Goal: Task Accomplishment & Management: Manage account settings

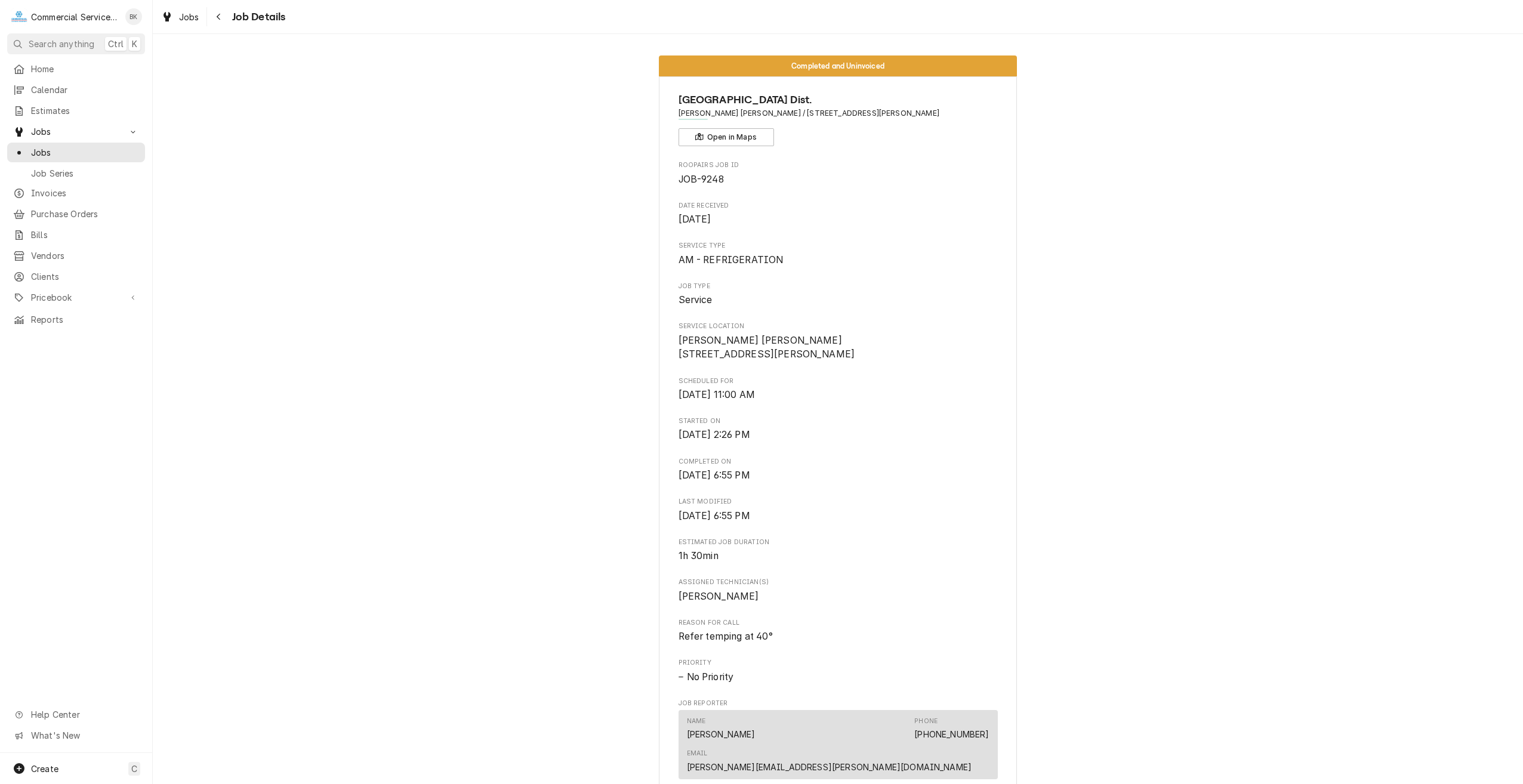
scroll to position [1969, 0]
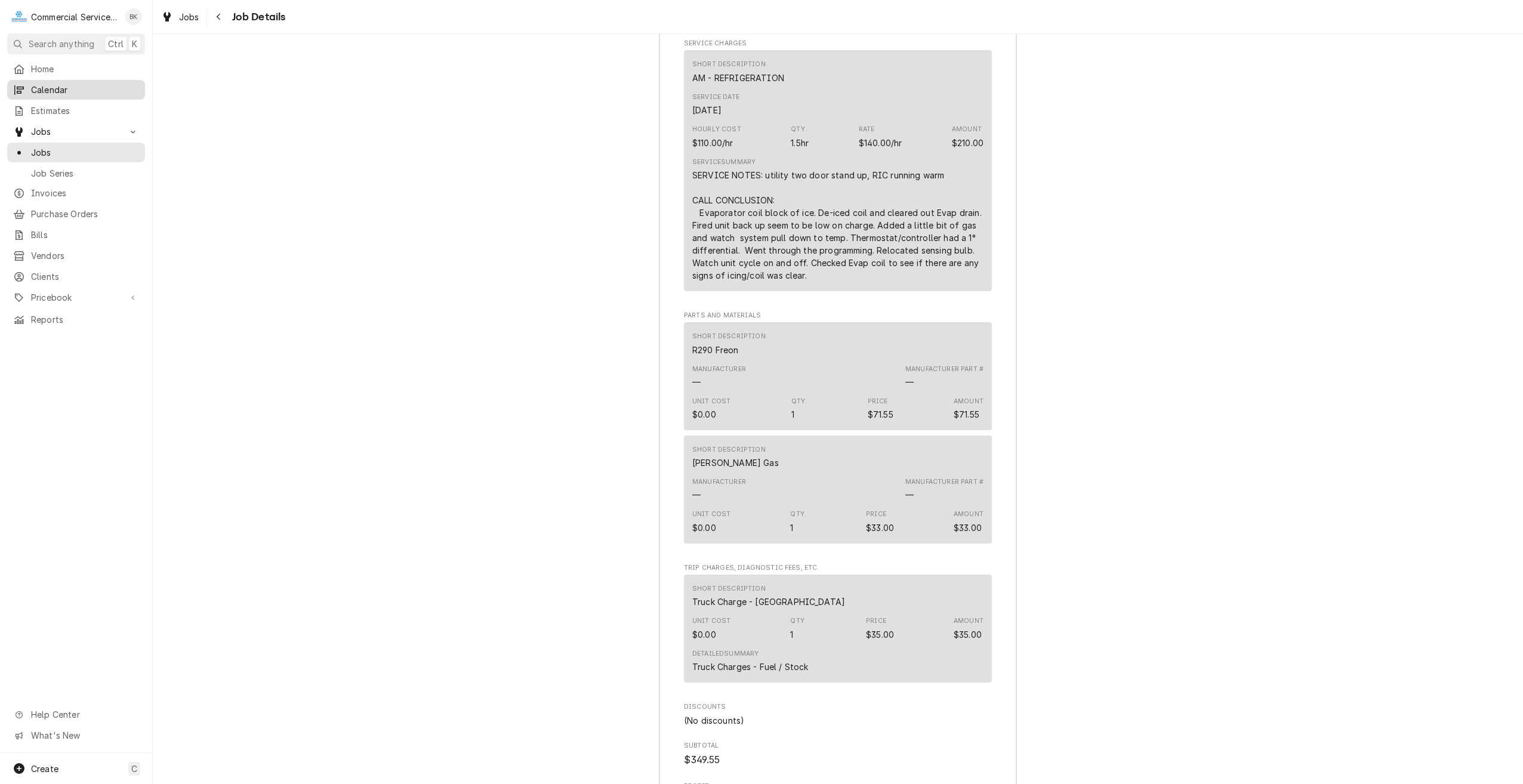
click at [52, 86] on span "Calendar" at bounding box center [85, 90] width 108 height 13
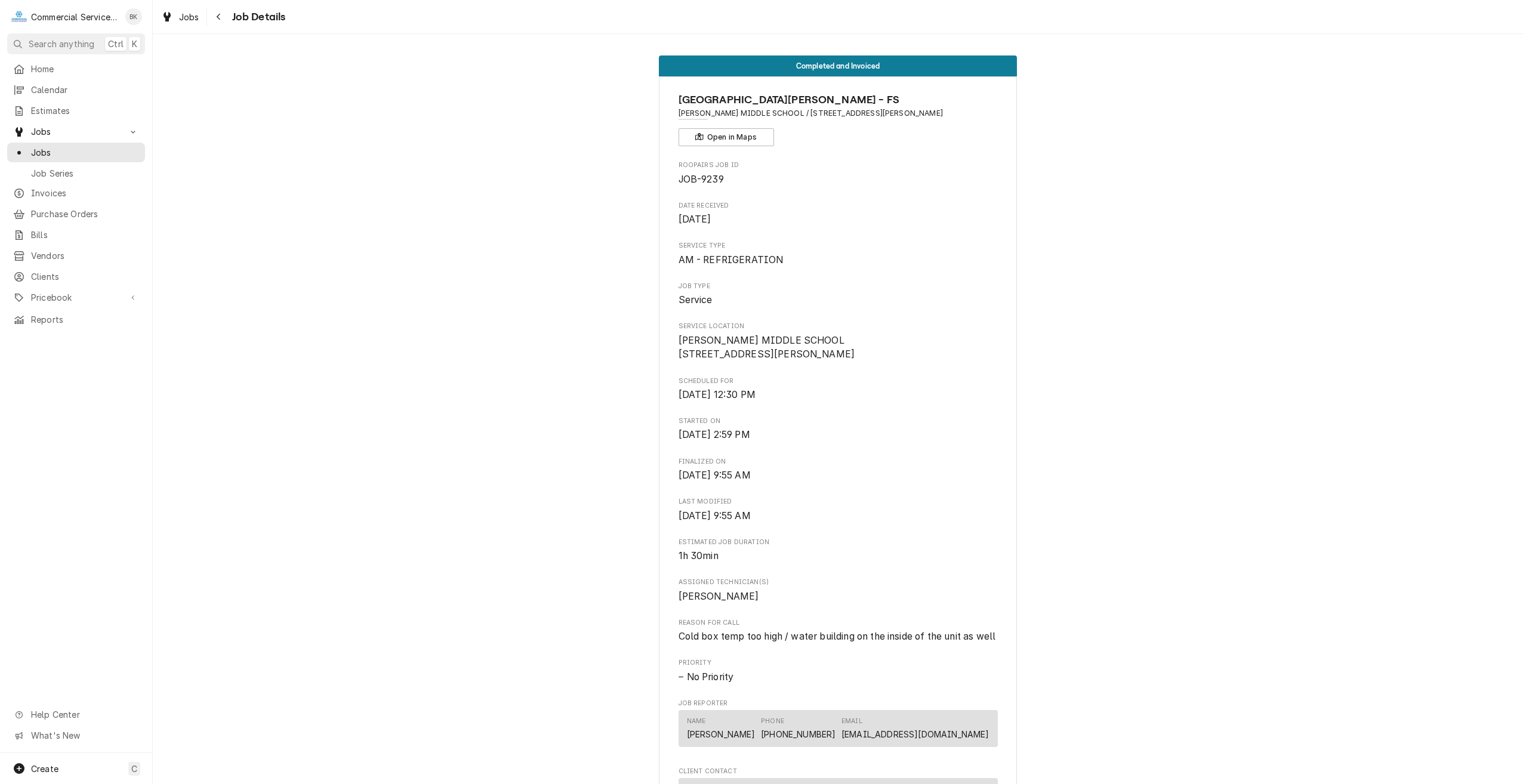
scroll to position [1868, 0]
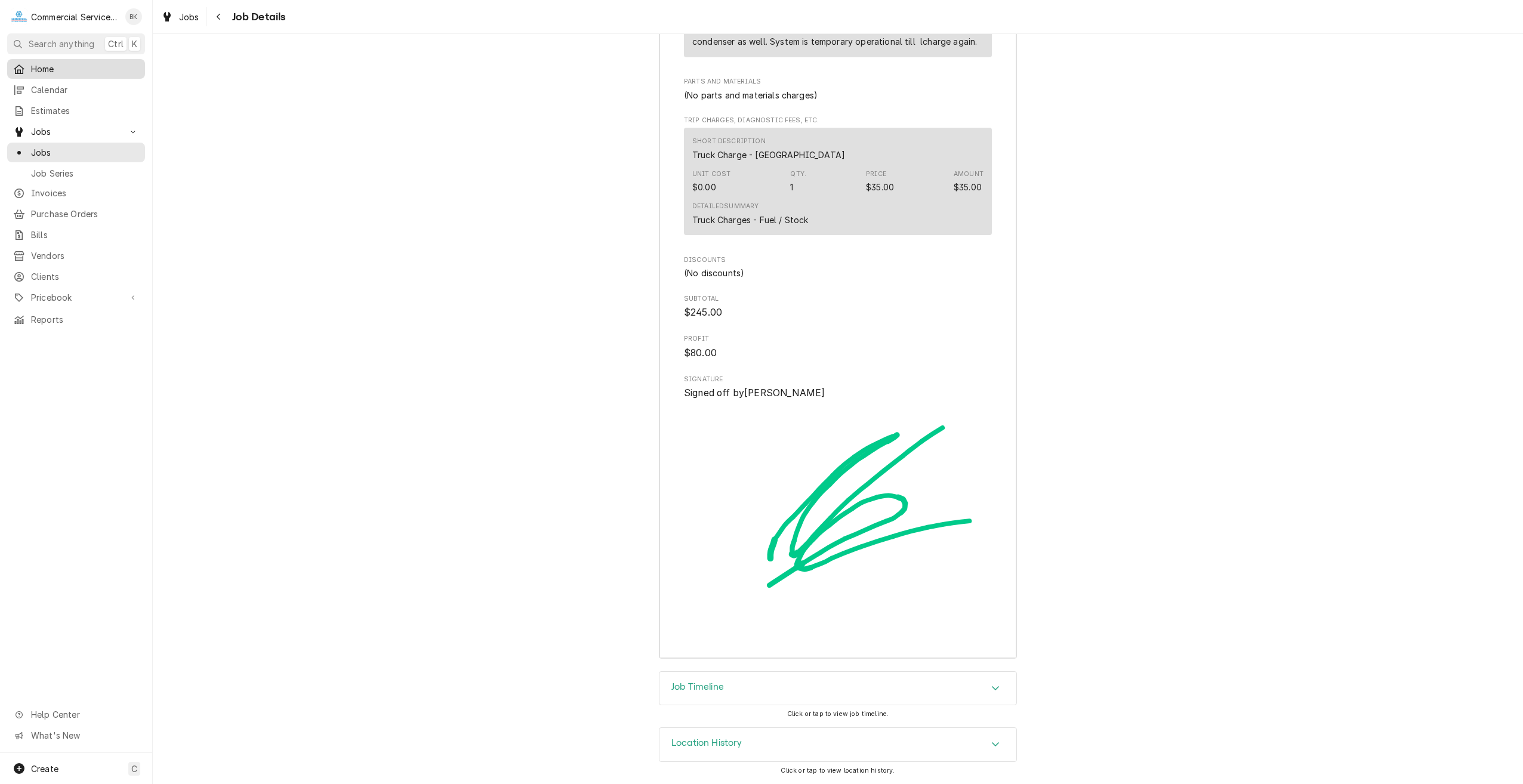
click at [51, 67] on span "Home" at bounding box center [85, 69] width 108 height 13
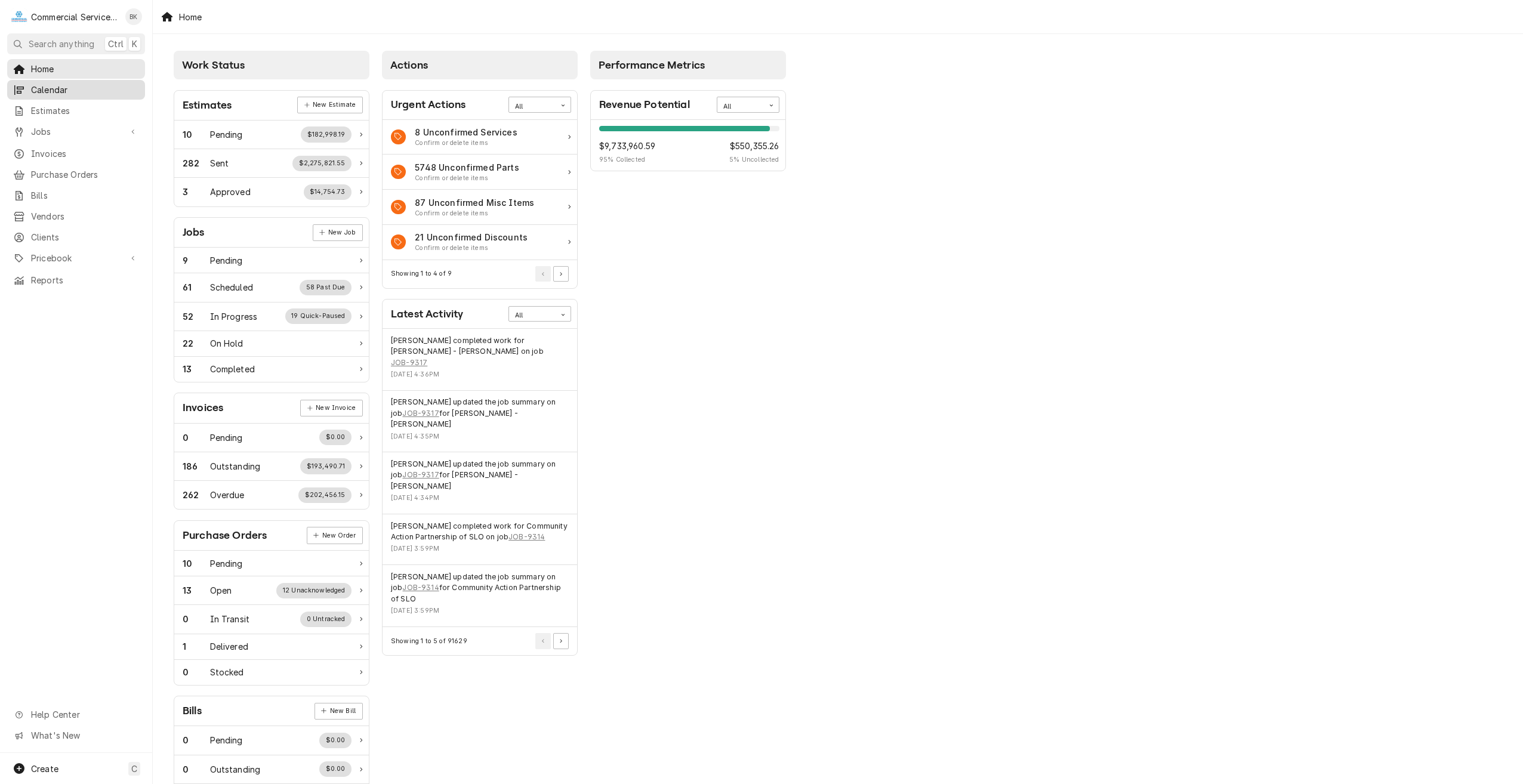
click at [56, 86] on span "Calendar" at bounding box center [85, 90] width 108 height 13
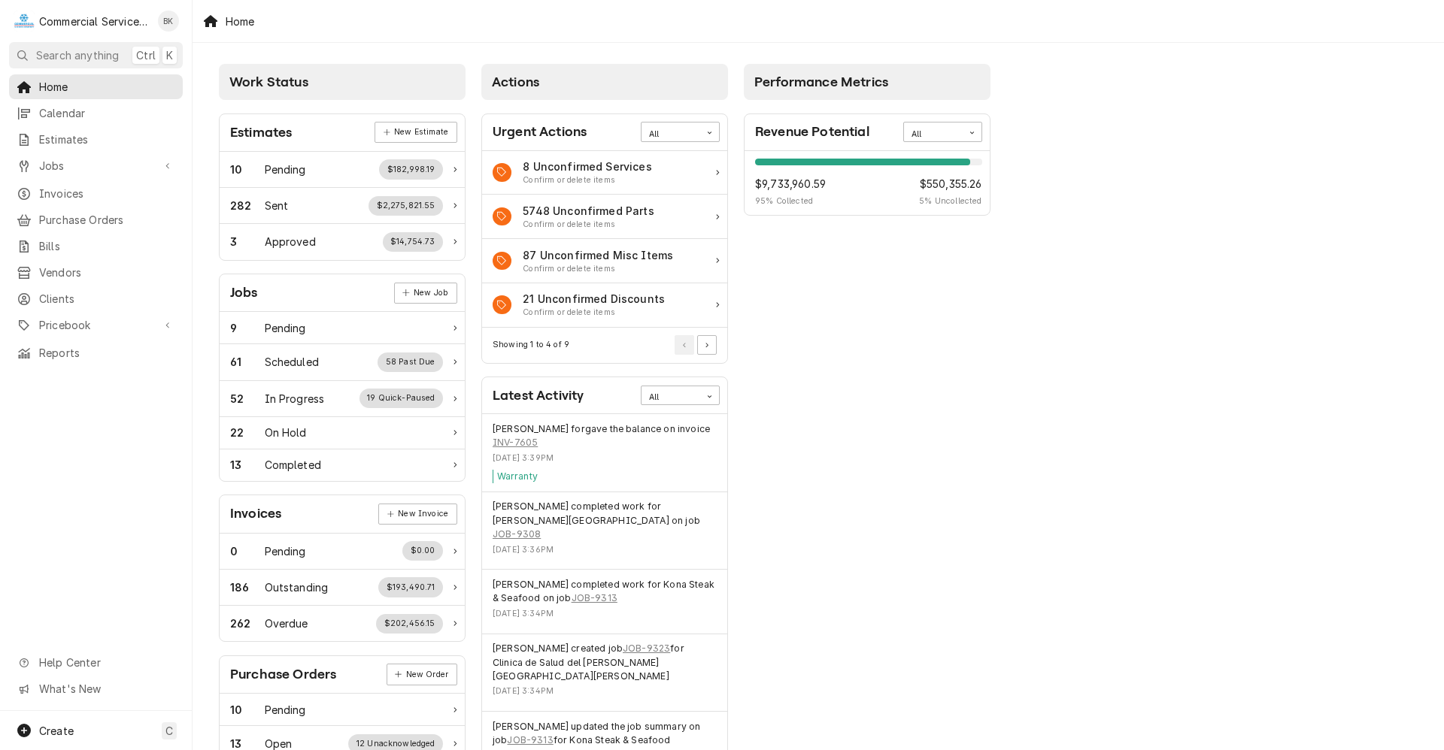
scroll to position [150, 0]
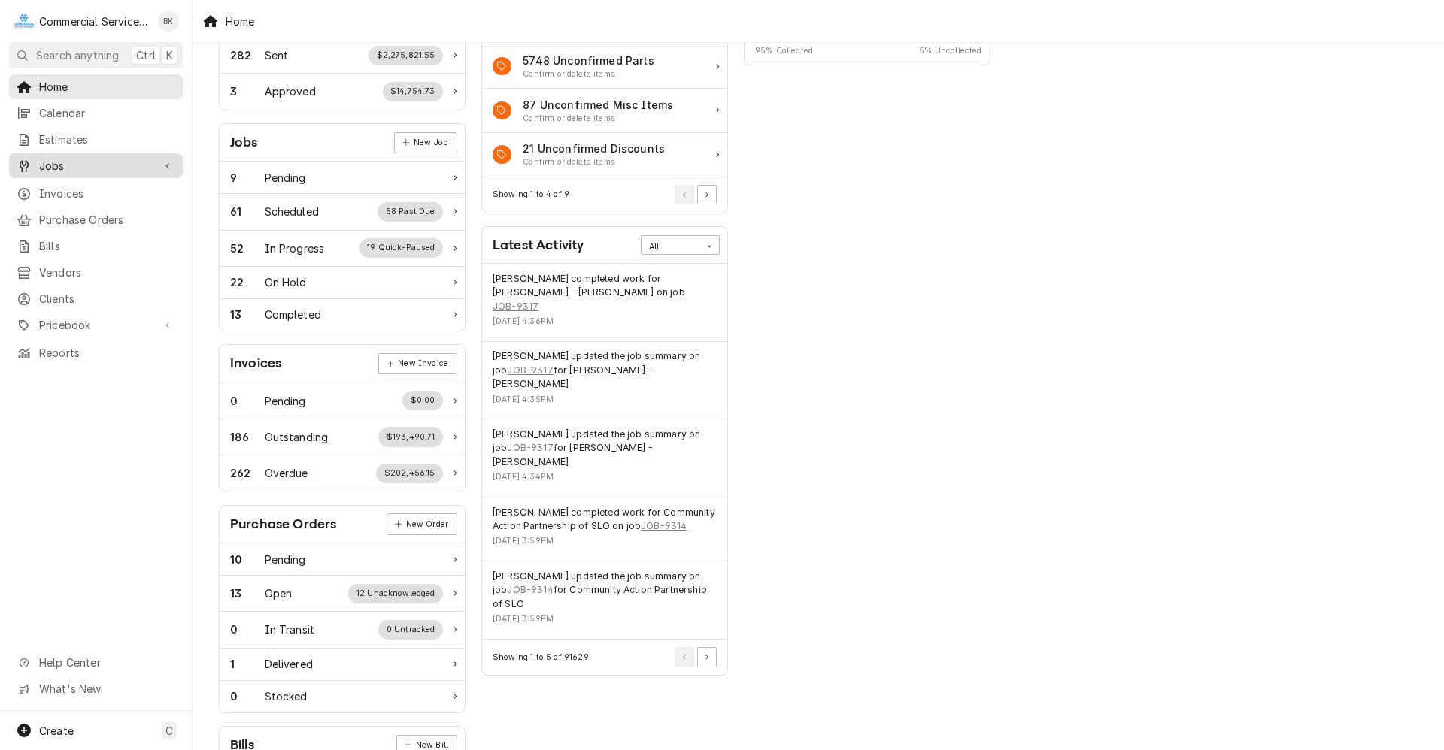
click at [81, 158] on span "Jobs" at bounding box center [96, 166] width 114 height 16
click at [74, 186] on span "Jobs" at bounding box center [107, 192] width 136 height 16
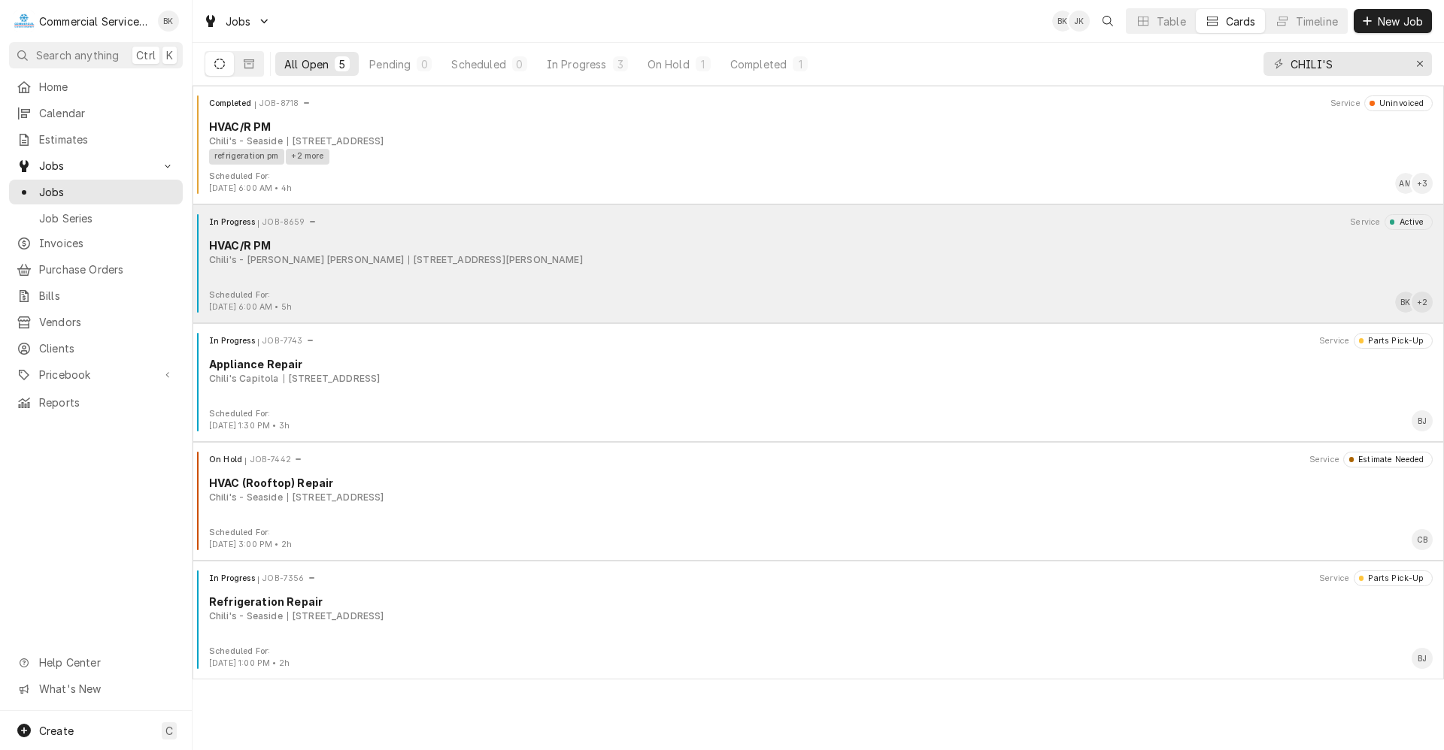
click at [435, 271] on div "In Progress JOB-8659 Service Active HVAC/R PM Chili's - Morgan Hill 1039 Cochra…" at bounding box center [817, 251] width 1239 height 75
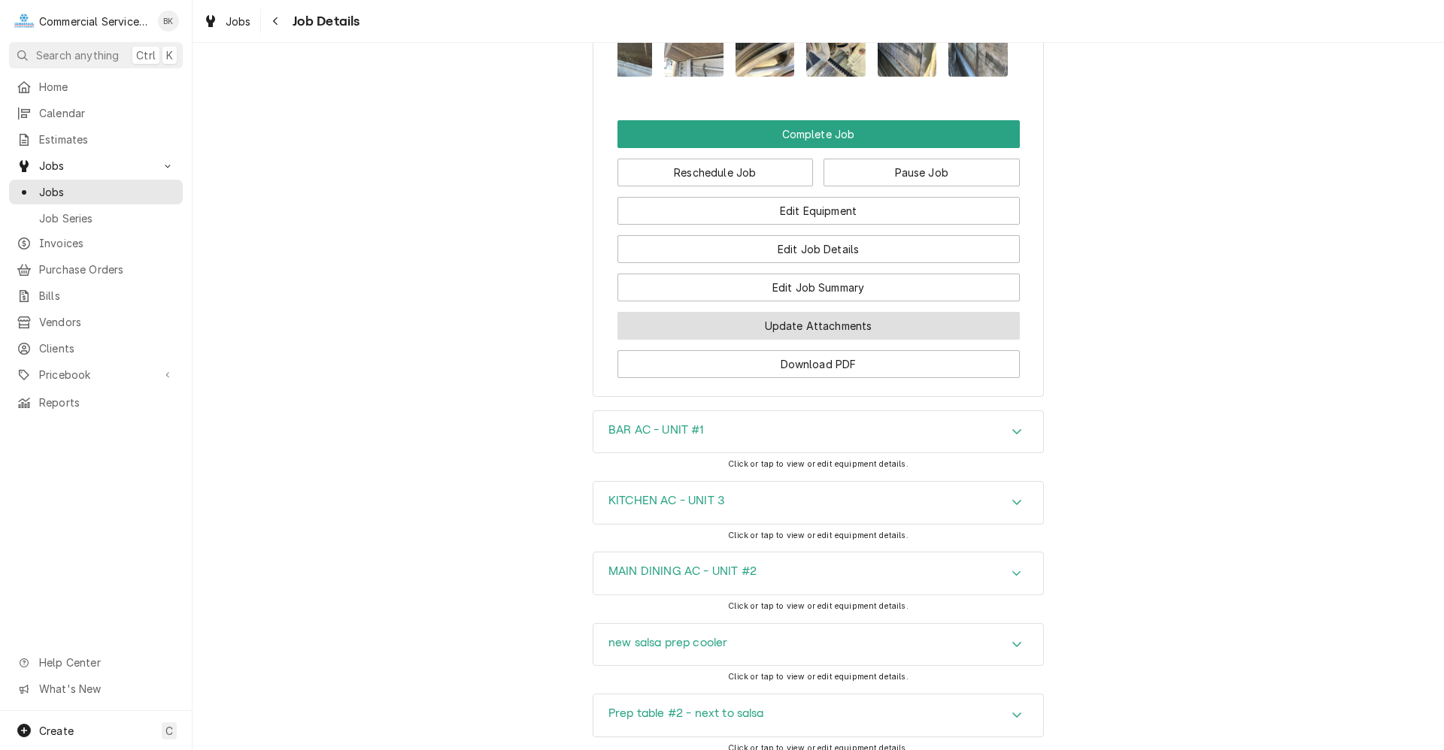
scroll to position [1278, 0]
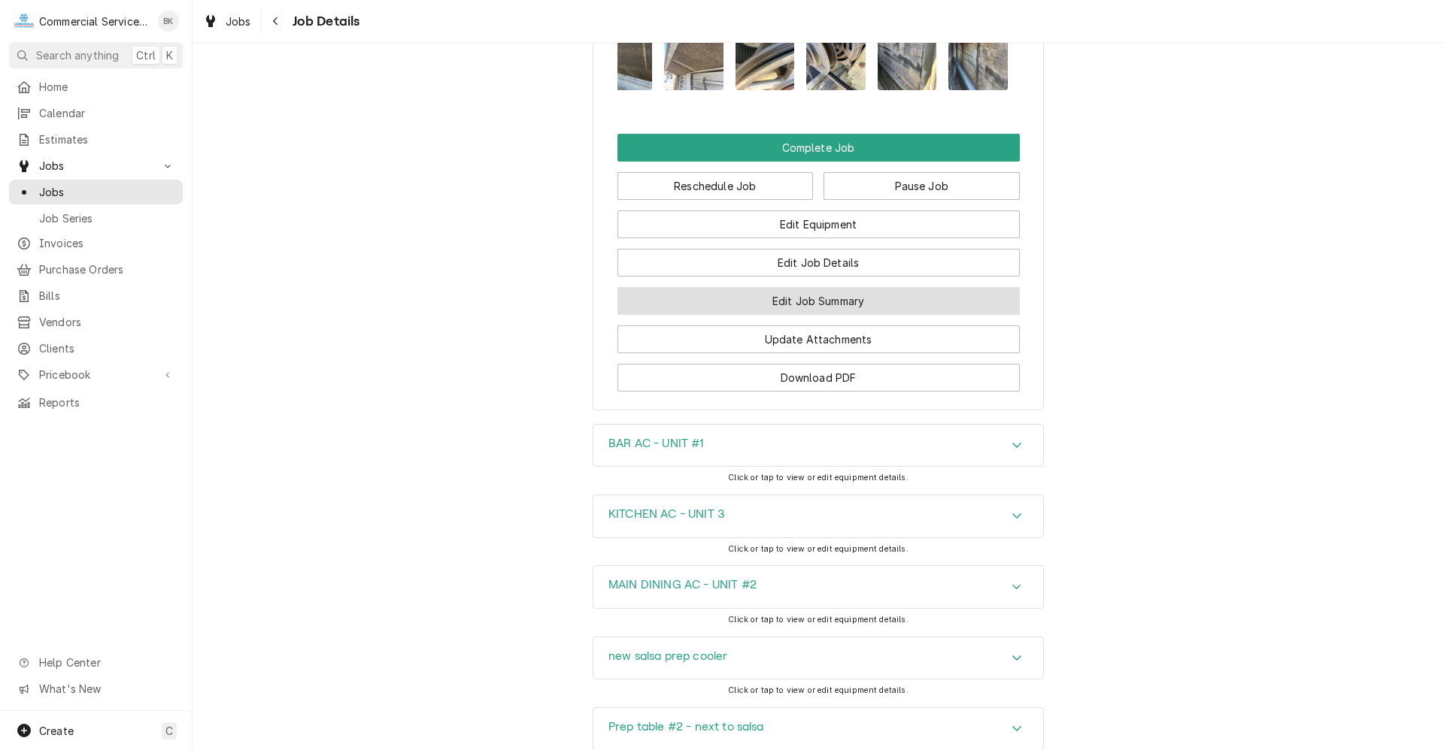
click at [841, 315] on button "Edit Job Summary" at bounding box center [818, 301] width 402 height 28
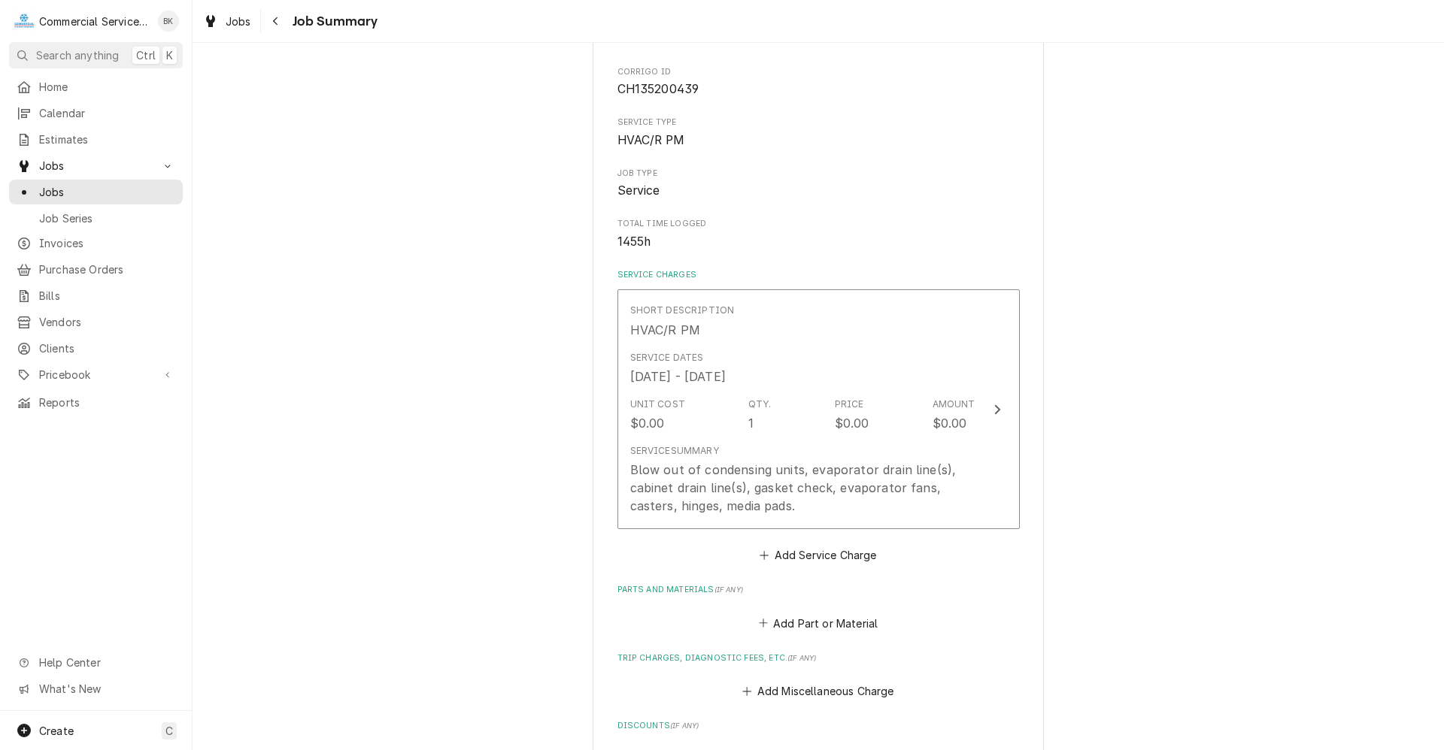
scroll to position [226, 0]
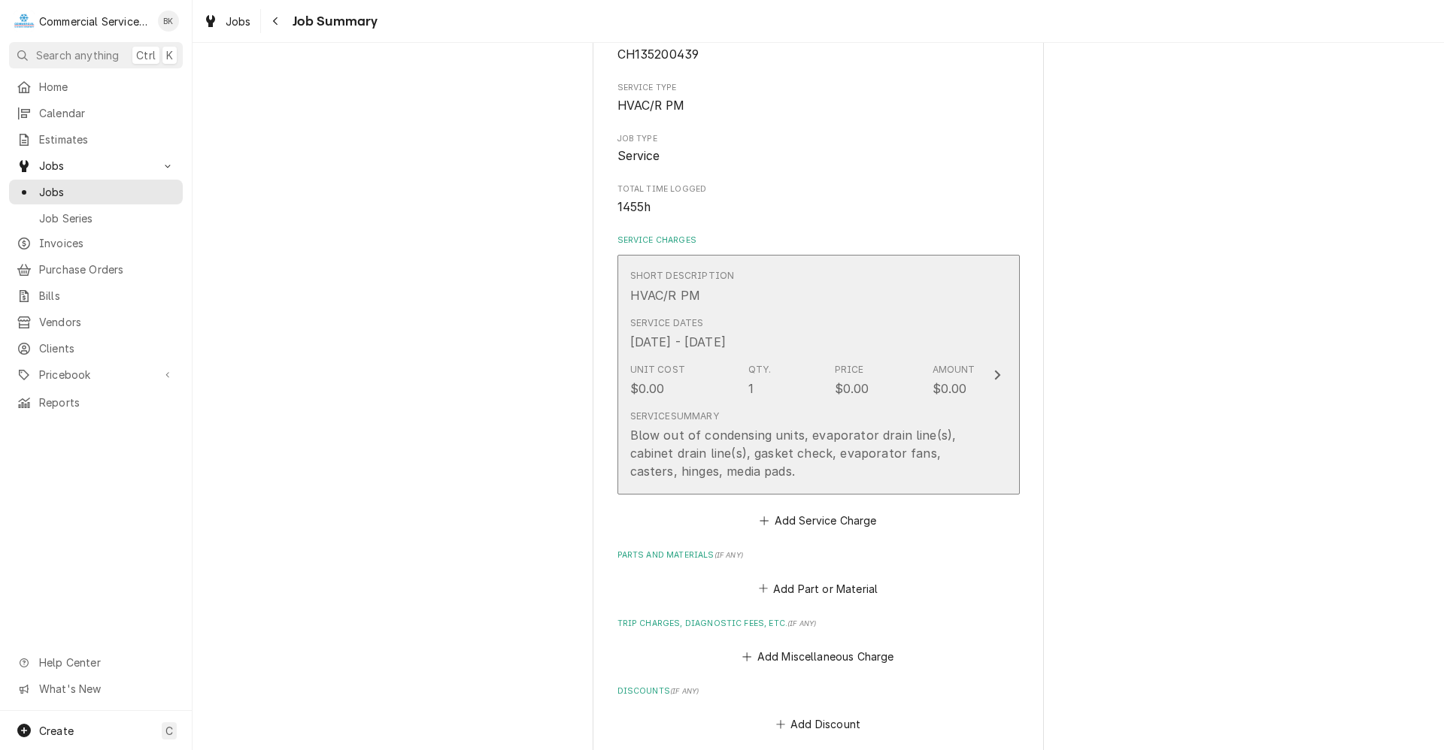
click at [852, 394] on div "$0.00" at bounding box center [852, 389] width 35 height 18
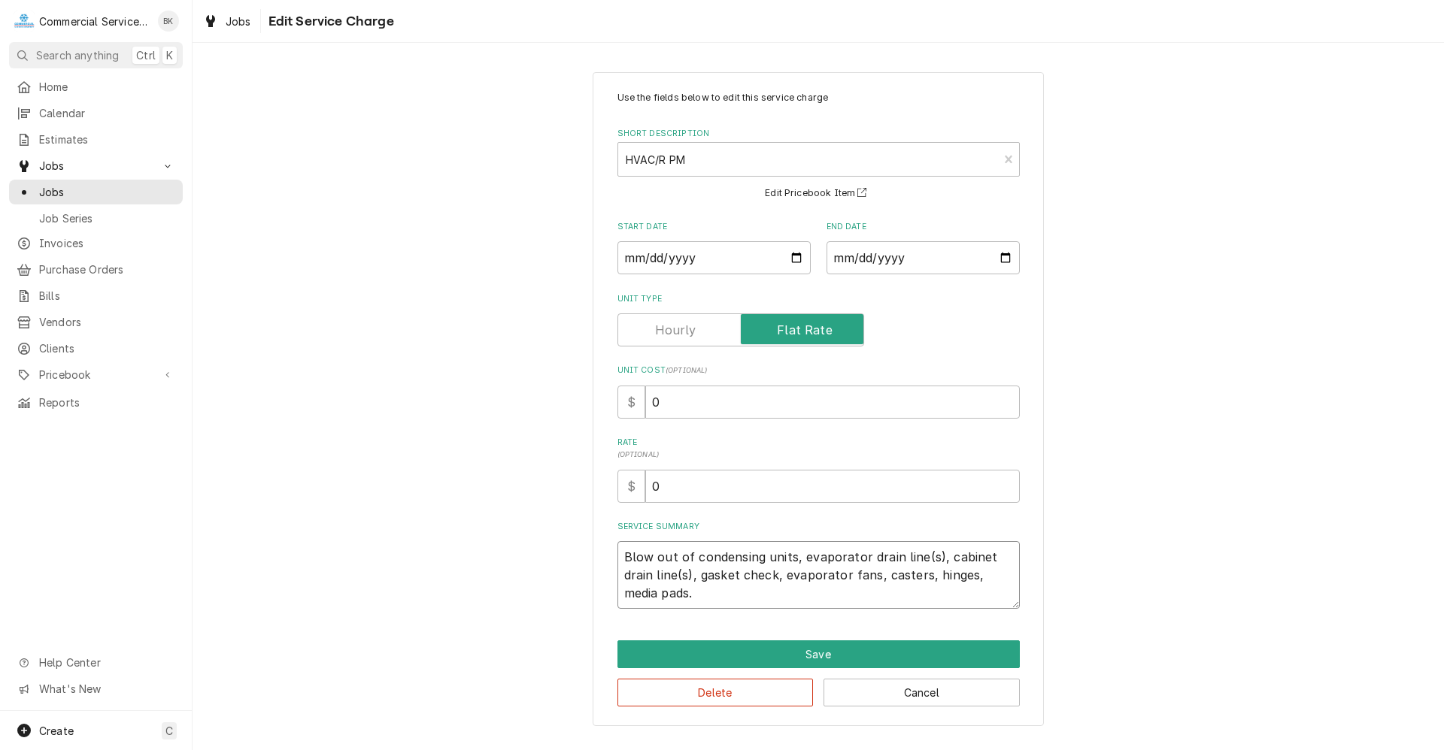
drag, startPoint x: 726, startPoint y: 593, endPoint x: 601, endPoint y: 545, distance: 134.5
click at [601, 545] on div "Use the fields below to edit this service charge Short Description HVAC/R PM Ca…" at bounding box center [817, 399] width 451 height 654
type textarea "x"
type textarea "s"
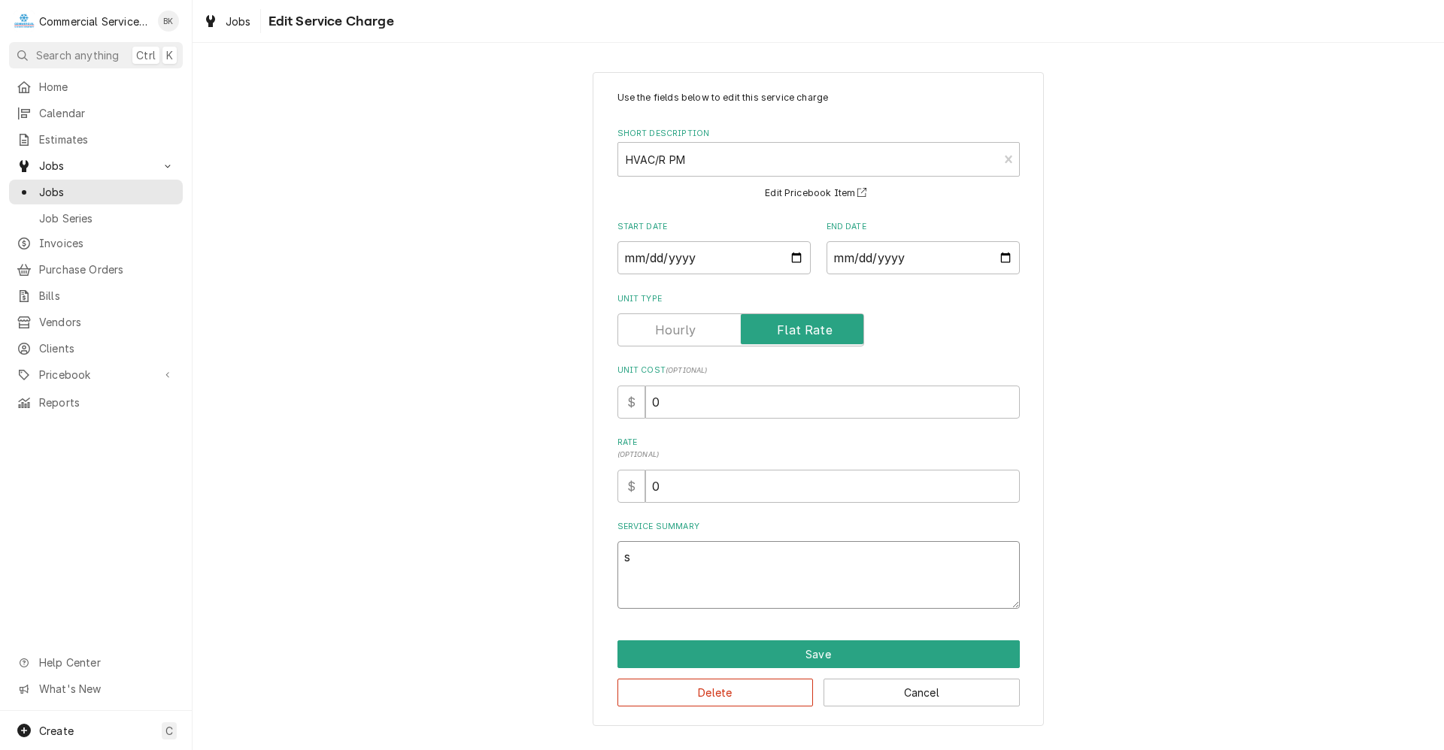
type textarea "x"
type textarea "sE"
type textarea "x"
type textarea "sER"
type textarea "x"
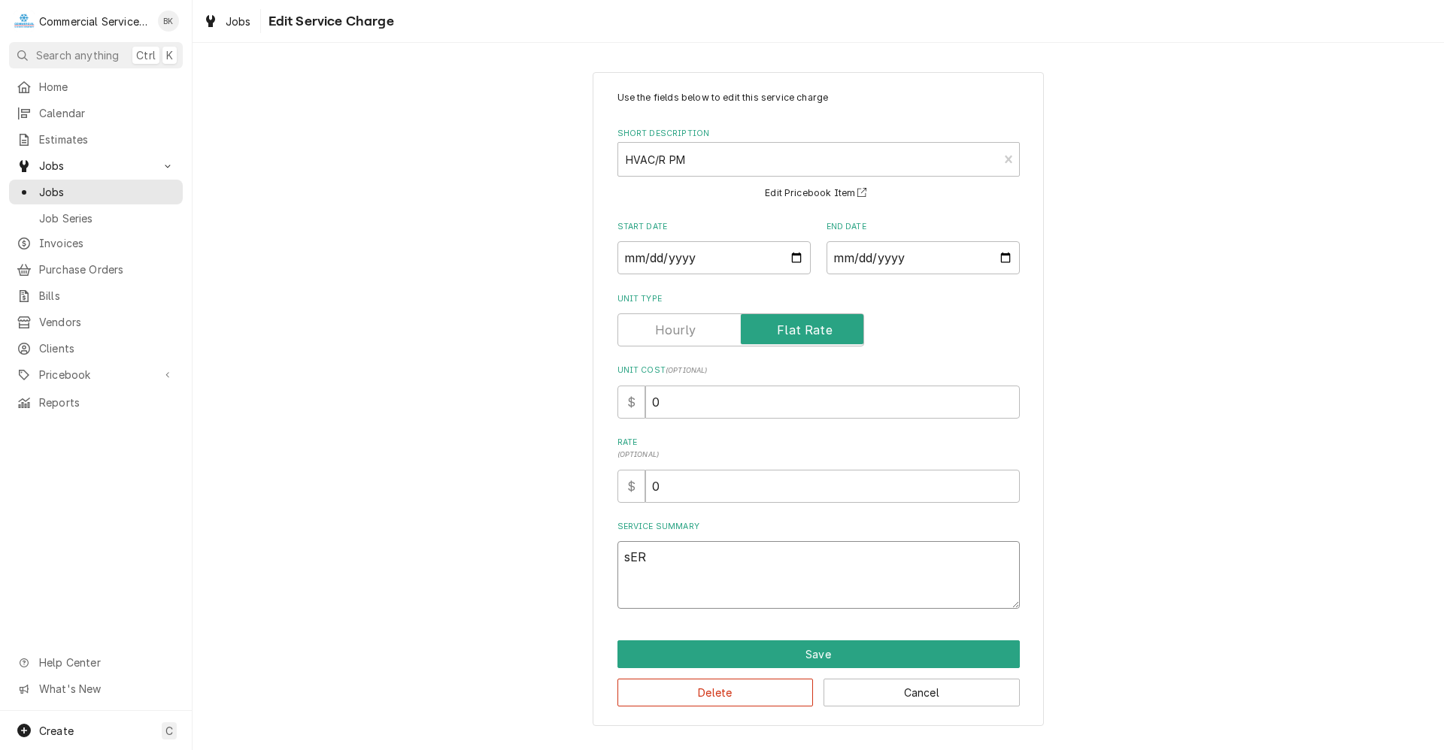
type textarea "sE"
type textarea "x"
type textarea "s"
type textarea "x"
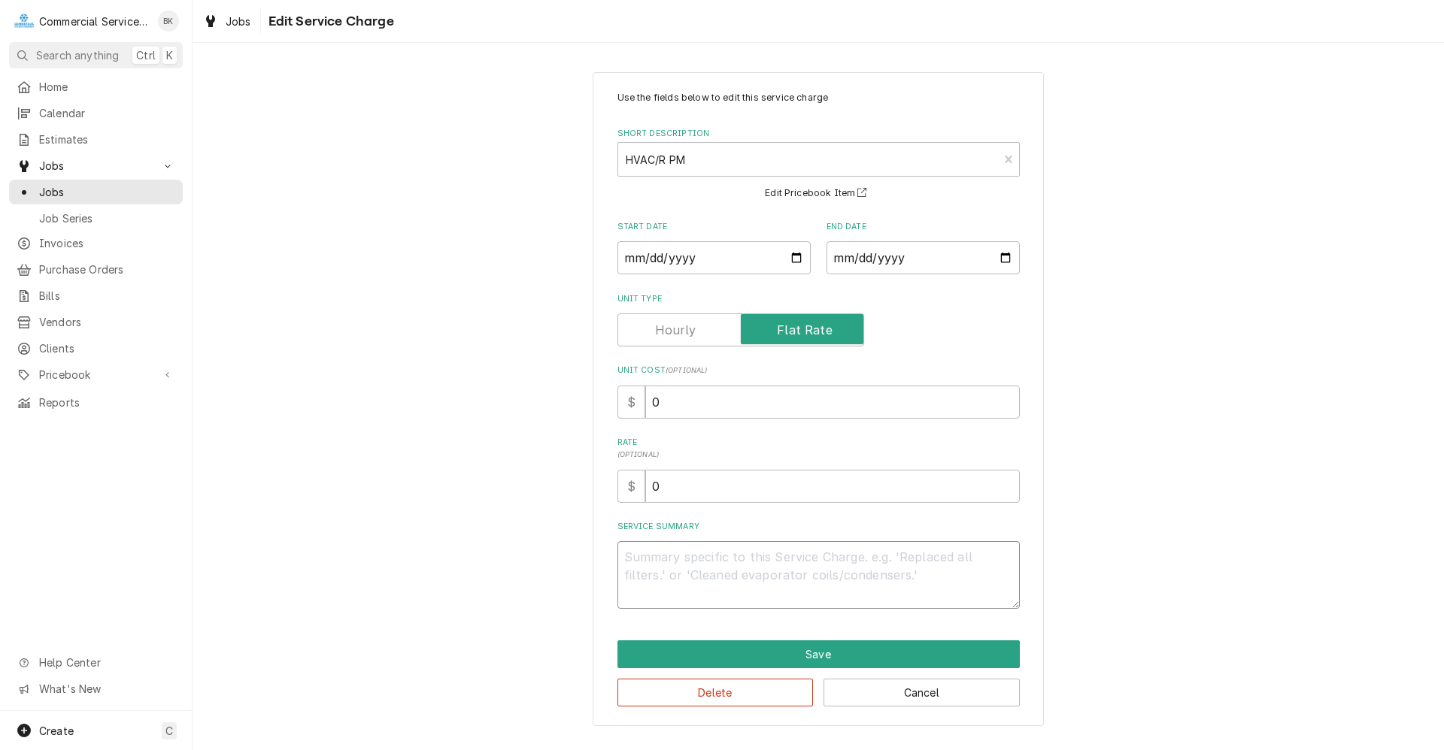
type textarea "s"
type textarea "x"
type textarea "se"
type textarea "x"
type textarea "ser"
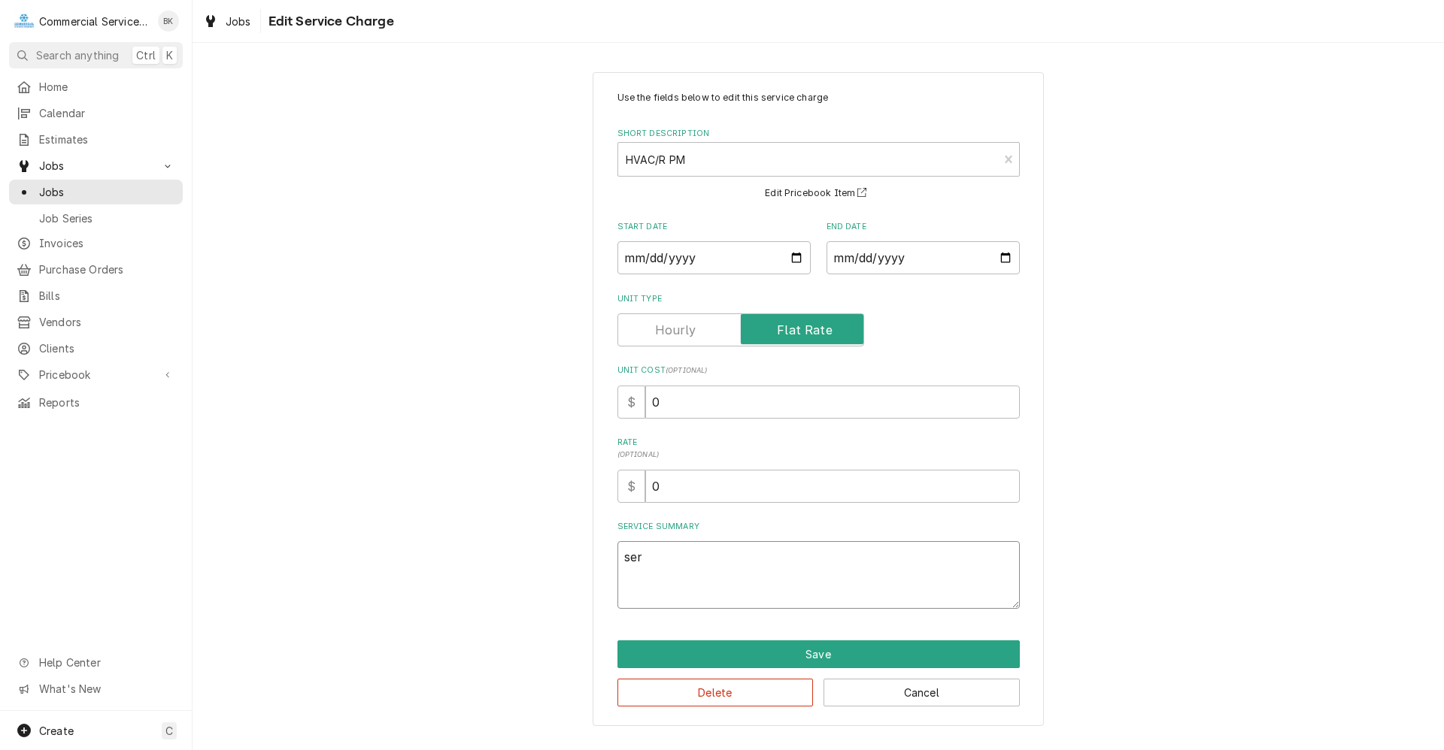
type textarea "x"
type textarea "se"
type textarea "x"
type textarea "s"
type textarea "x"
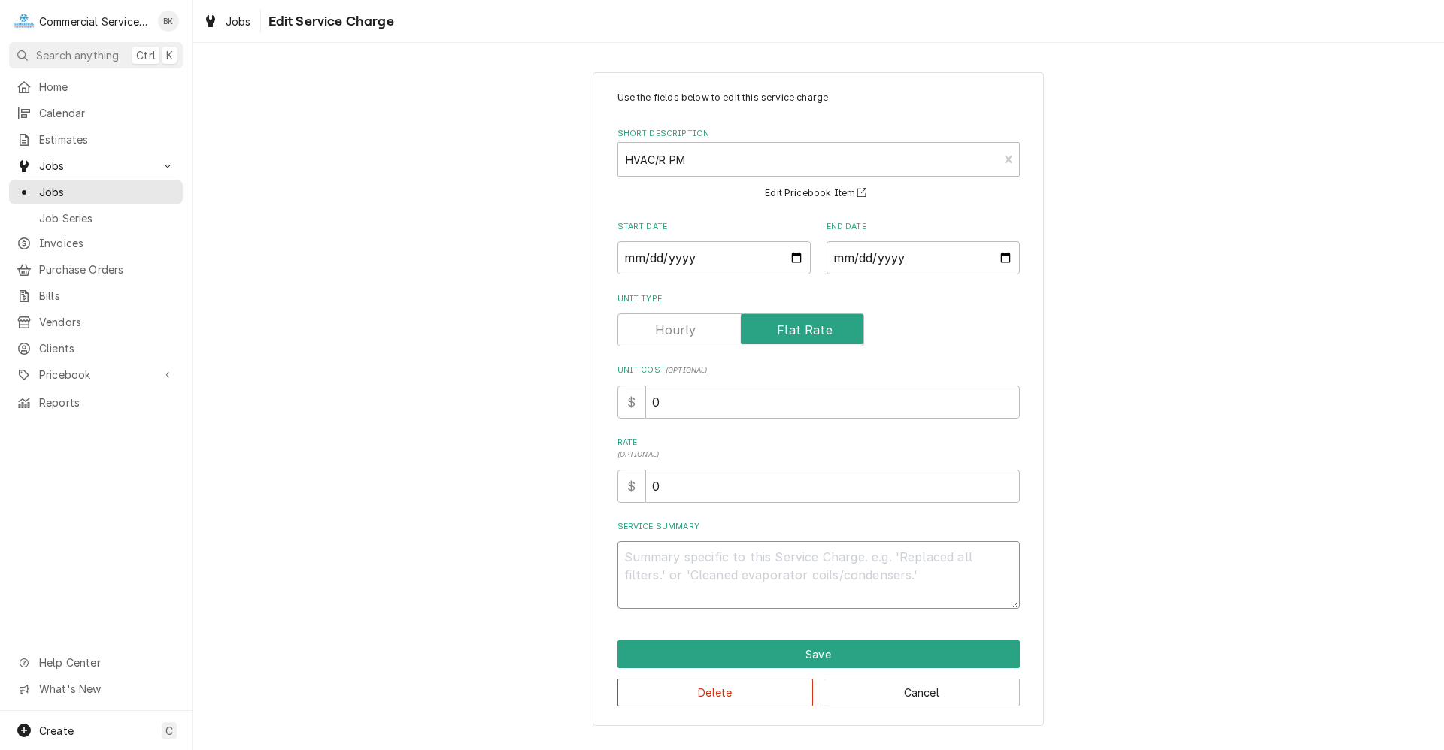
type textarea "x"
type textarea "1"
type textarea "x"
type textarea "1S"
type textarea "x"
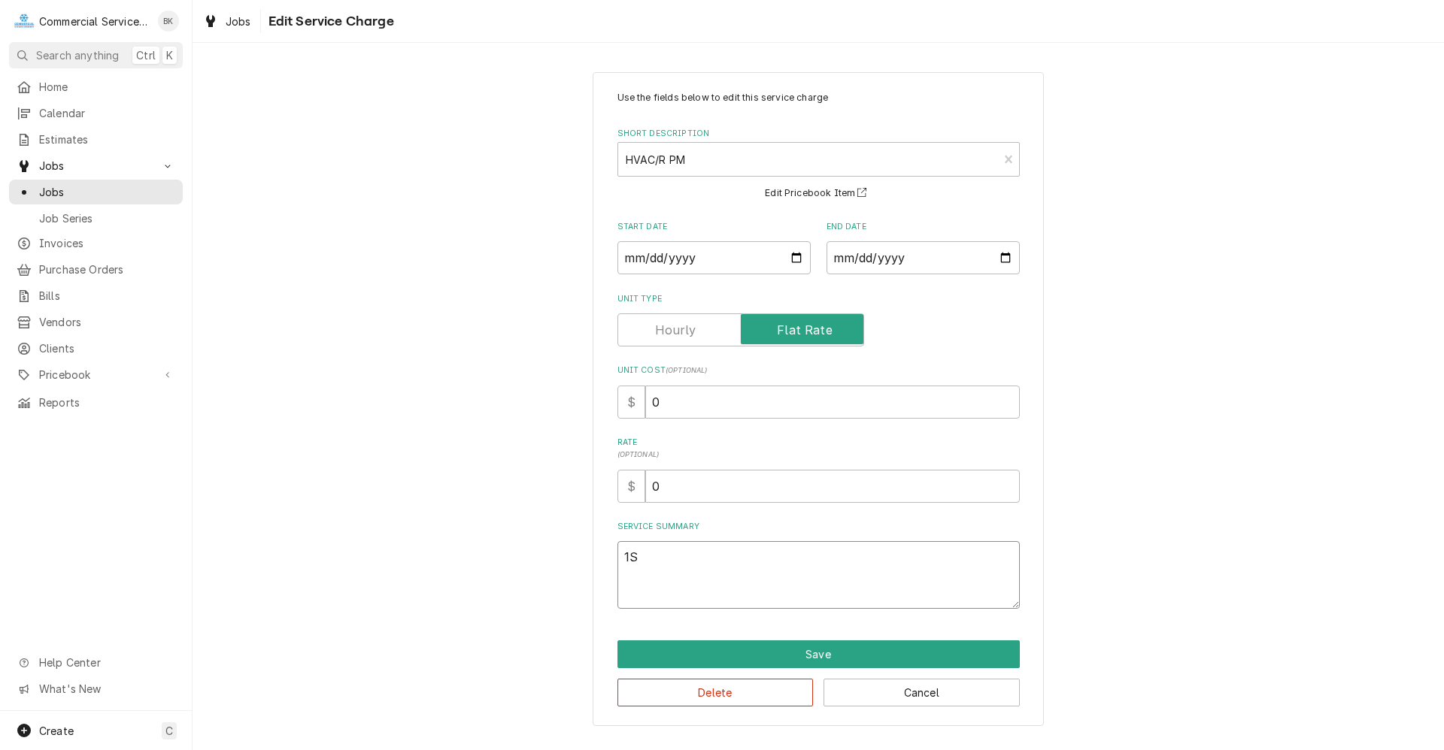
type textarea "1ST"
type textarea "x"
type textarea "1ST"
type textarea "x"
type textarea "1ST V"
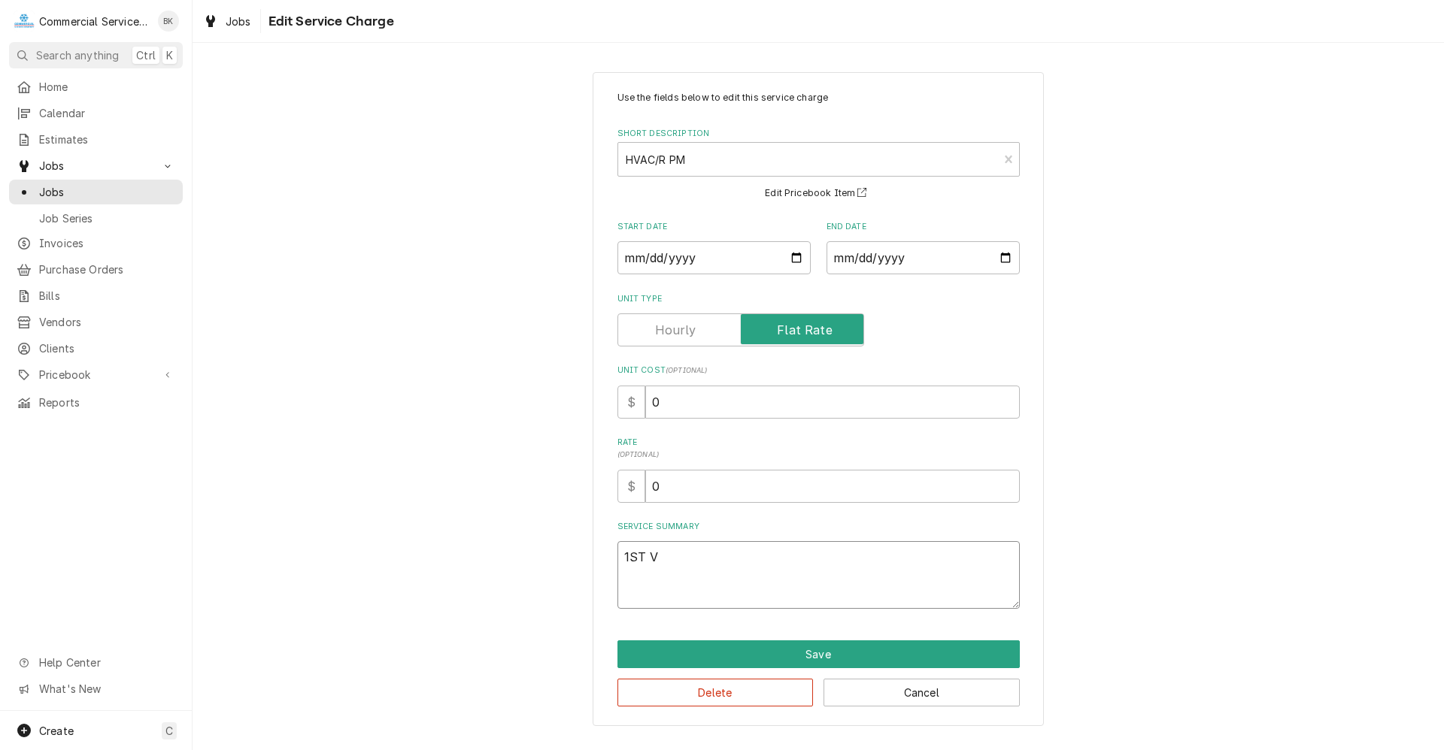
type textarea "x"
type textarea "1ST VI"
type textarea "x"
type textarea "1ST VIS"
type textarea "x"
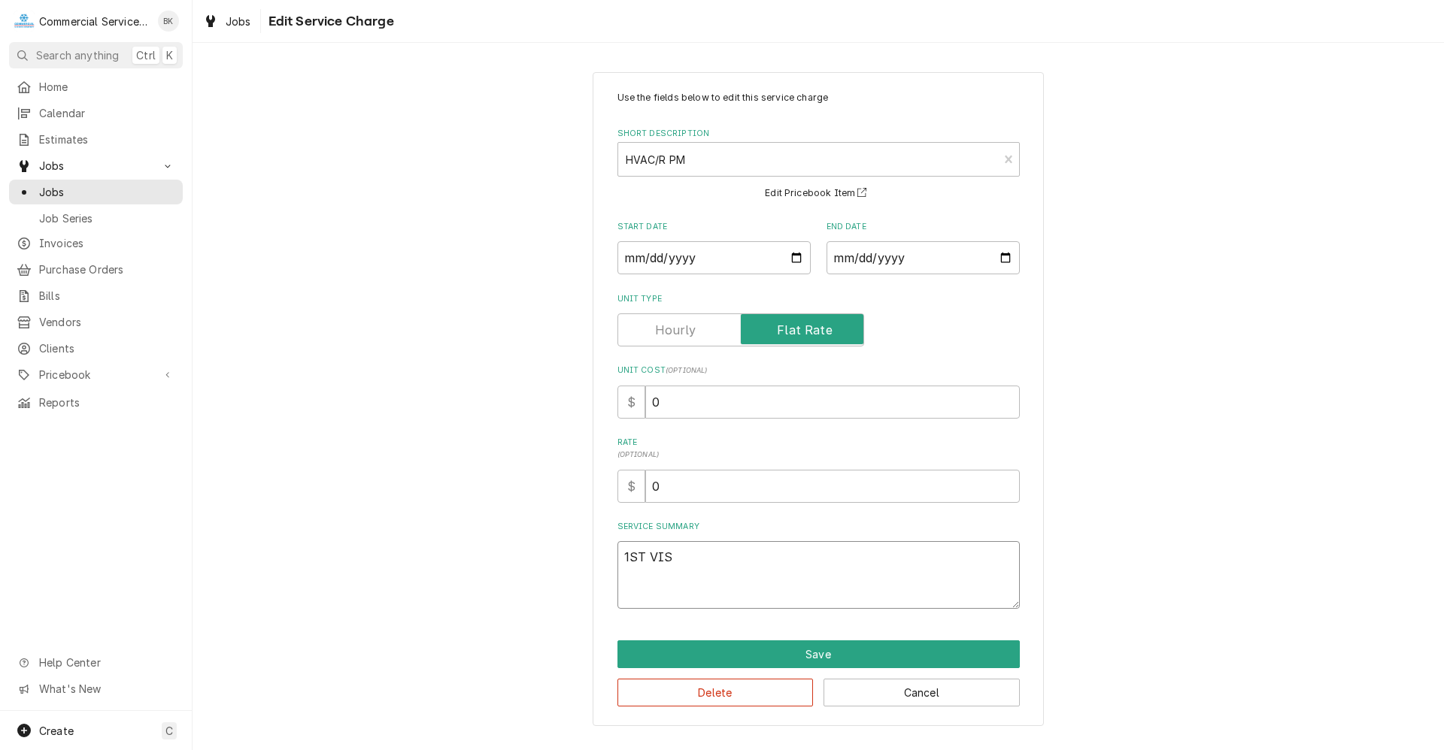
type textarea "1ST VISI"
type textarea "x"
type textarea "1ST VISIT"
type textarea "x"
type textarea "1ST VISIT"
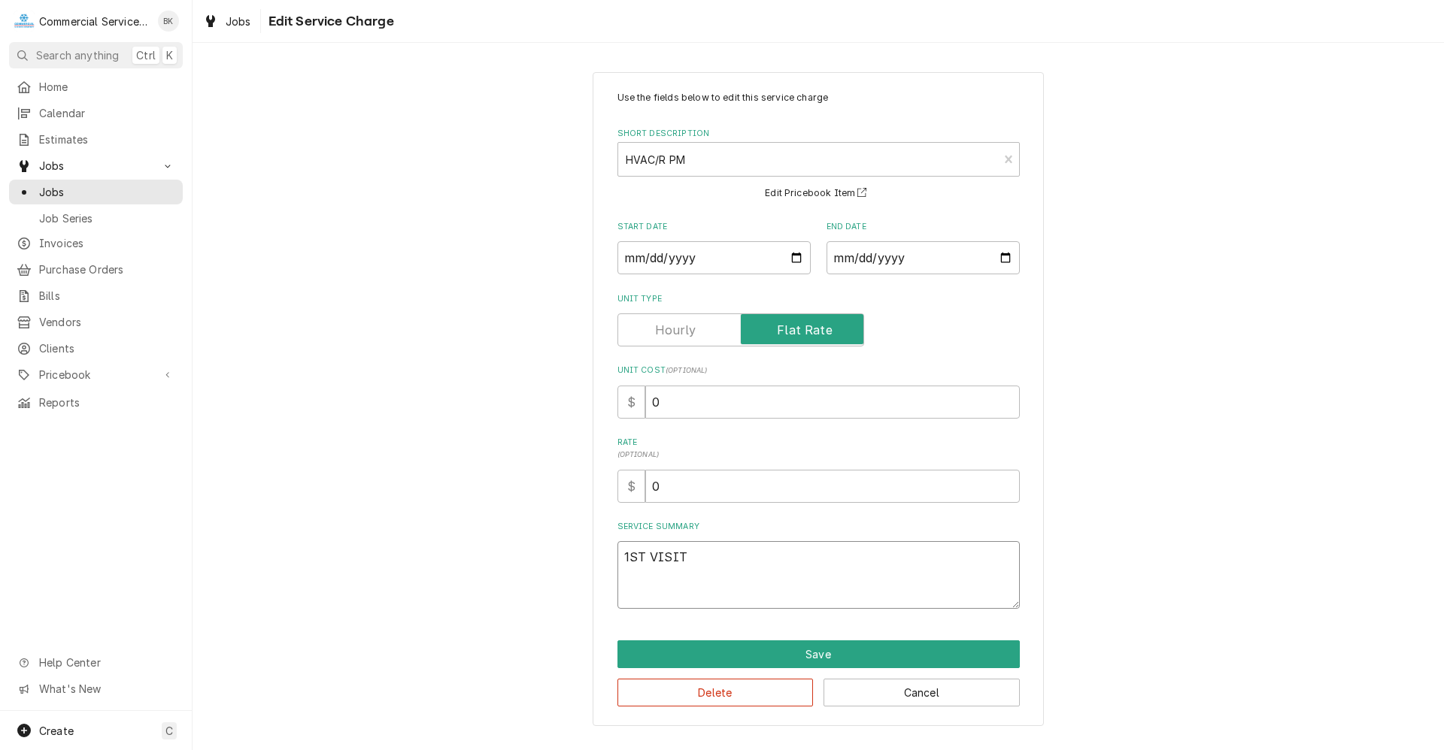
type textarea "x"
type textarea "1ST VISIT -"
type textarea "x"
type textarea "1ST VISIT -"
type textarea "x"
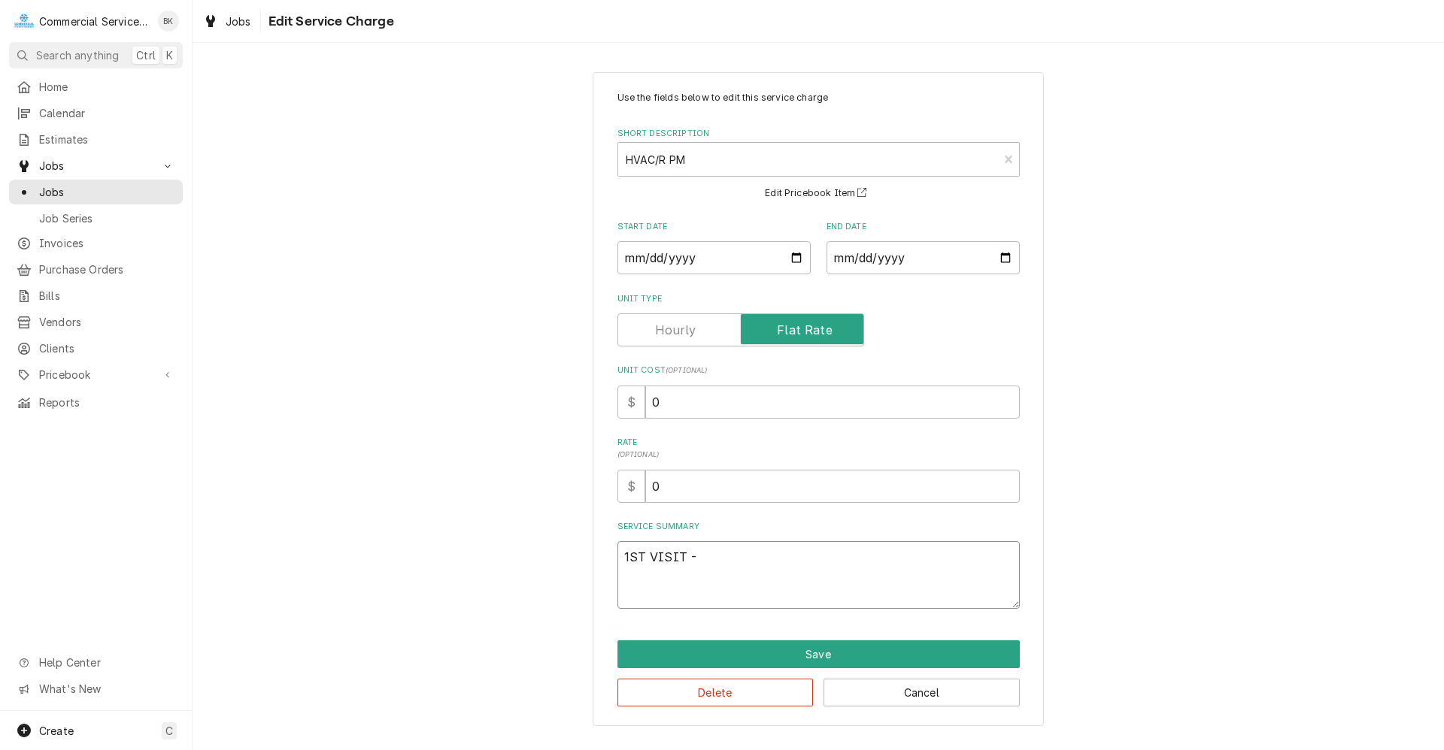
type textarea "1ST VISIT -"
type textarea "x"
type textarea "1ST VISIT -"
type textarea "x"
type textarea "1ST VISIT - V"
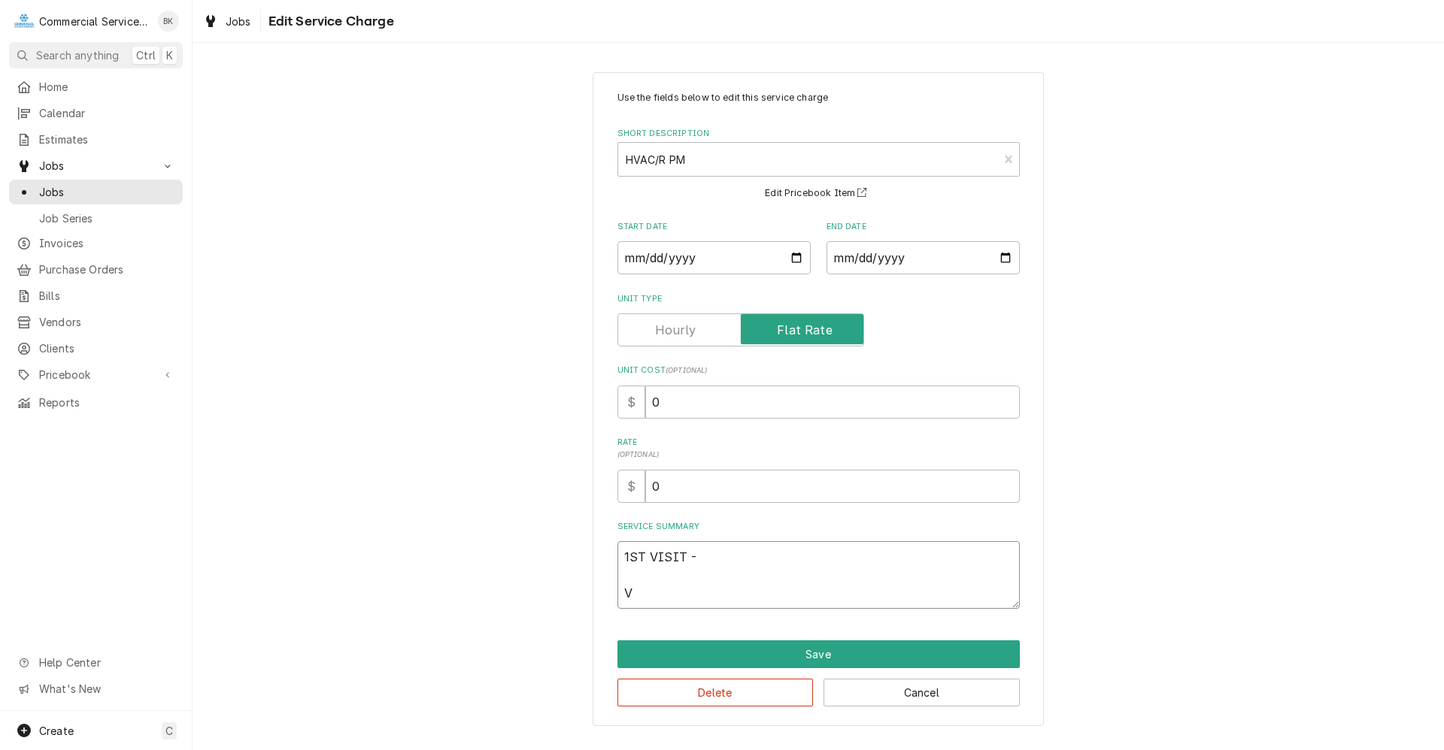
type textarea "x"
type textarea "1ST VISIT - VI"
type textarea "x"
type textarea "1ST VISIT - VIS"
type textarea "x"
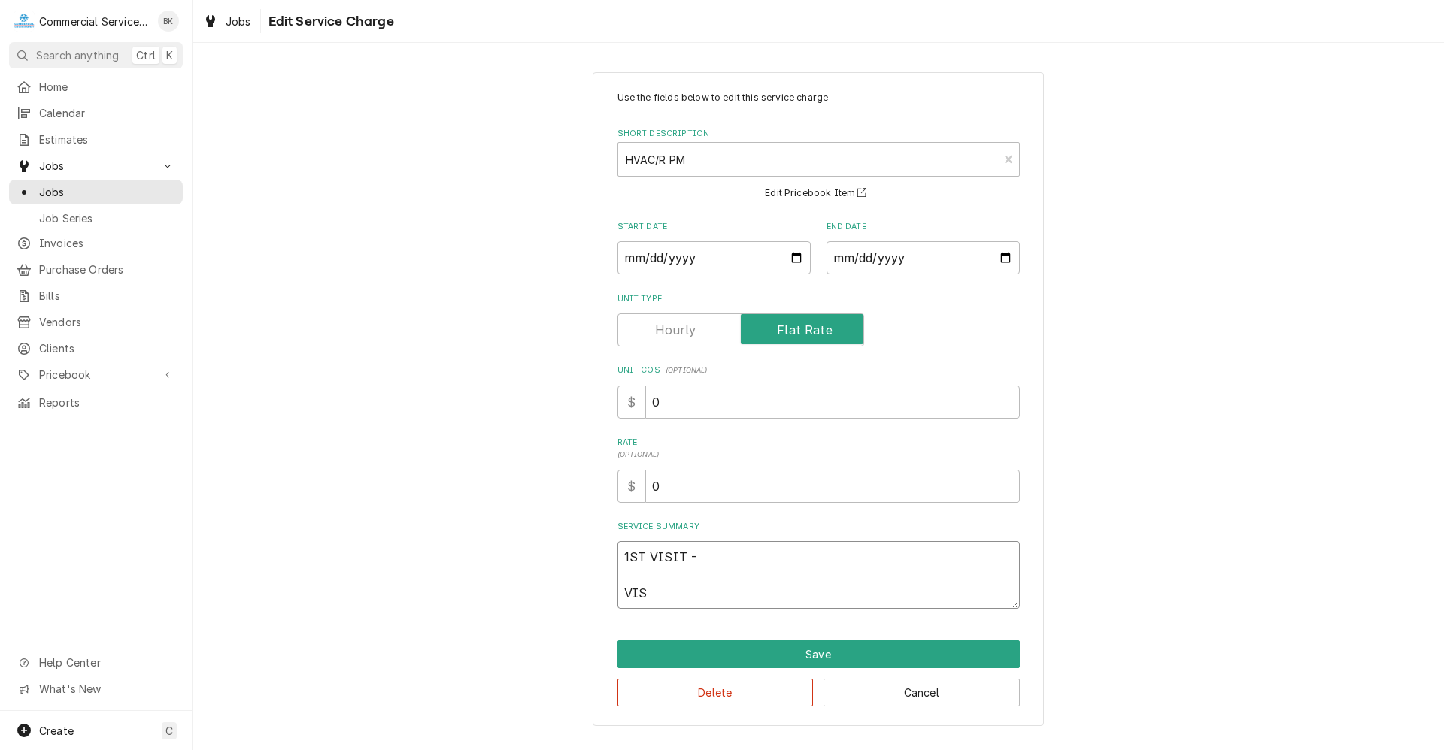
type textarea "1ST VISIT - VISI"
type textarea "x"
type textarea "1ST VISIT - VISIT"
type textarea "x"
type textarea "1ST VISIT - VISIT"
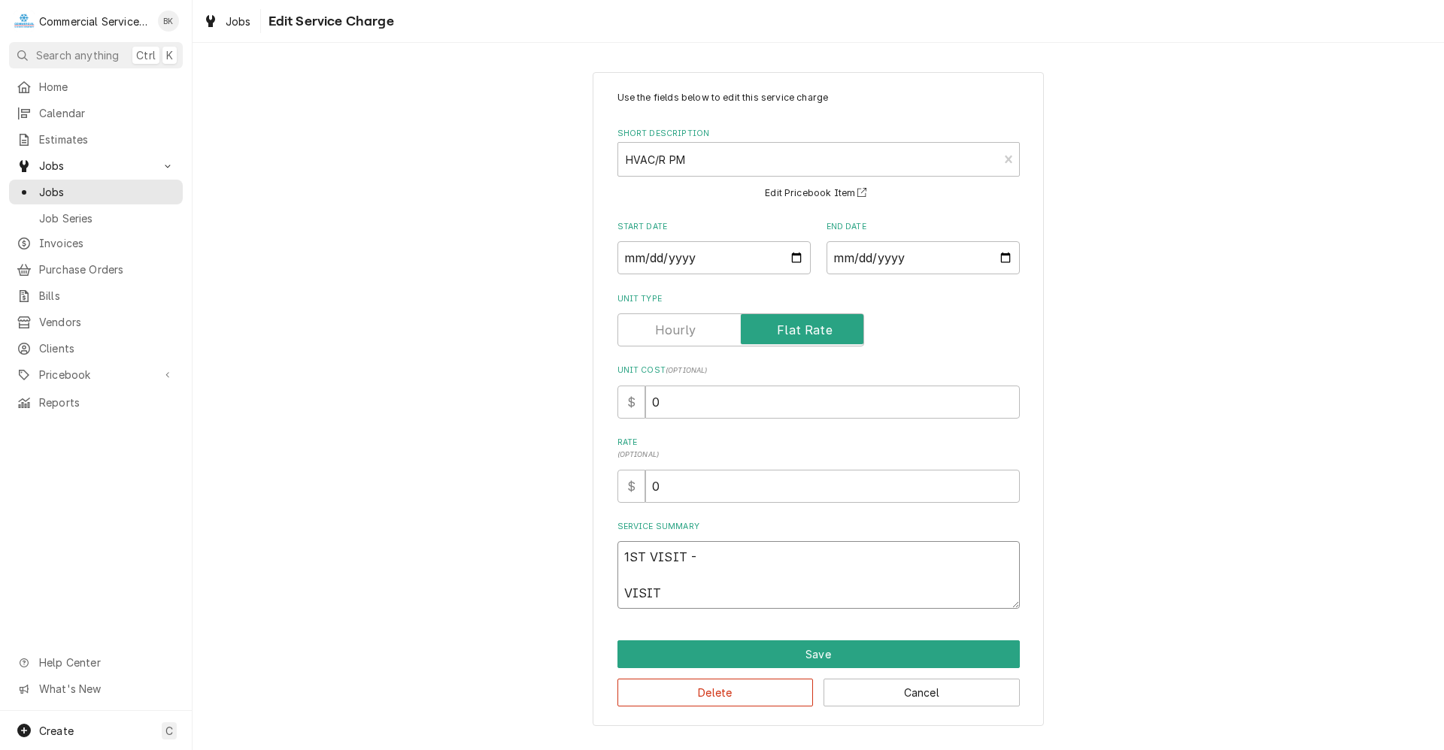
type textarea "x"
type textarea "1ST VISIT - VISIT S"
type textarea "x"
type textarea "1ST VISIT - VISIT SI"
type textarea "x"
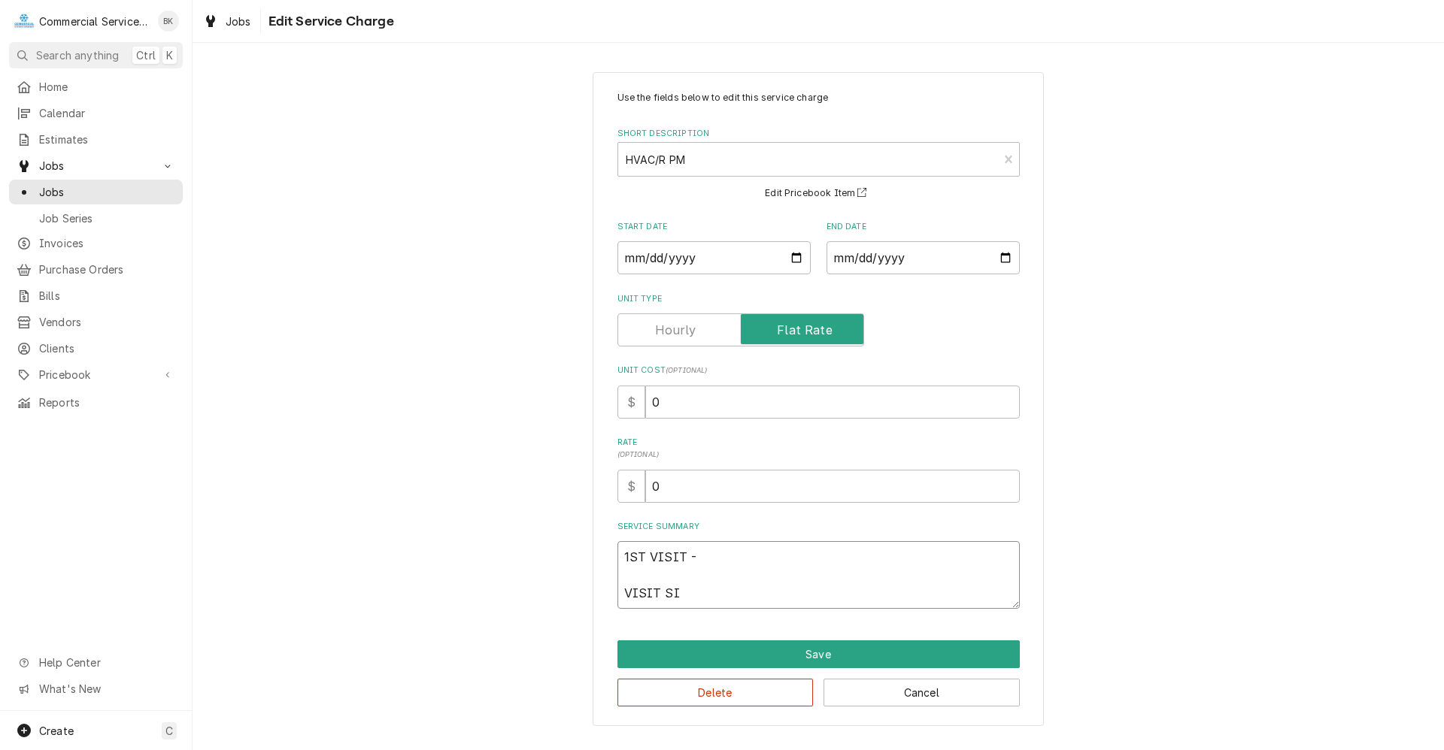
type textarea "1ST VISIT - VISIT SIT"
type textarea "x"
type textarea "1ST VISIT - VISIT SITE"
type textarea "x"
type textarea "1ST VISIT - VISIT SITE"
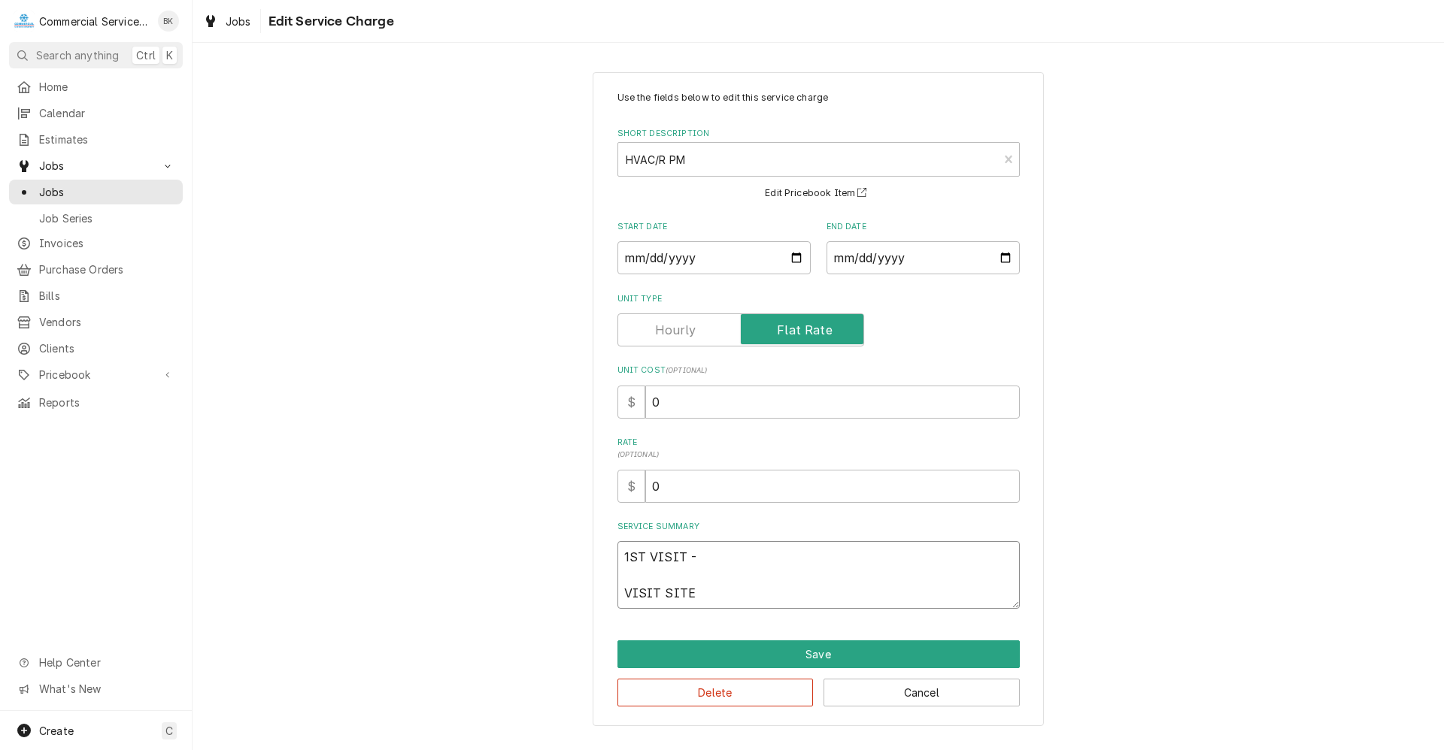
type textarea "x"
type textarea "1ST VISIT - VISIT SITE A"
type textarea "x"
type textarea "1ST VISIT - VISIT SITE AN"
type textarea "x"
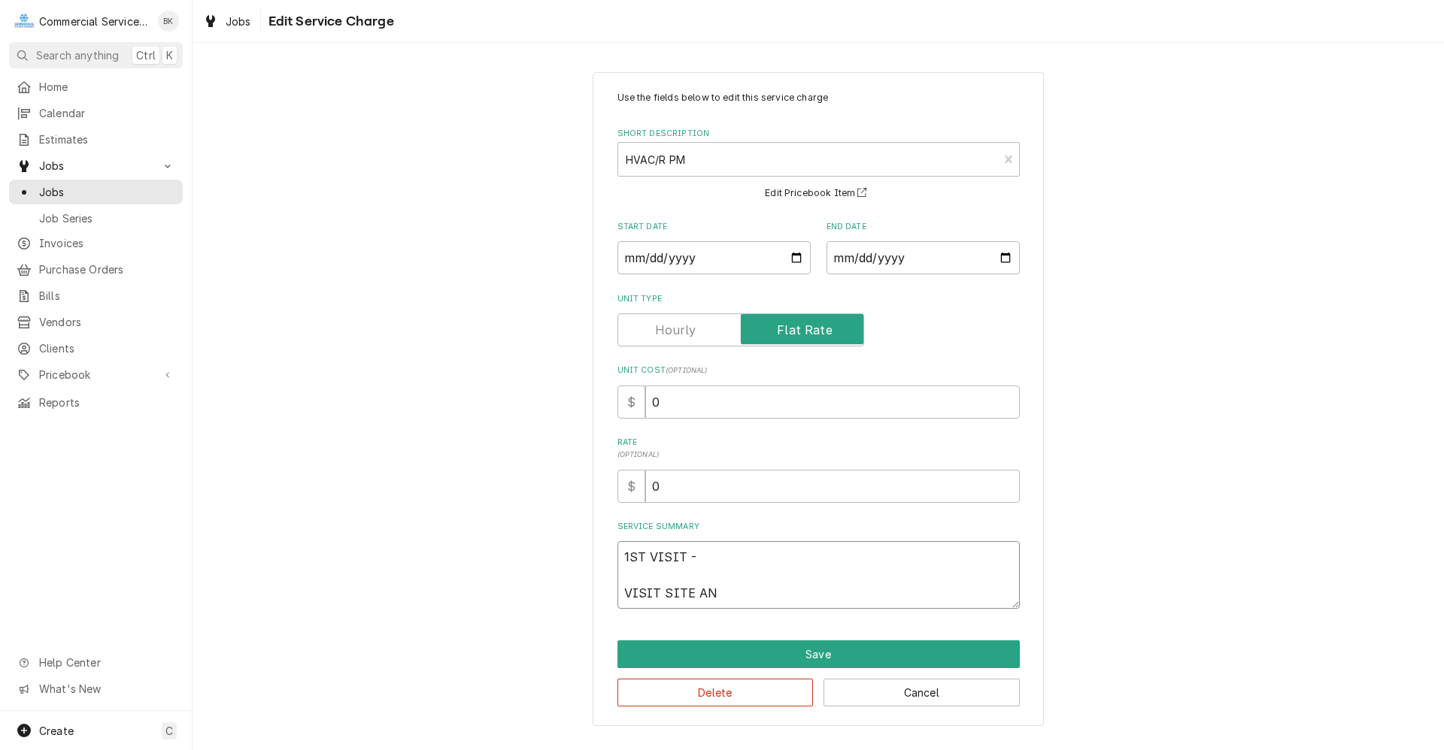
type textarea "1ST VISIT - VISIT SITE AND"
type textarea "x"
type textarea "1ST VISIT - VISIT SITE AND"
type textarea "x"
type textarea "1ST VISIT - VISIT SITE AND C"
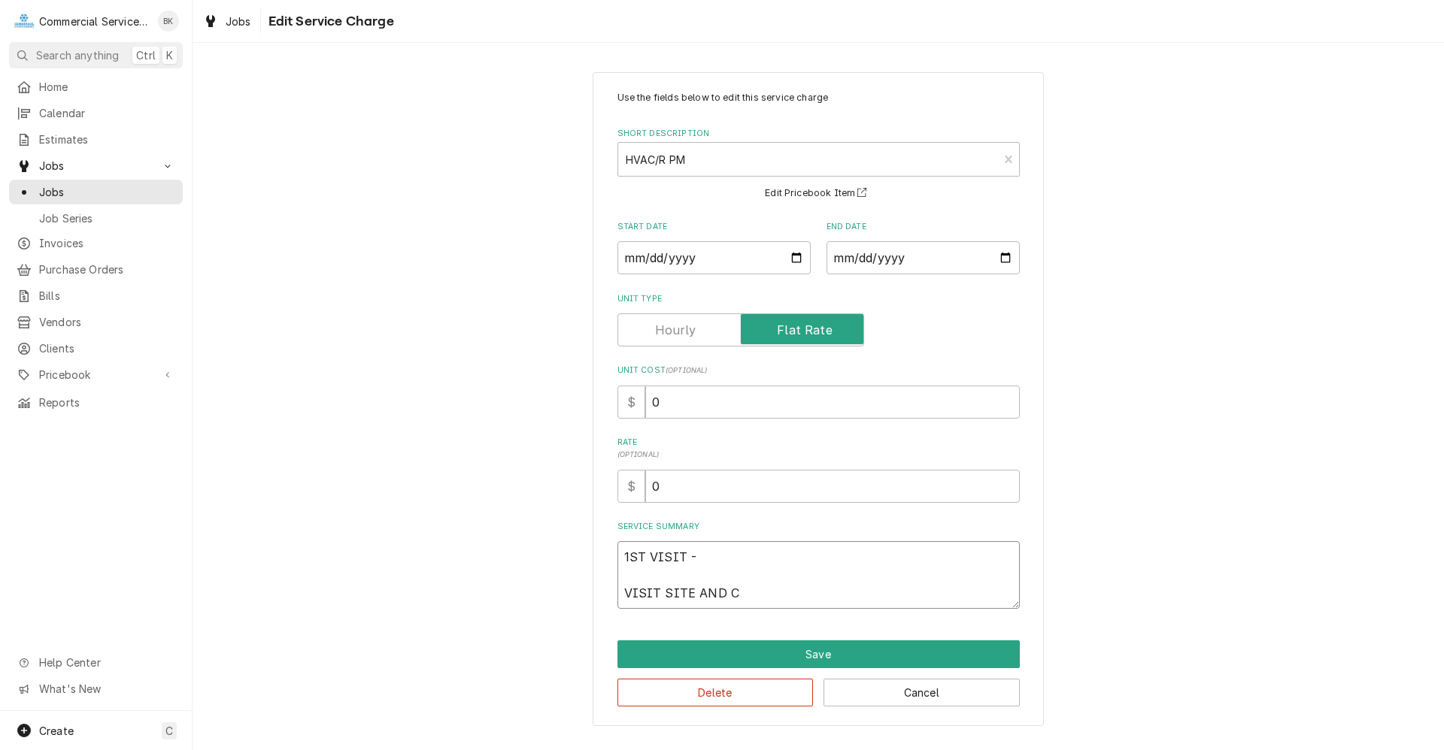
type textarea "x"
type textarea "1ST VISIT - VISIT SITE AND CO"
type textarea "x"
type textarea "1ST VISIT - VISIT SITE AND COM"
type textarea "x"
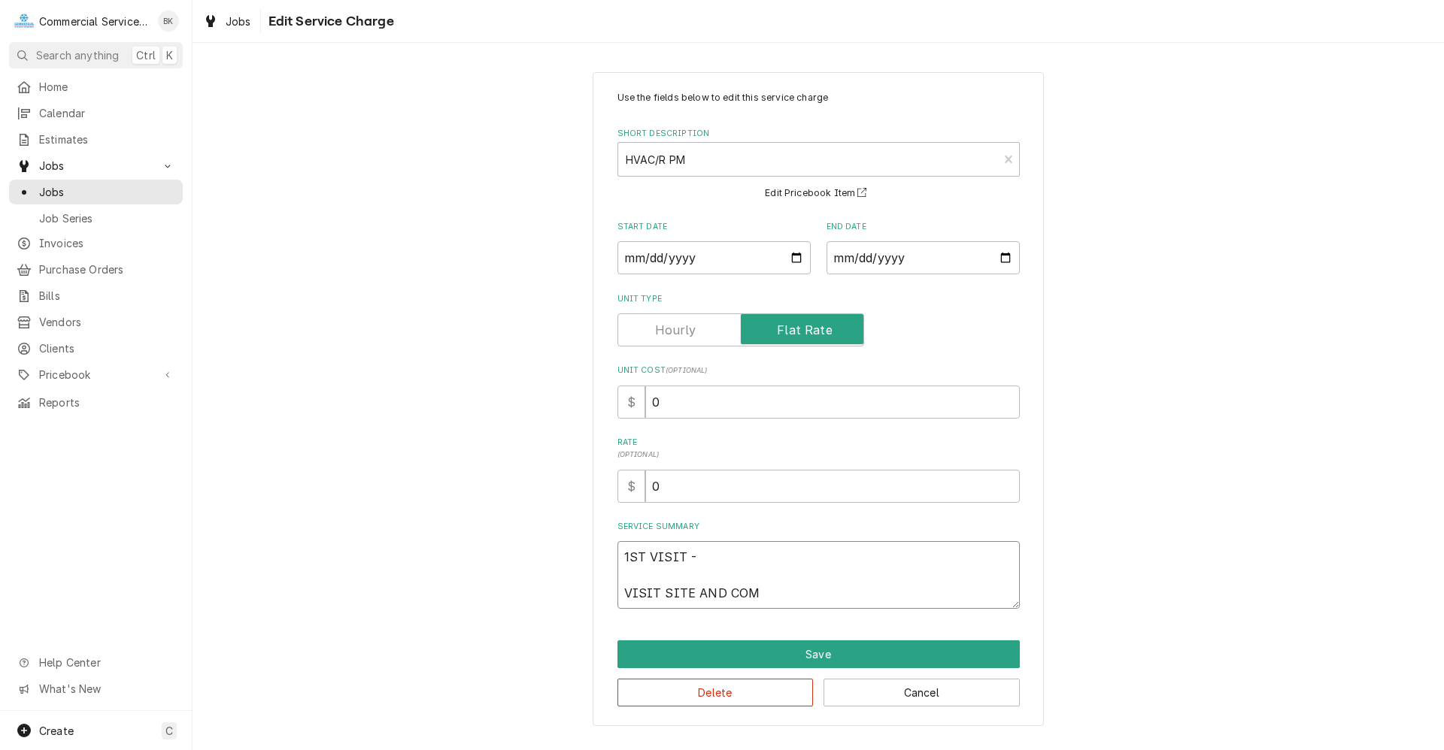
type textarea "1ST VISIT - VISIT SITE AND COMP"
type textarea "x"
type textarea "1ST VISIT - VISIT SITE AND COMPL"
type textarea "x"
type textarea "1ST VISIT - VISIT SITE AND COMPLE"
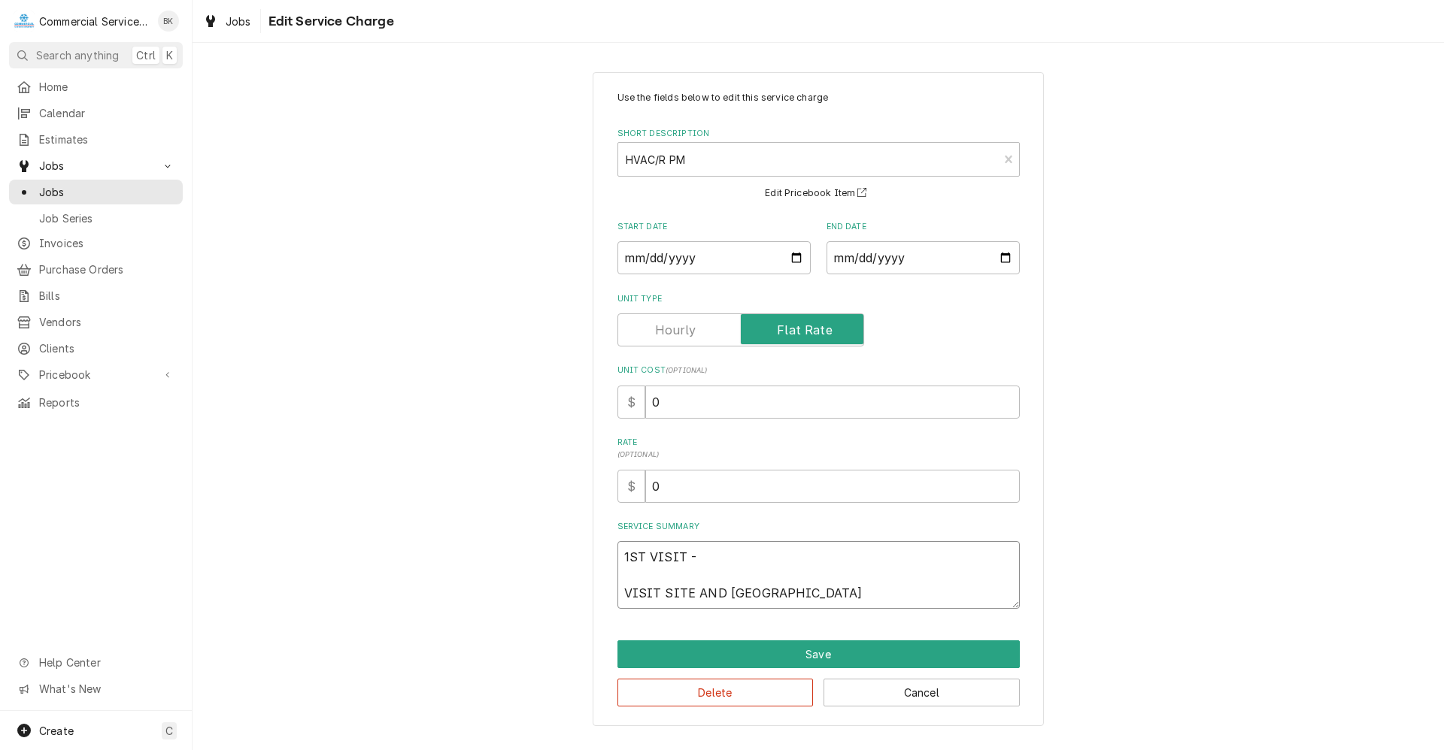
type textarea "x"
type textarea "1ST VISIT - VISIT SITE AND COMPLET"
type textarea "x"
type textarea "1ST VISIT - VISIT SITE AND COMPLETE"
type textarea "x"
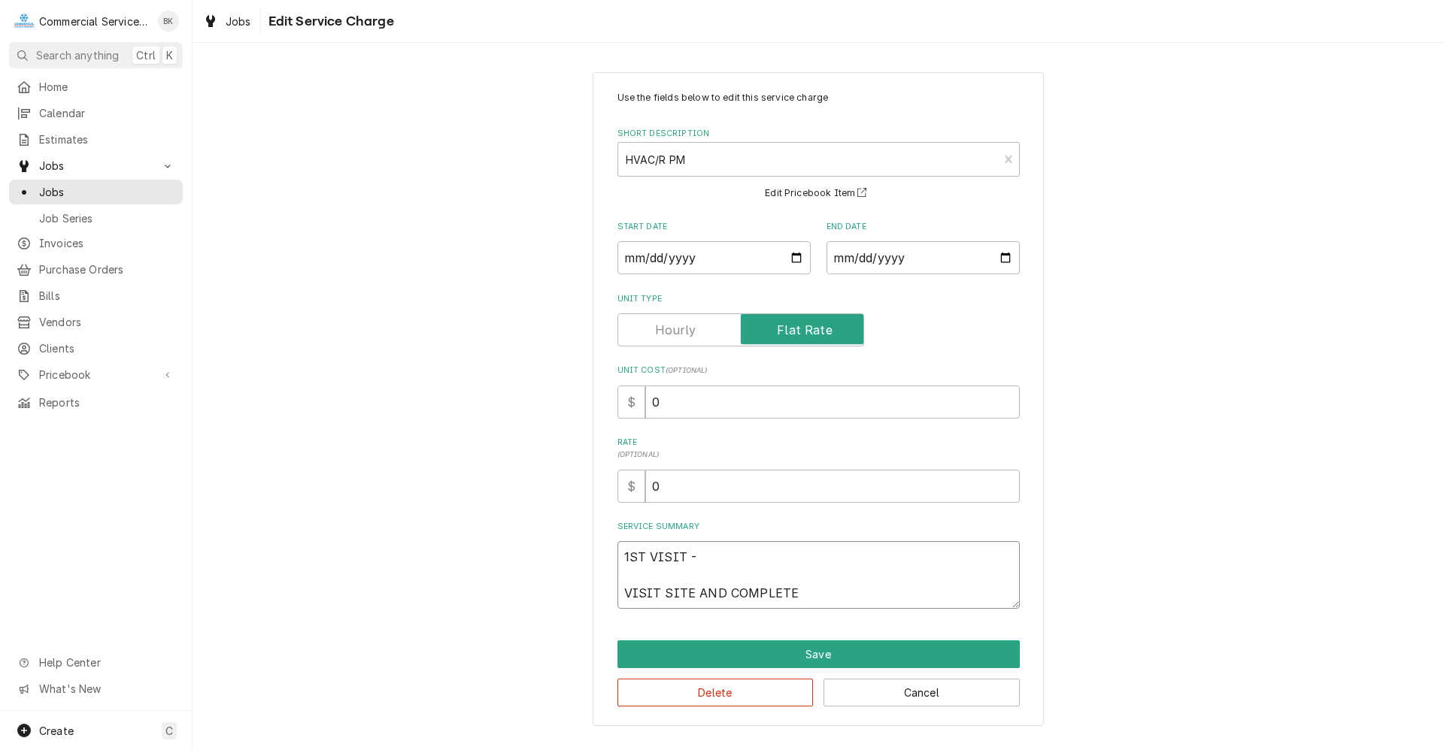
type textarea "1ST VISIT - VISIT SITE AND COMPLETE"
type textarea "x"
type textarea "1ST VISIT - VISIT SITE AND COMPLETE R"
type textarea "x"
type textarea "1ST VISIT - VISIT SITE AND COMPLETE RO"
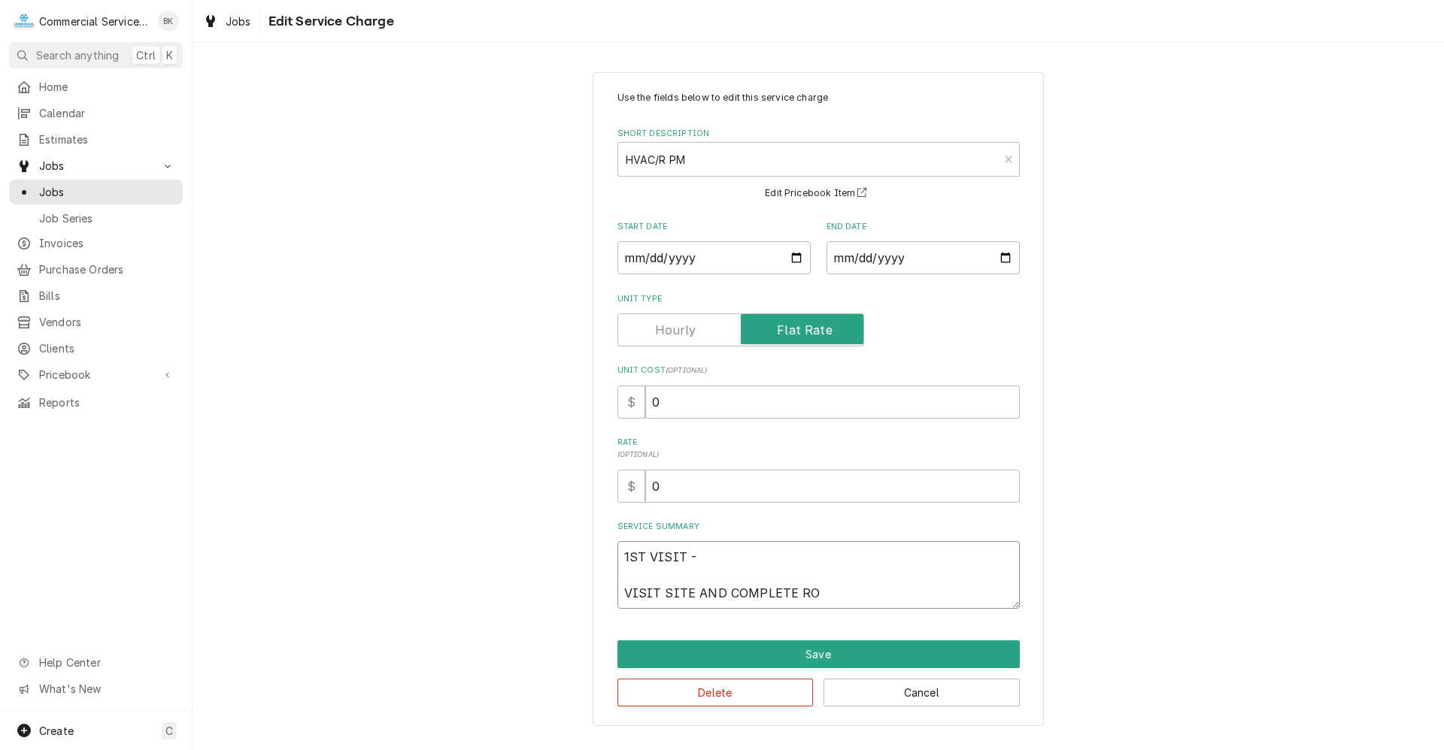
type textarea "x"
type textarea "1ST VISIT - VISIT SITE AND COMPLETE ROO"
type textarea "x"
type textarea "1ST VISIT - VISIT SITE AND COMPLETE ROOF"
type textarea "x"
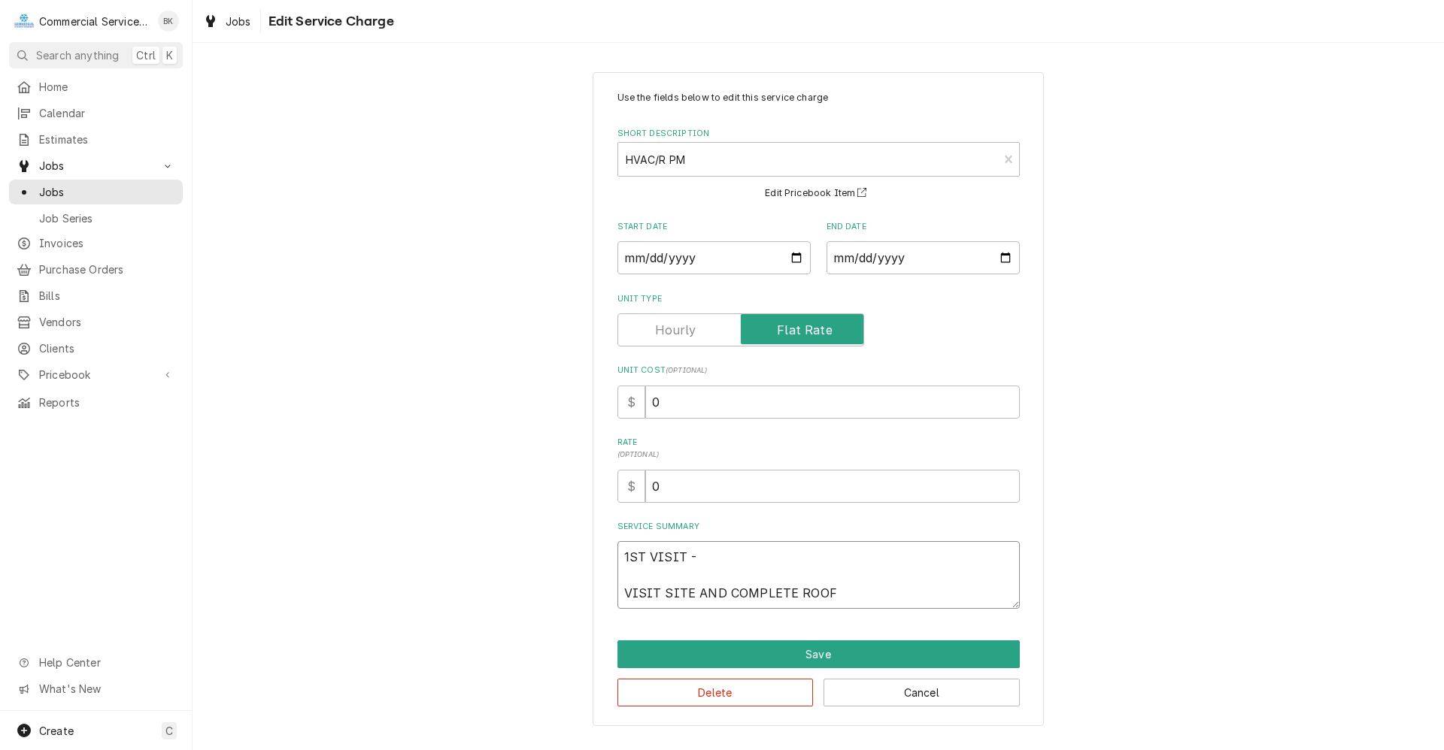
type textarea "1ST VISIT - VISIT SITE AND COMPLETE ROOFT"
type textarea "x"
type textarea "1ST VISIT - VISIT SITE AND COMPLETE ROOFTO"
type textarea "x"
type textarea "1ST VISIT - VISIT SITE AND COMPLETE ROOFTOP"
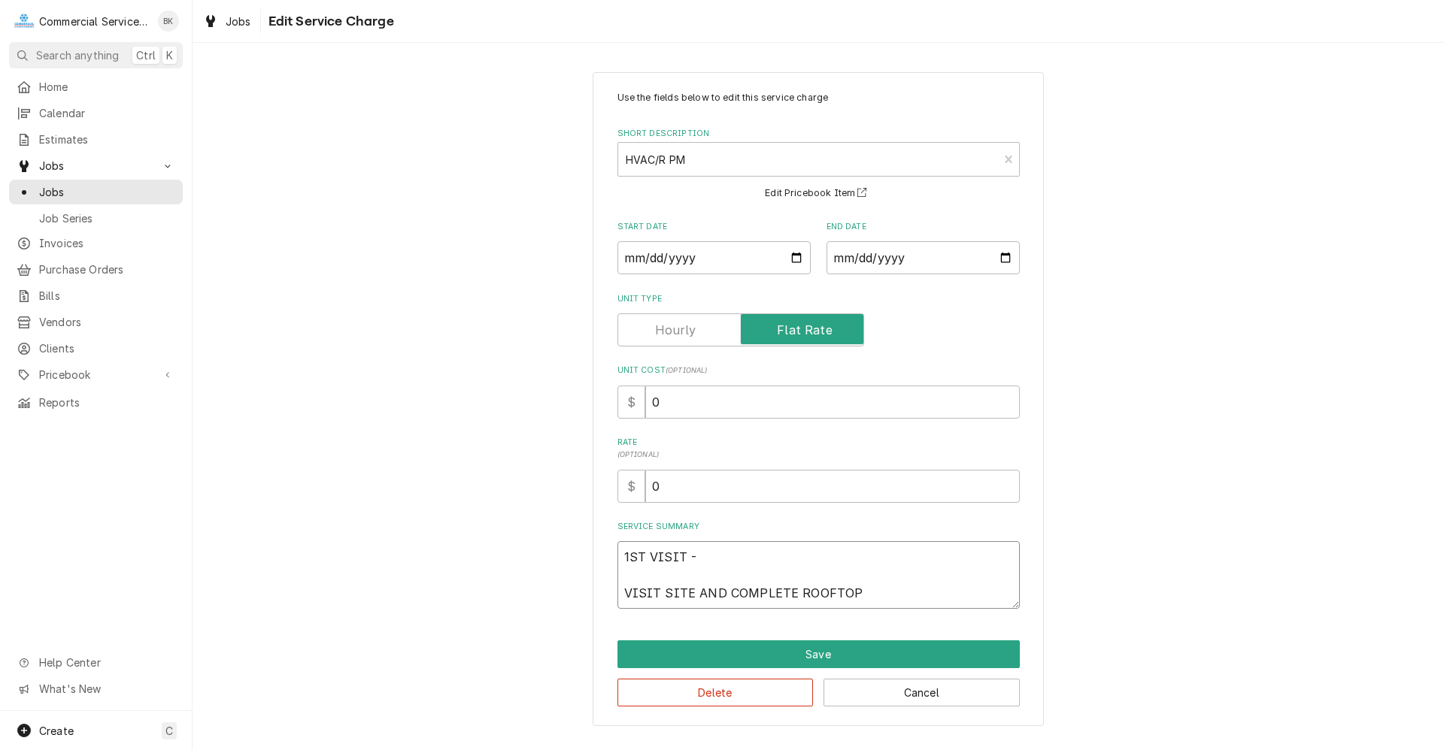
type textarea "x"
type textarea "1ST VISIT - VISIT SITE AND COMPLETE ROOFTOP"
type textarea "x"
type textarea "1ST VISIT - VISIT SITE AND COMPLETE ROOFTOP P"
type textarea "x"
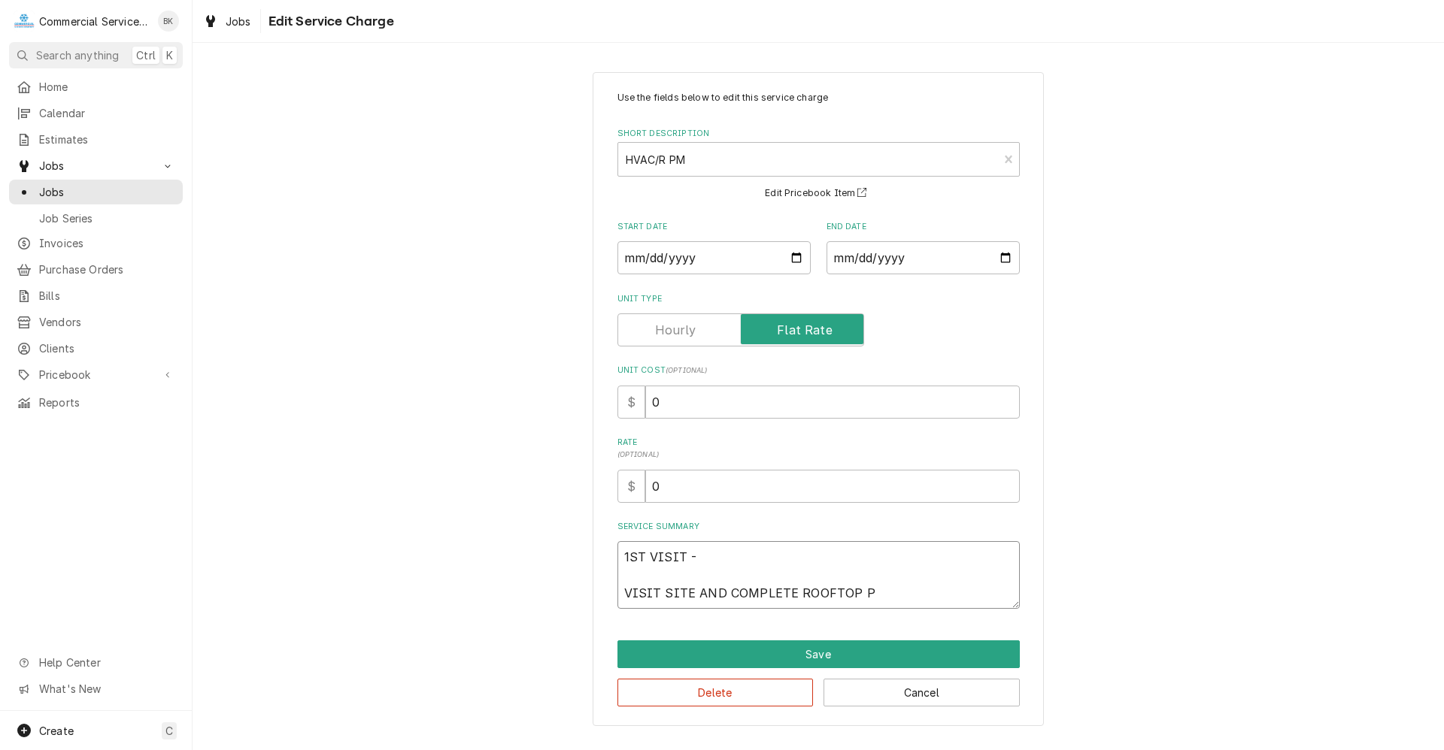
type textarea "1ST VISIT - VISIT SITE AND COMPLETE ROOFTOP PM"
type textarea "x"
type textarea "1ST VISIT - VISIT SITE AND COMPLETE ROOFTOP PM"
type textarea "x"
type textarea "1ST VISIT - VISIT SITE AND COMPLETE ROOFTOP PM O"
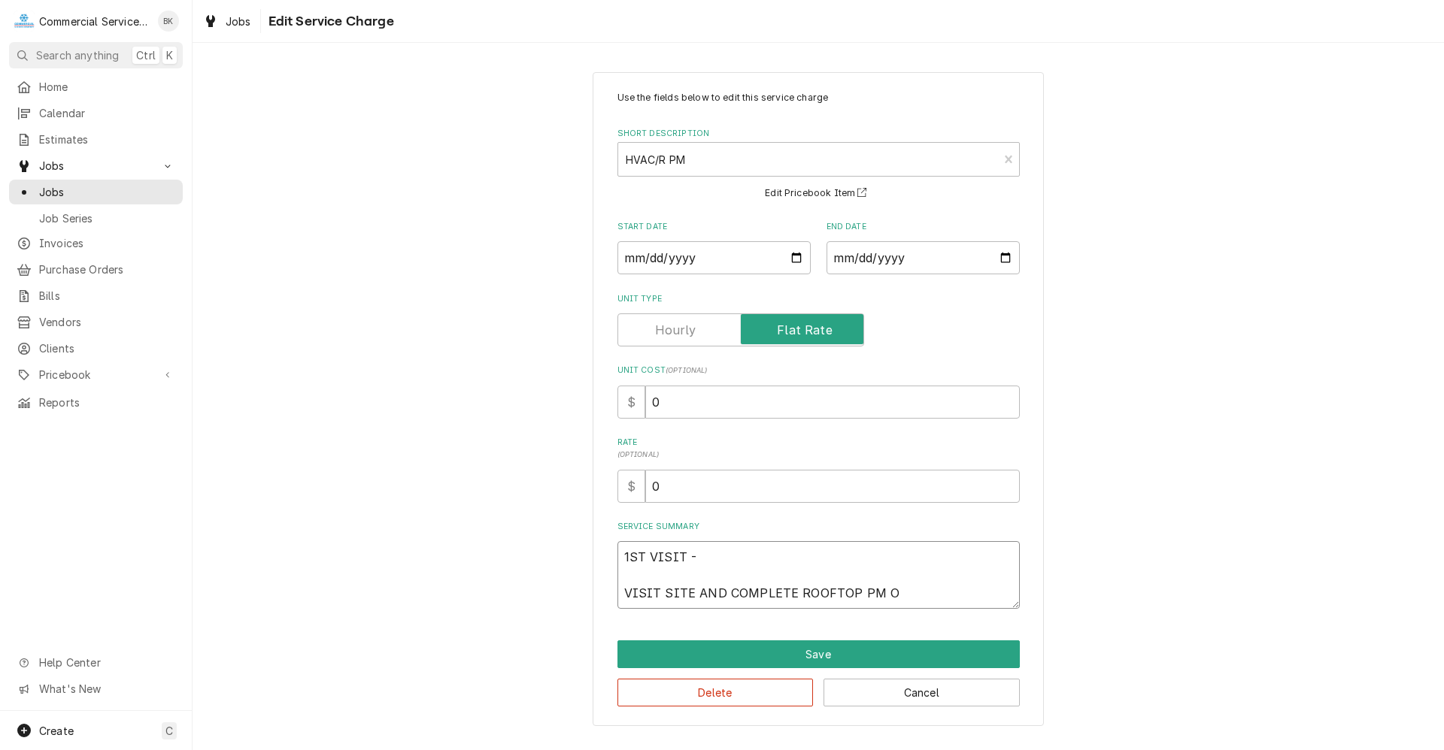
type textarea "x"
type textarea "1ST VISIT - VISIT SITE AND COMPLETE ROOFTOP PM ON"
type textarea "x"
type textarea "1ST VISIT - VISIT SITE AND COMPLETE ROOFTOP PM ON"
type textarea "x"
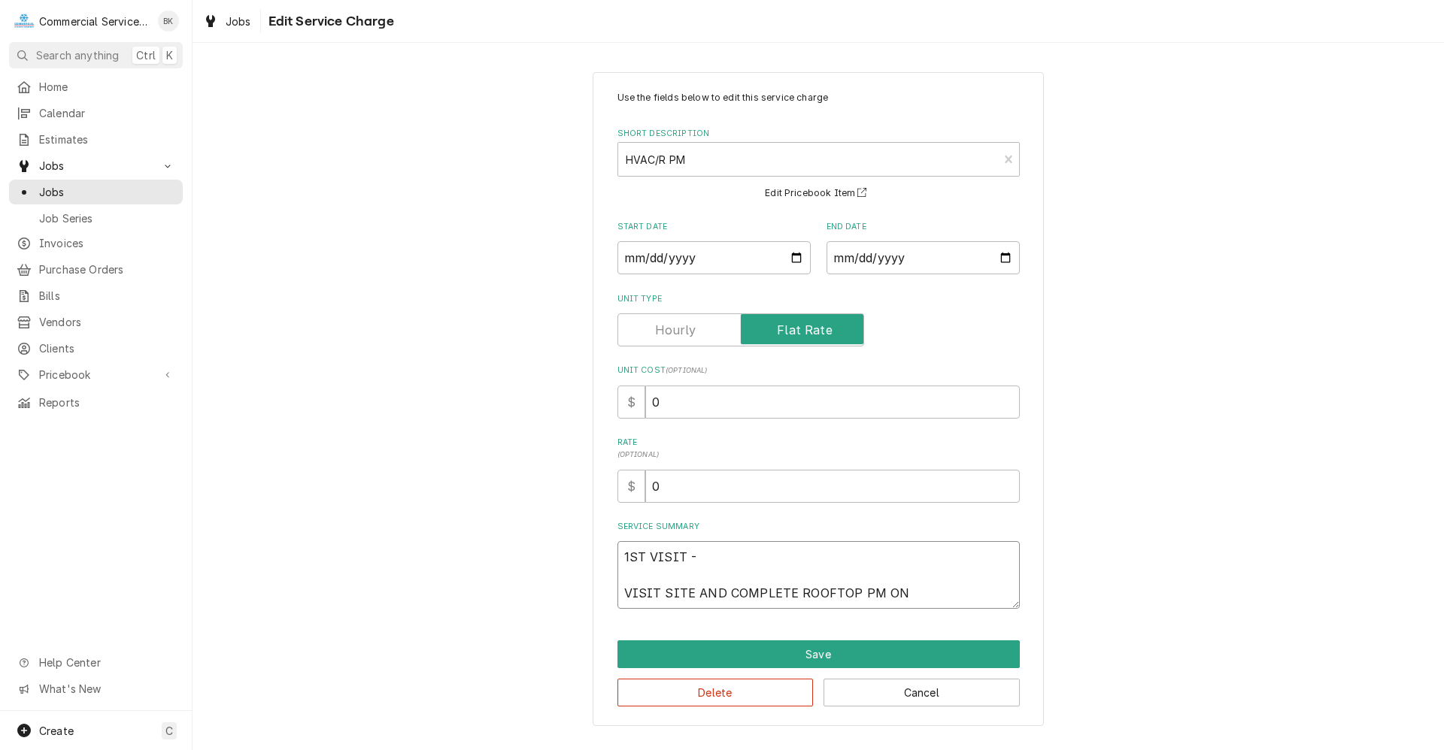
type textarea "1ST VISIT - VISIT SITE AND COMPLETE ROOFTOP PM ON A"
type textarea "x"
type textarea "1ST VISIT - VISIT SITE AND COMPLETE ROOFTOP PM ON AL"
type textarea "x"
type textarea "1ST VISIT - VISIT SITE AND COMPLETE ROOFTOP PM ON ALL"
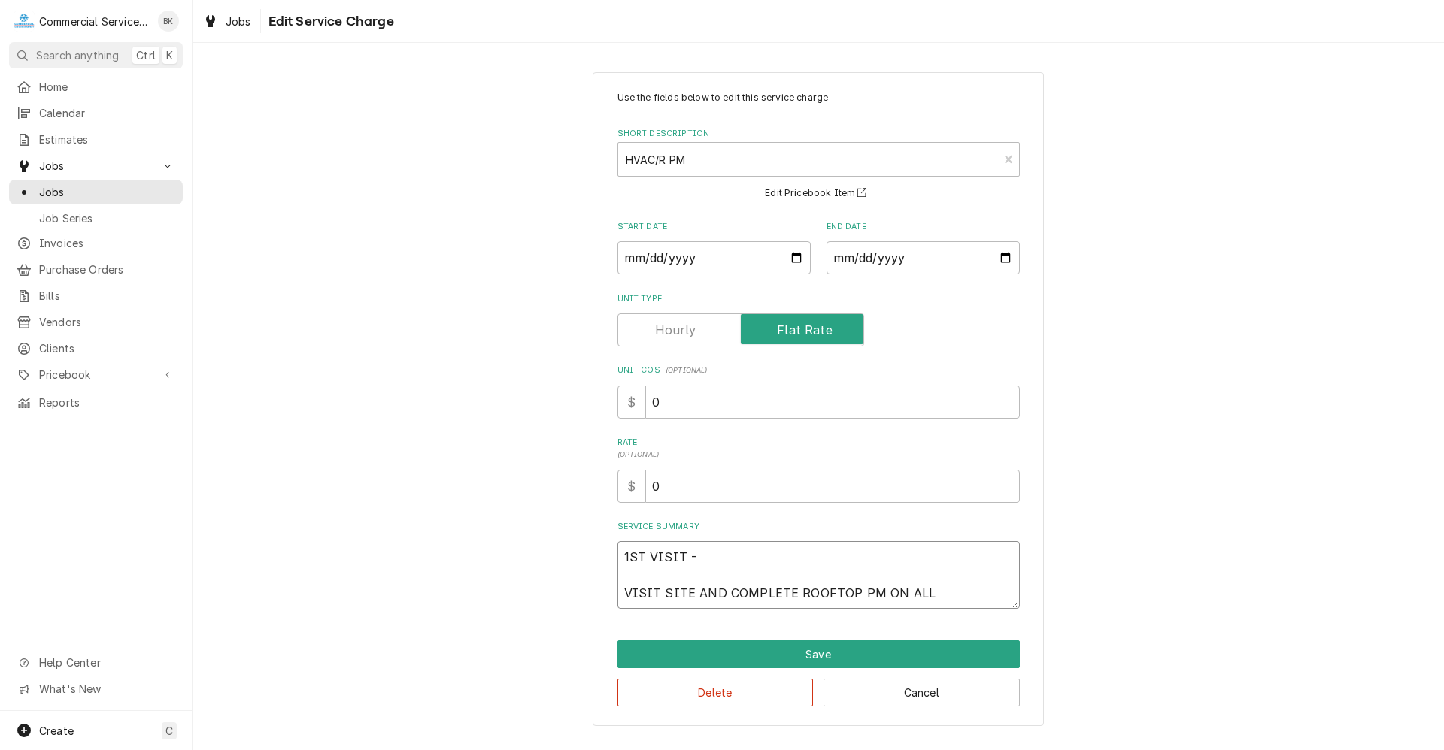
type textarea "x"
type textarea "1ST VISIT - VISIT SITE AND COMPLETE ROOFTOP PM ON ALL"
type textarea "x"
type textarea "1ST VISIT - VISIT SITE AND COMPLETE ROOFTOP PM ON ALL A"
type textarea "x"
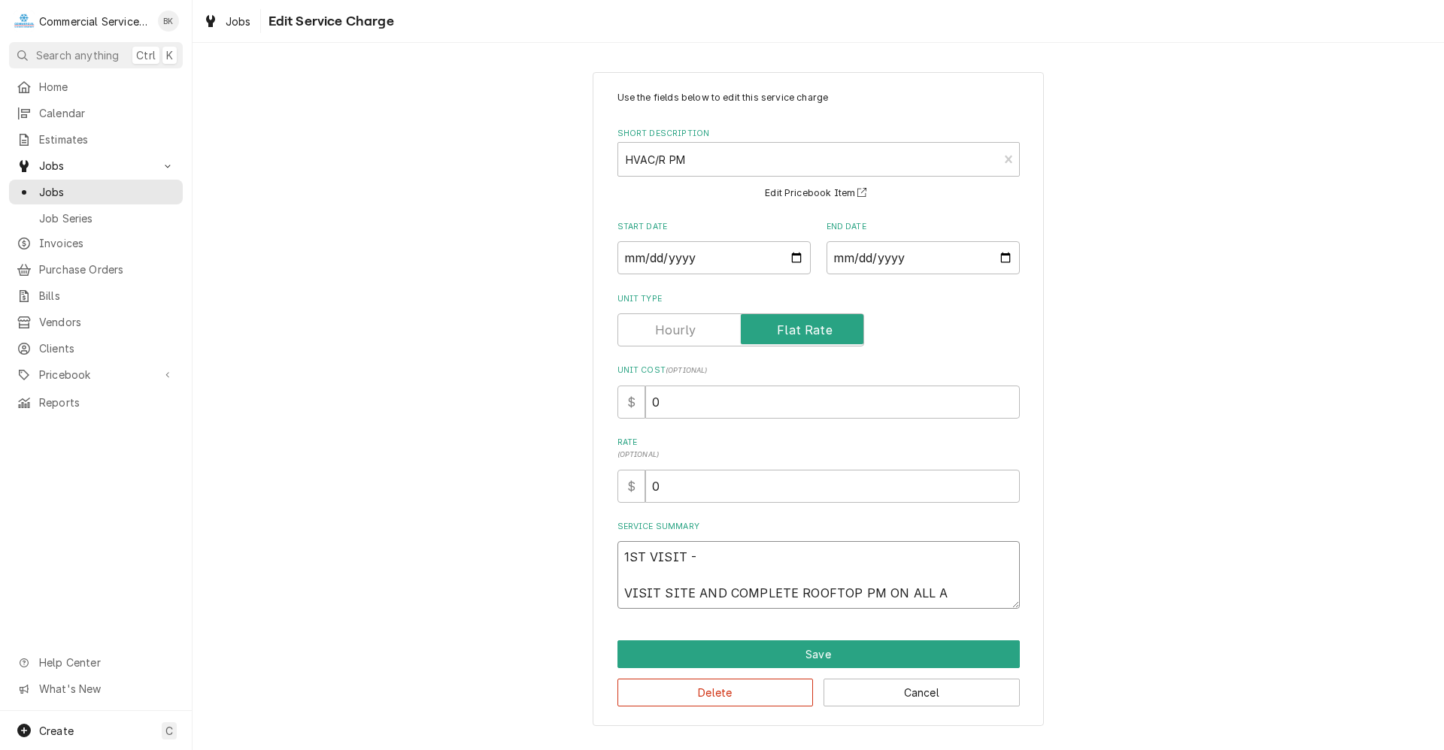
type textarea "1ST VISIT - VISIT SITE AND COMPLETE ROOFTOP PM ON ALL AC"
type textarea "x"
type textarea "1ST VISIT - VISIT SITE AND COMPLETE ROOFTOP PM ON ALL AC"
type textarea "x"
type textarea "1ST VISIT - VISIT SITE AND COMPLETE ROOFTOP PM ON ALL AC /"
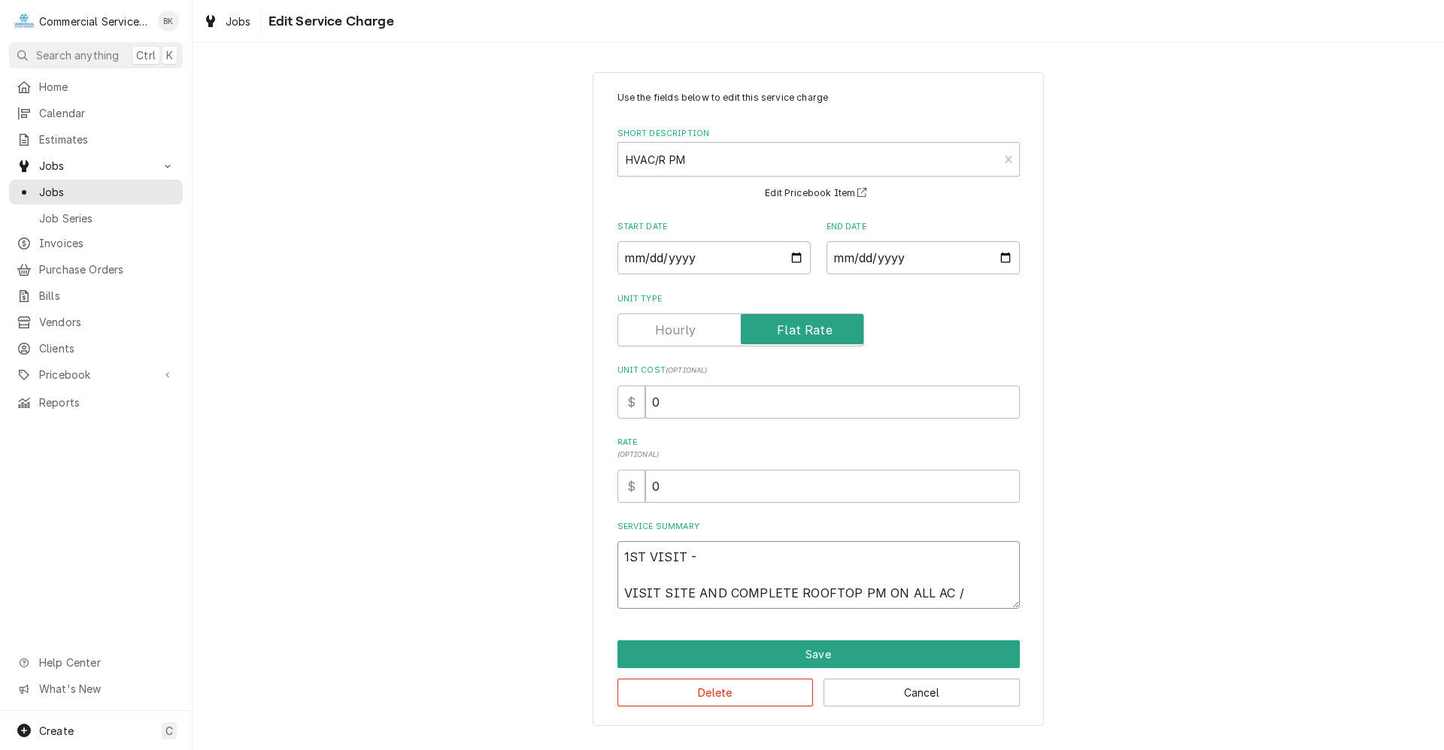
type textarea "x"
type textarea "1ST VISIT - VISIT SITE AND COMPLETE ROOFTOP PM ON ALL AC /"
type textarea "x"
type textarea "1ST VISIT - VISIT SITE AND COMPLETE ROOFTOP PM ON ALL AC / X"
type textarea "x"
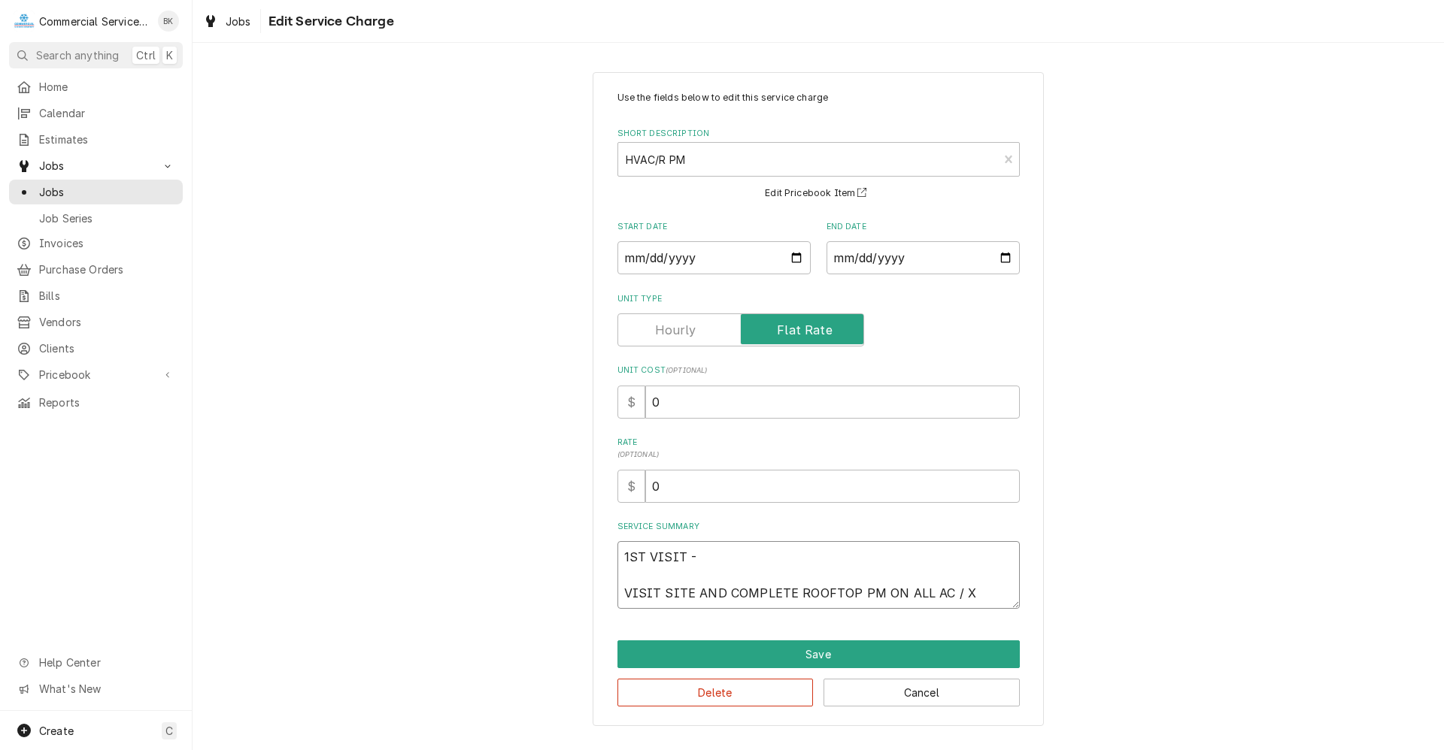
type textarea "1ST VISIT - VISIT SITE AND COMPLETE ROOFTOP PM ON ALL AC /"
type textarea "x"
type textarea "1ST VISIT - VISIT SITE AND COMPLETE ROOFTOP PM ON ALL AC / E"
type textarea "x"
type textarea "1ST VISIT - VISIT SITE AND COMPLETE ROOFTOP PM ON ALL AC / EH"
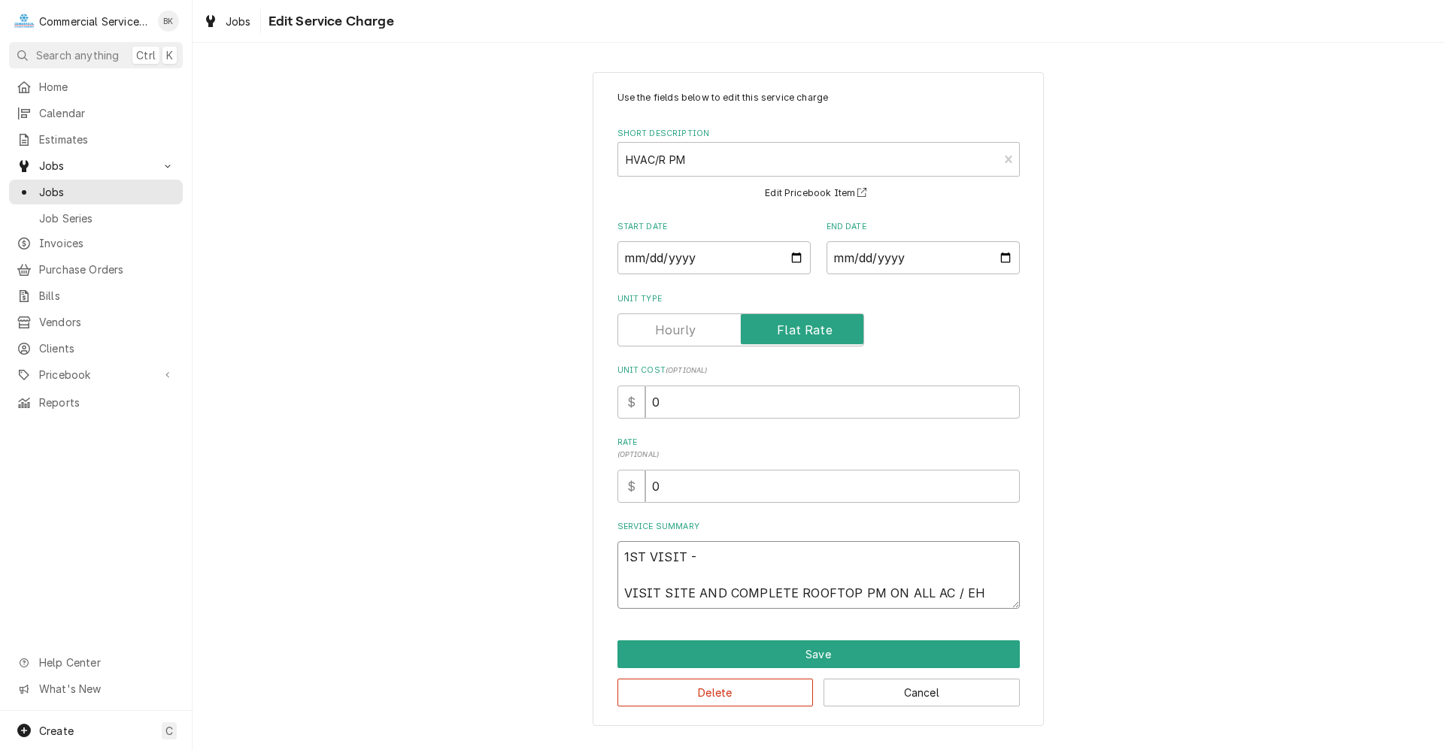
type textarea "x"
type textarea "1ST VISIT - VISIT SITE AND COMPLETE ROOFTOP PM ON ALL AC / EHX"
type textarea "x"
type textarea "1ST VISIT - VISIT SITE AND COMPLETE ROOFTOP PM ON ALL AC / EHXA"
type textarea "x"
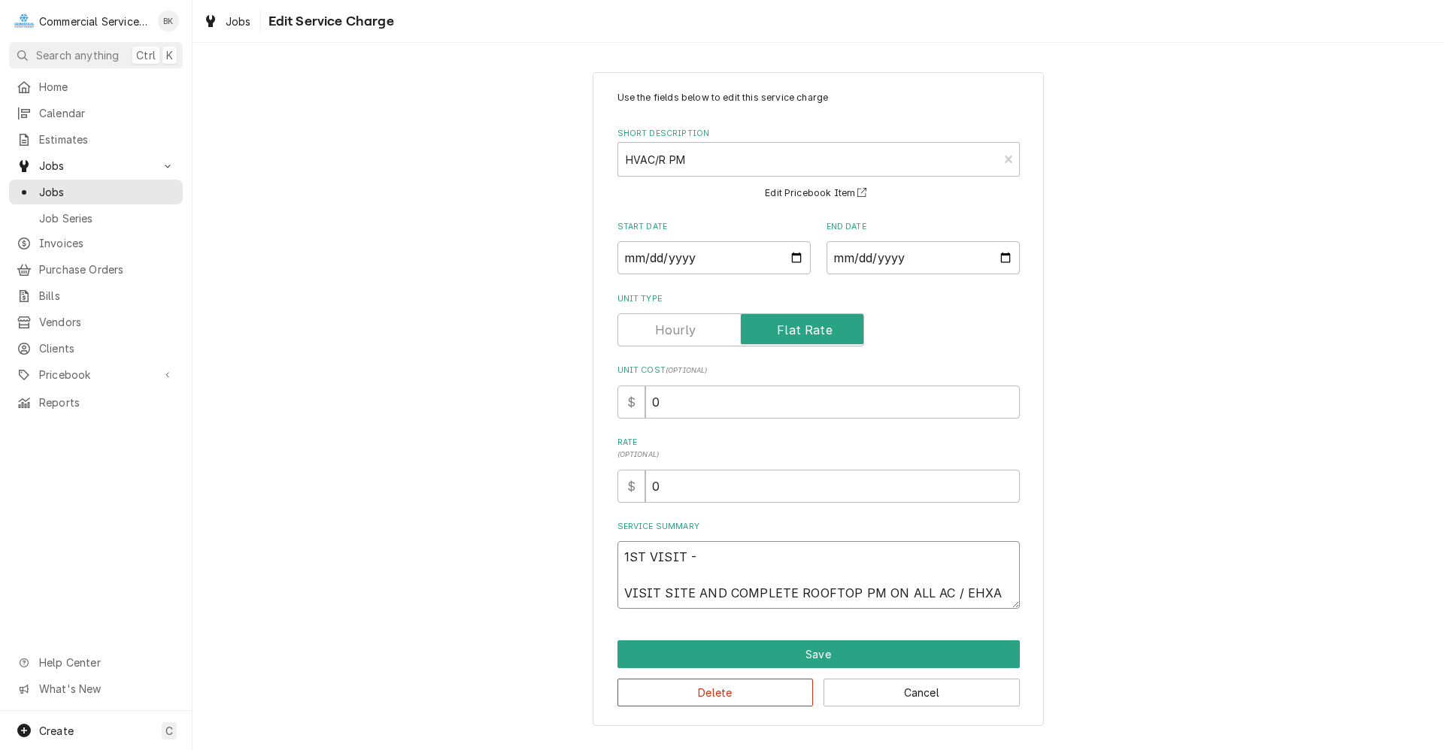
type textarea "1ST VISIT - VISIT SITE AND COMPLETE ROOFTOP PM ON ALL AC / EHXAS"
type textarea "x"
type textarea "1ST VISIT - VISIT SITE AND COMPLETE ROOFTOP PM ON ALL AC / EHXASU"
type textarea "x"
type textarea "1ST VISIT - VISIT SITE AND COMPLETE ROOFTOP PM ON ALL AC / EHXASUT"
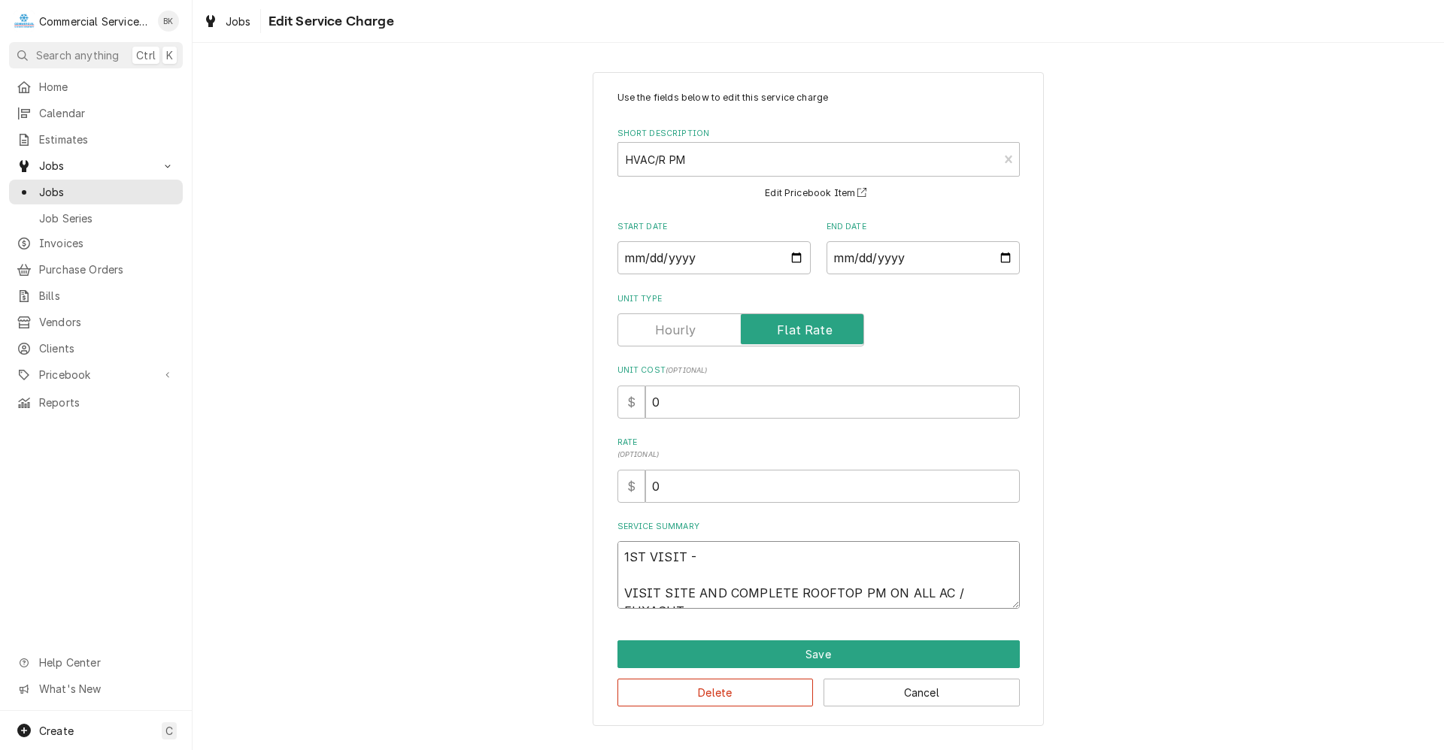
type textarea "x"
type textarea "1ST VISIT - VISIT SITE AND COMPLETE ROOFTOP PM ON ALL AC / EHXASU"
type textarea "x"
type textarea "1ST VISIT - VISIT SITE AND COMPLETE ROOFTOP PM ON ALL AC / EHXAS"
type textarea "x"
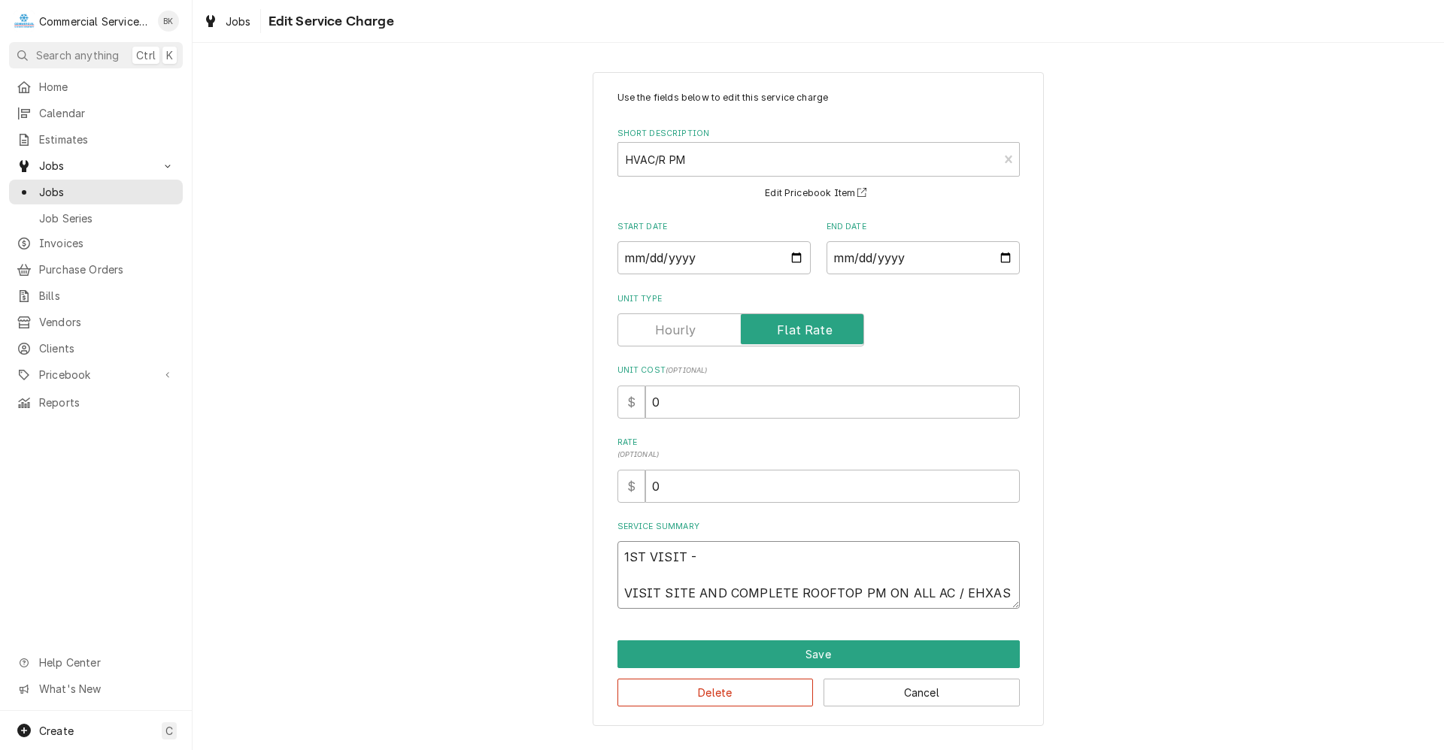
type textarea "1ST VISIT - VISIT SITE AND COMPLETE ROOFTOP PM ON ALL AC / EHXA"
type textarea "x"
type textarea "1ST VISIT - VISIT SITE AND COMPLETE ROOFTOP PM ON ALL AC / EHXAU"
type textarea "x"
type textarea "1ST VISIT - VISIT SITE AND COMPLETE ROOFTOP PM ON ALL AC / EHXAUS"
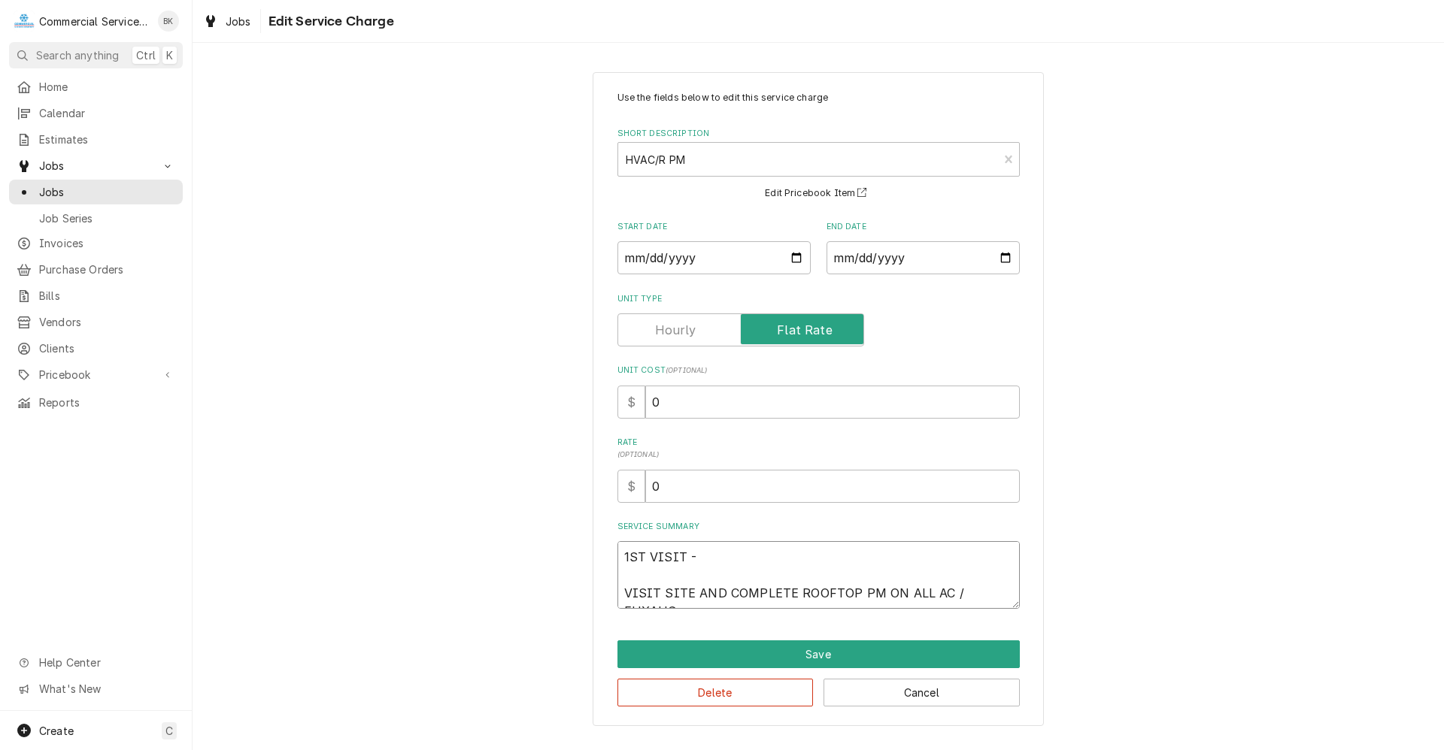
type textarea "x"
type textarea "1ST VISIT - VISIT SITE AND COMPLETE ROOFTOP PM ON ALL AC / EHXAUST"
type textarea "x"
type textarea "1ST VISIT - VISIT SITE AND COMPLETE ROOFTOP PM ON ALL AC / EHXAUST"
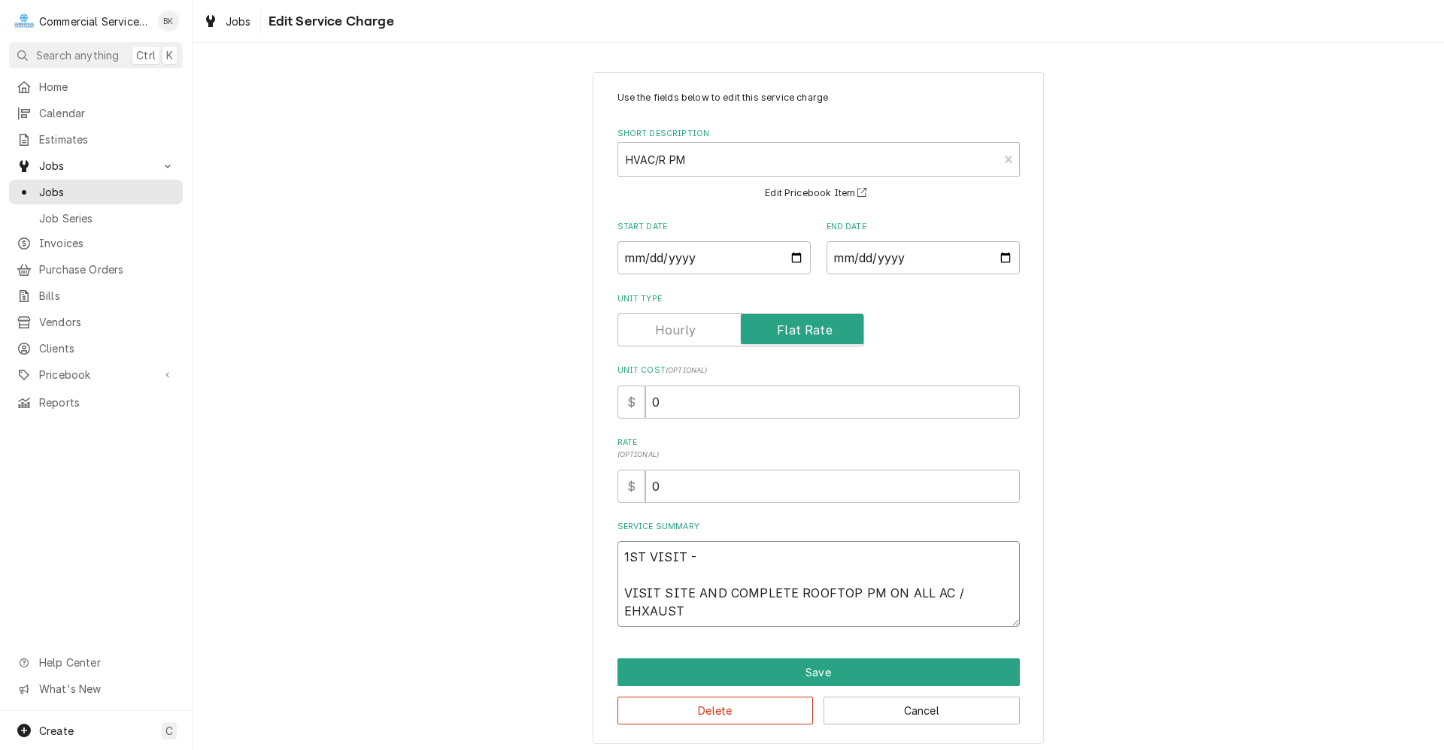
type textarea "x"
type textarea "1ST VISIT - VISIT SITE AND COMPLETE ROOFTOP PM ON ALL AC / EHXAUST F"
type textarea "x"
type textarea "1ST VISIT - VISIT SITE AND COMPLETE ROOFTOP PM ON ALL AC / EHXAUST FA"
type textarea "x"
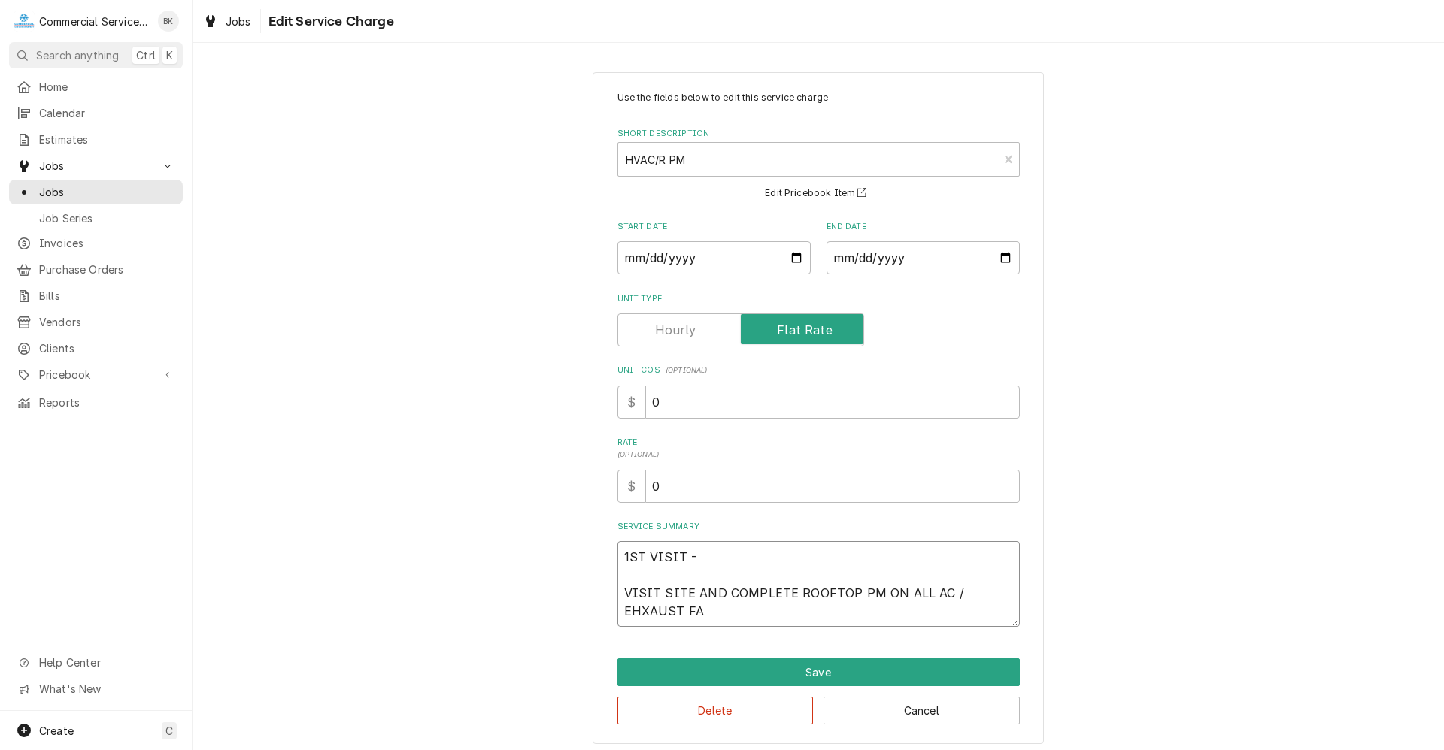
type textarea "1ST VISIT - VISIT SITE AND COMPLETE ROOFTOP PM ON ALL AC / EHXAUST FAN"
type textarea "x"
type textarea "1ST VISIT - VISIT SITE AND COMPLETE ROOFTOP PM ON ALL AC / EHXAUST FANS"
type textarea "x"
type textarea "1ST VISIT - VISIT SITE AND COMPLETE ROOFTOP PM ON ALL AC / EHXAUST FANS"
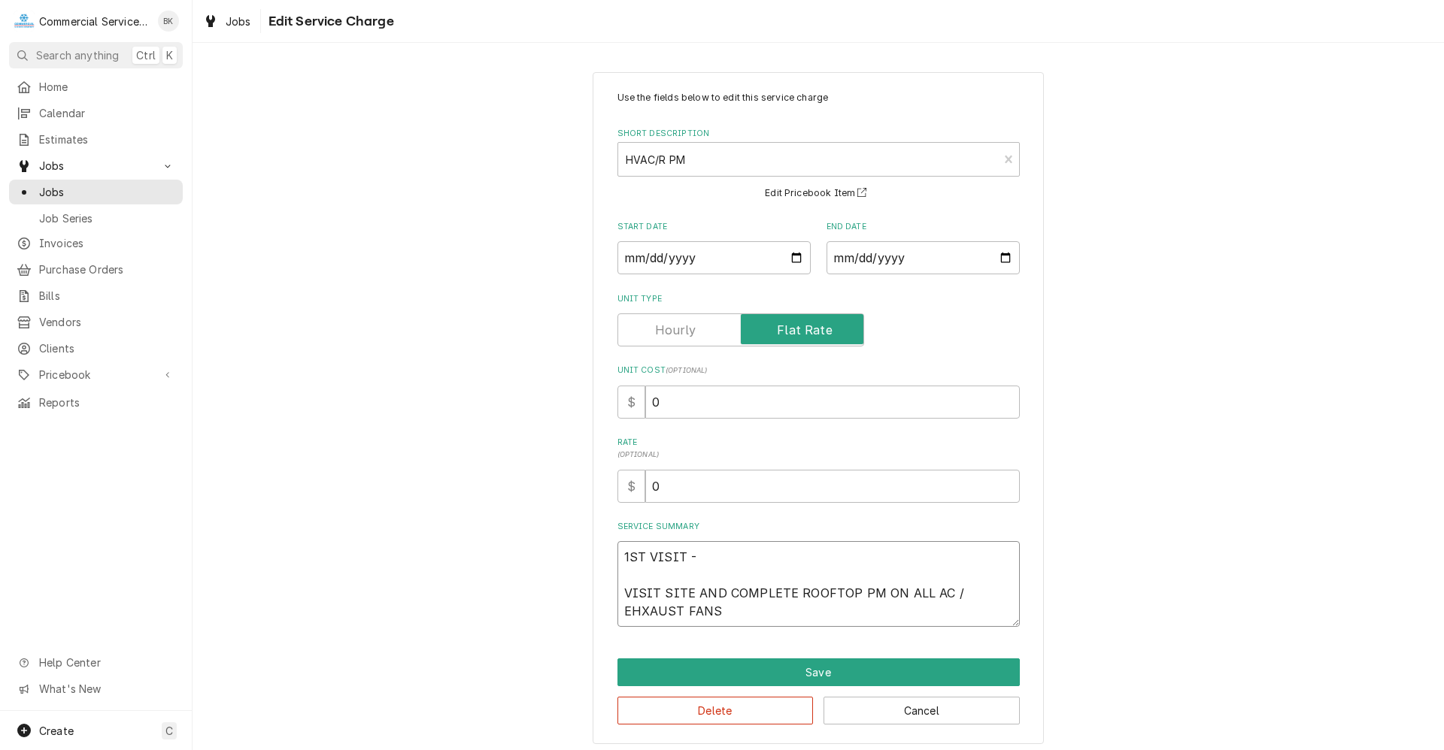
type textarea "x"
type textarea "1ST VISIT - VISIT SITE AND COMPLETE ROOFTOP PM ON ALL AC / EHXAUST FANS /"
type textarea "x"
type textarea "1ST VISIT - VISIT SITE AND COMPLETE ROOFTOP PM ON ALL AC / EHXAUST FANS /"
type textarea "x"
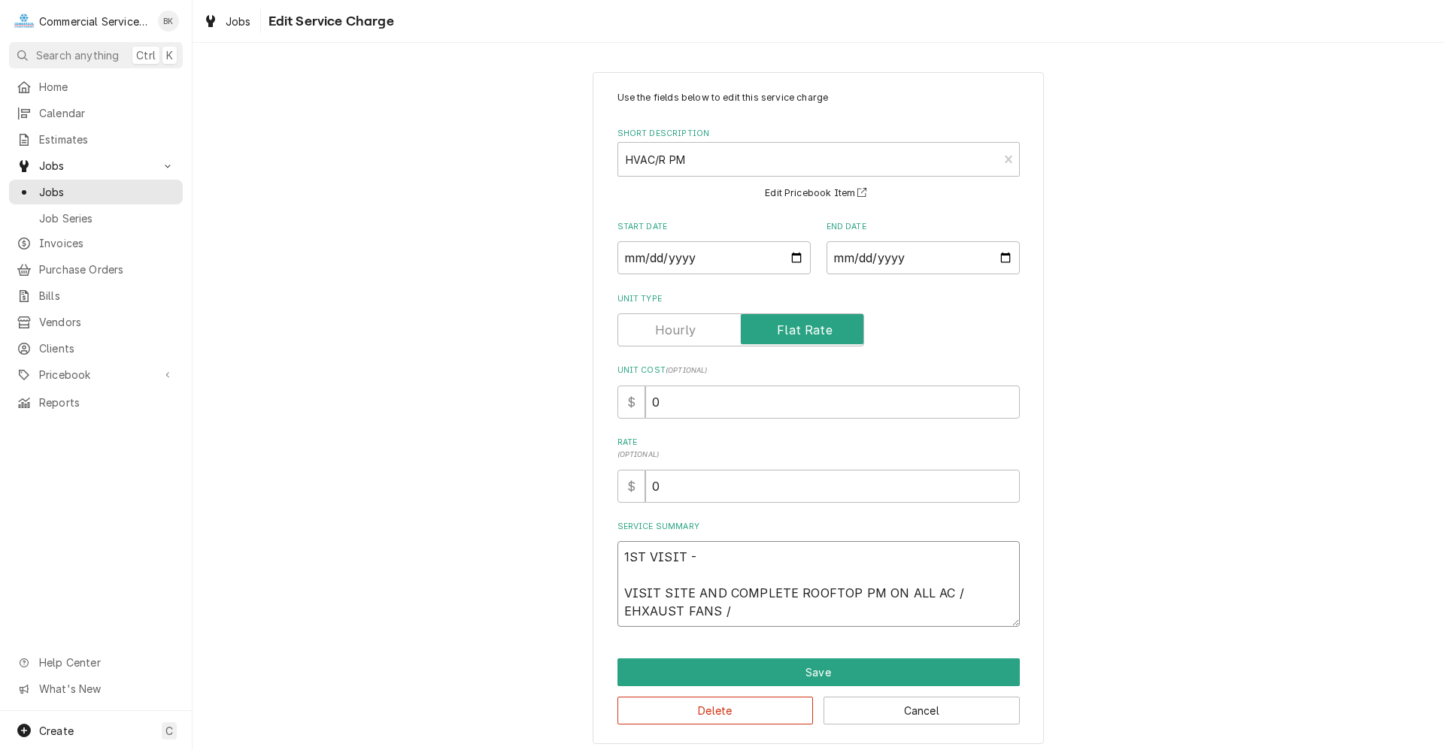
type textarea "1ST VISIT - VISIT SITE AND COMPLETE ROOFTOP PM ON ALL AC / EHXAUST FANS /"
type textarea "x"
type textarea "1ST VISIT - VISIT SITE AND COMPLETE ROOFTOP PM ON ALL AC / EHXAUST FANS"
type textarea "x"
type textarea "1ST VISIT - VISIT SITE AND COMPLETE ROOFTOP PM ON ALL AC / EHXAUST FANS /"
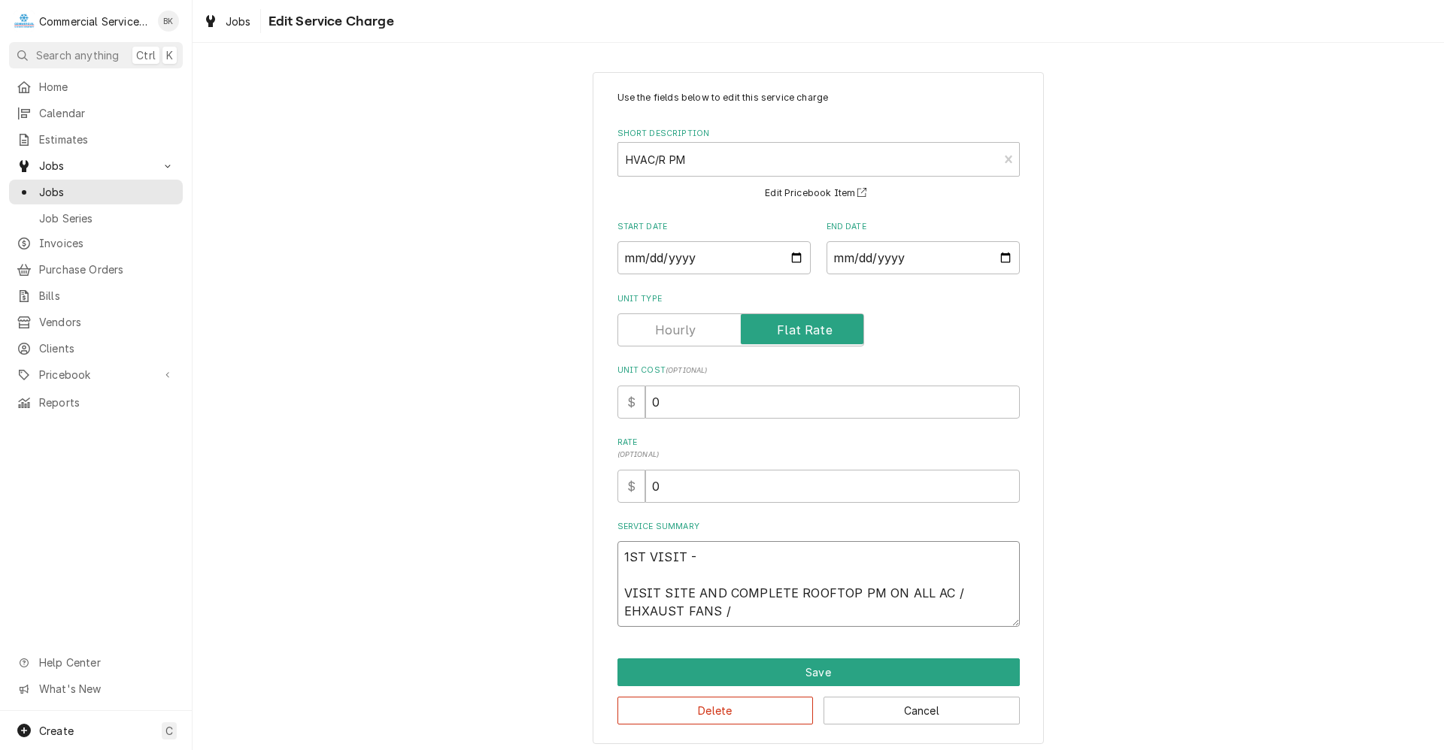
type textarea "x"
type textarea "1ST VISIT - VISIT SITE AND COMPLETE ROOFTOP PM ON ALL AC / EHXAUST FANS /"
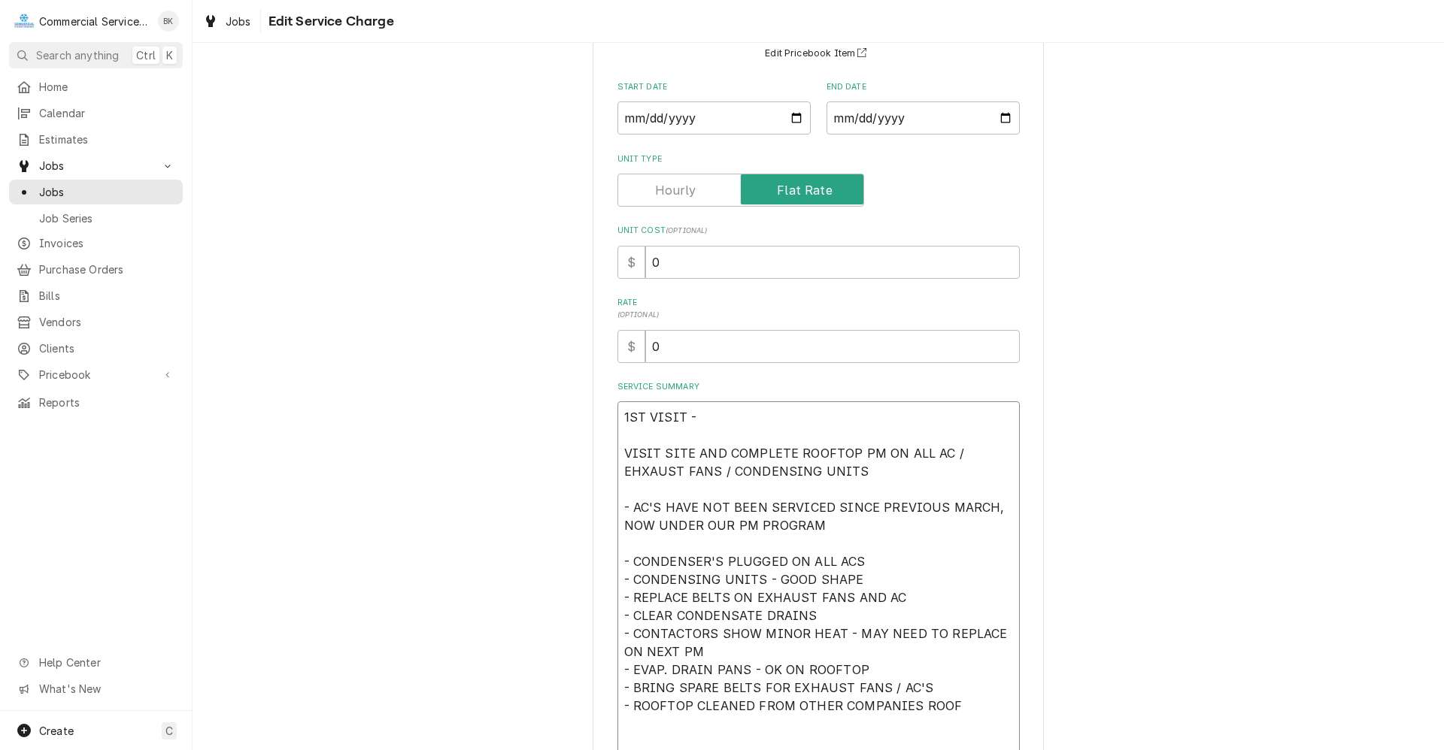
scroll to position [158, 0]
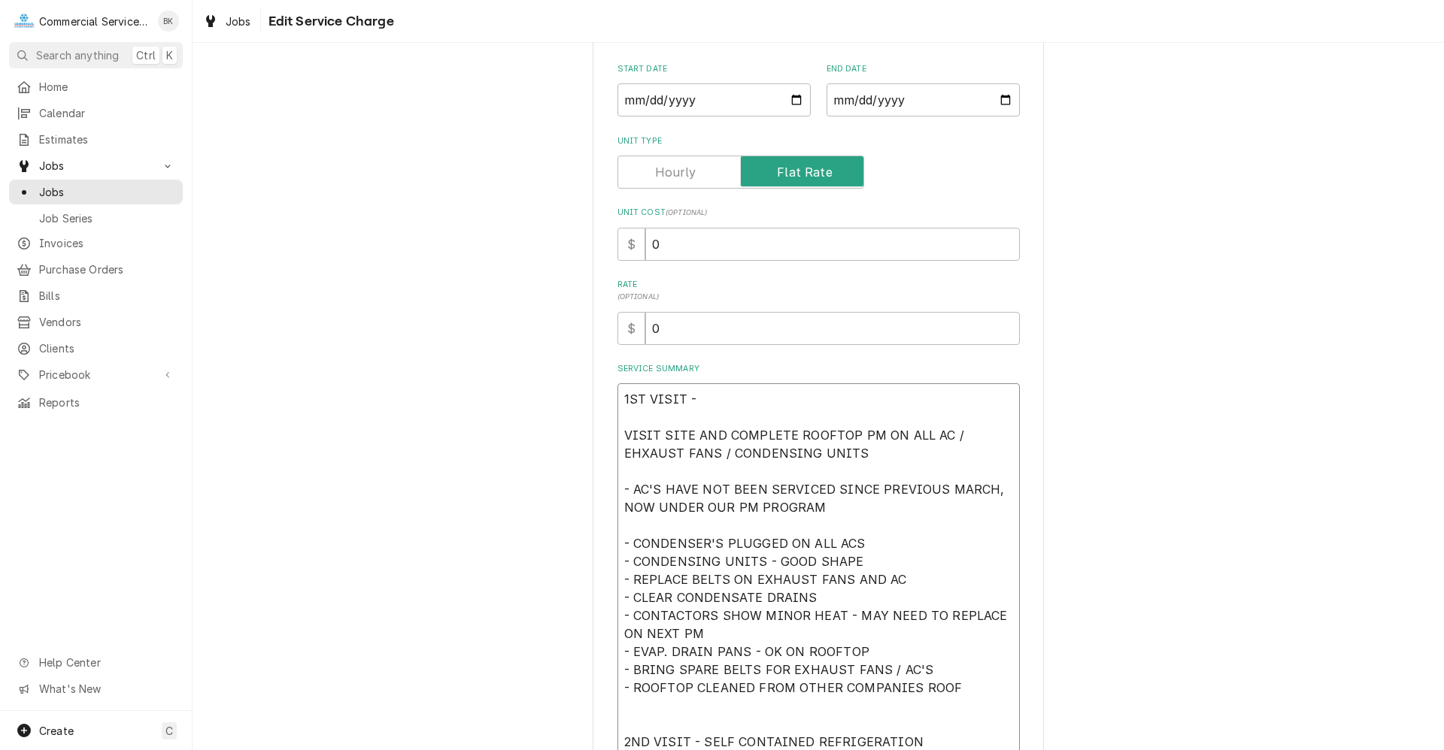
click at [801, 446] on textarea "1ST VISIT - VISIT SITE AND COMPLETE ROOFTOP PM ON ALL AC / EHXAUST FANS / CONDE…" at bounding box center [818, 570] width 402 height 374
click at [965, 689] on textarea "1ST VISIT - VISIT SITE AND COMPLETE ROOFTOP PM ON ALL AC / EHXAUST FANS / CONDE…" at bounding box center [818, 570] width 402 height 374
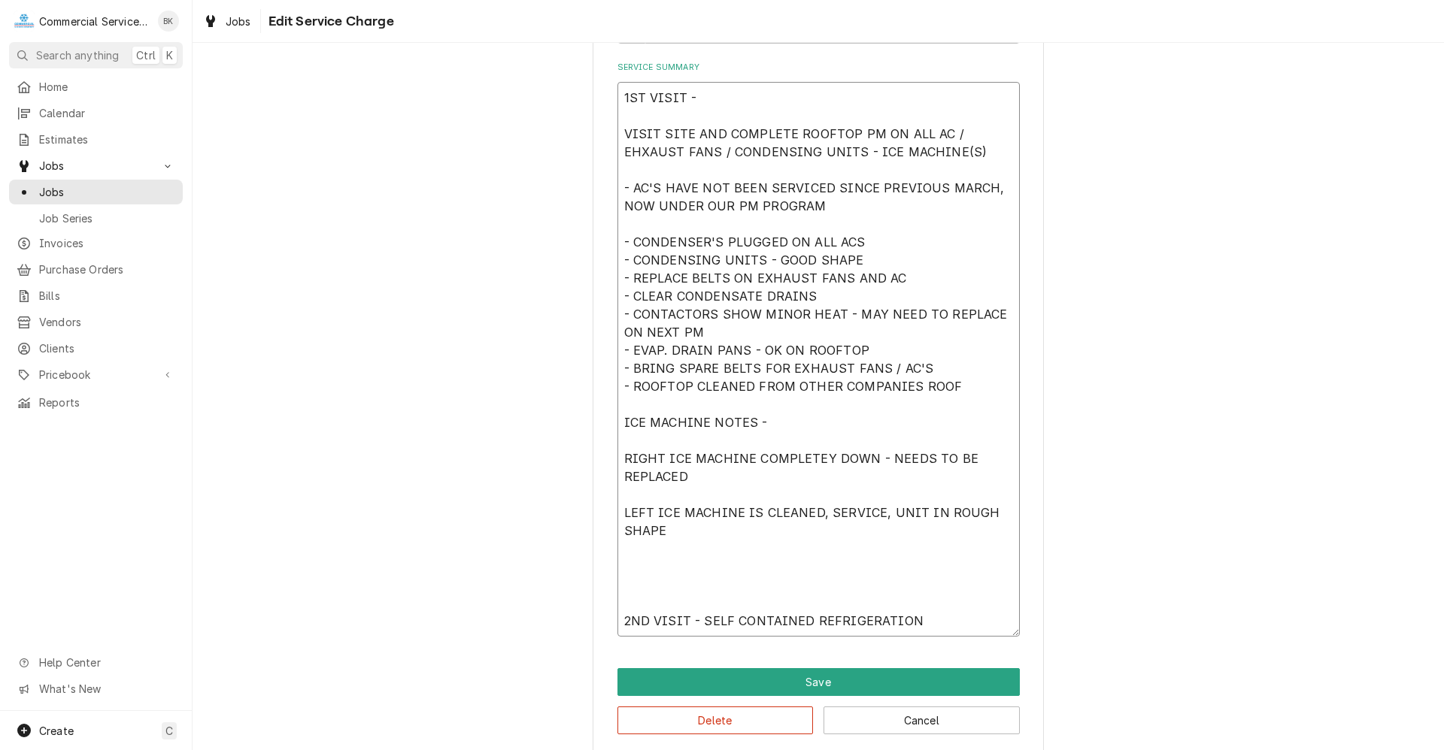
scroll to position [476, 0]
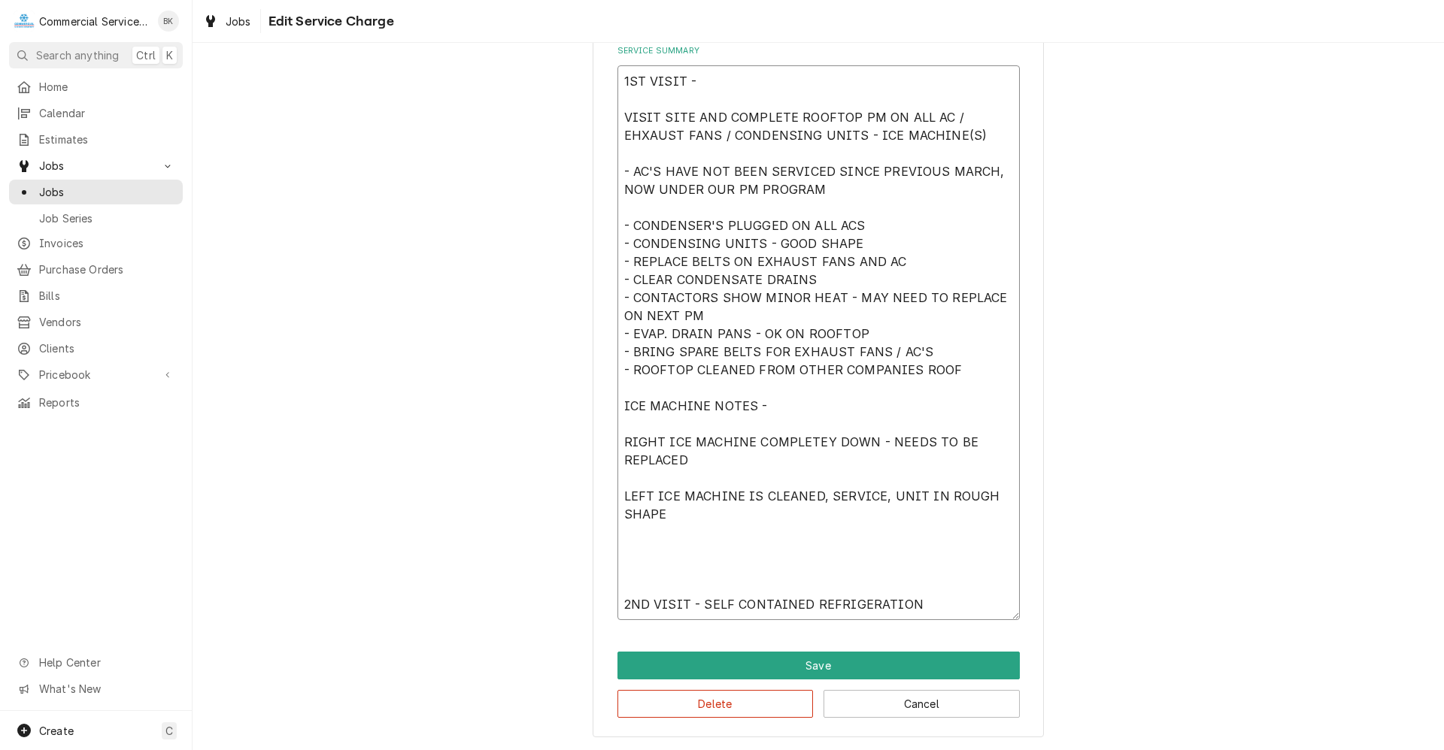
click at [686, 566] on textarea "1ST VISIT - VISIT SITE AND COMPLETE ROOFTOP PM ON ALL AC / EHXAUST FANS / CONDE…" at bounding box center [818, 342] width 402 height 555
click at [672, 577] on textarea "1ST VISIT - VISIT SITE AND COMPLETE ROOFTOP PM ON ALL AC / EHXAUST FANS / CONDE…" at bounding box center [818, 342] width 402 height 555
click at [652, 589] on textarea "1ST VISIT - VISIT SITE AND COMPLETE ROOFTOP PM ON ALL AC / EHXAUST FANS / CONDE…" at bounding box center [818, 342] width 402 height 555
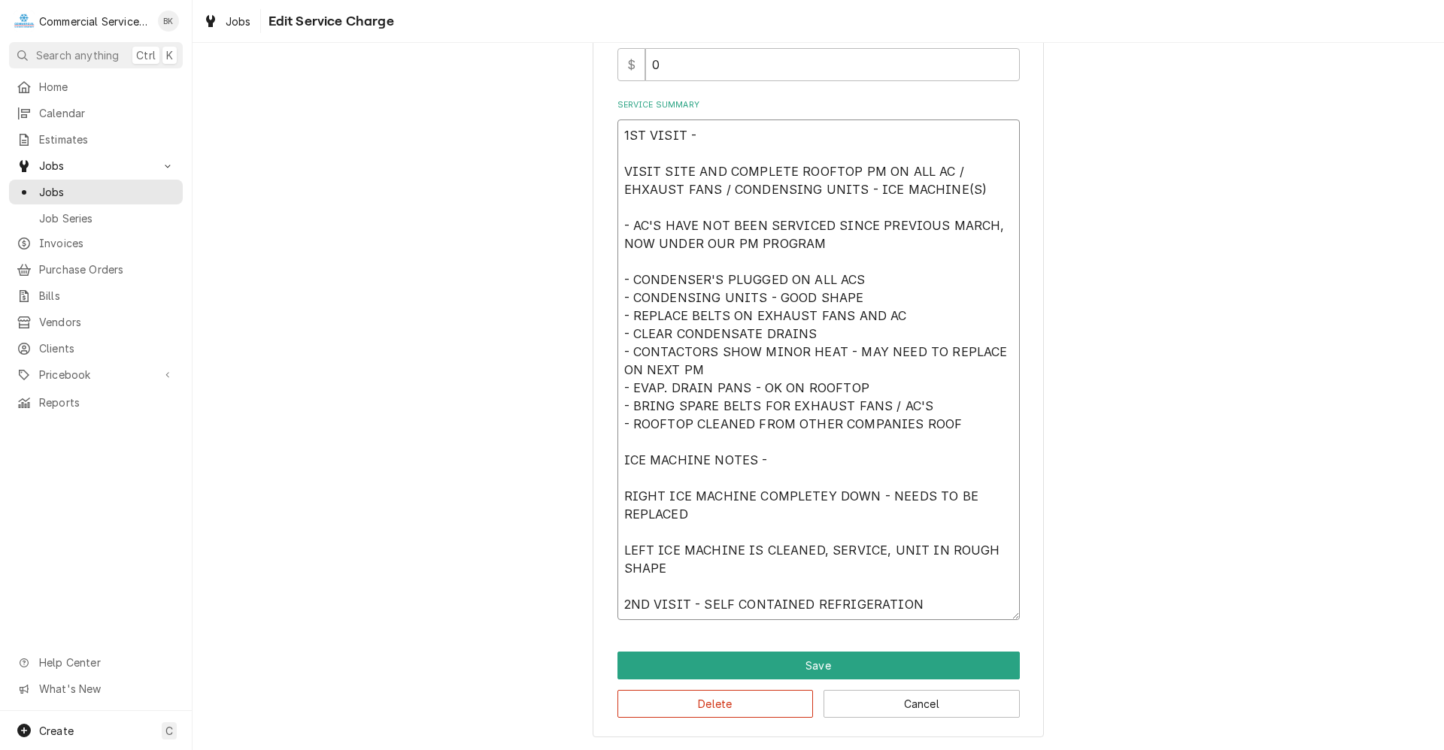
scroll to position [422, 0]
click at [684, 568] on textarea "1ST VISIT - VISIT SITE AND COMPLETE ROOFTOP PM ON ALL AC / EHXAUST FANS / CONDE…" at bounding box center [818, 370] width 402 height 501
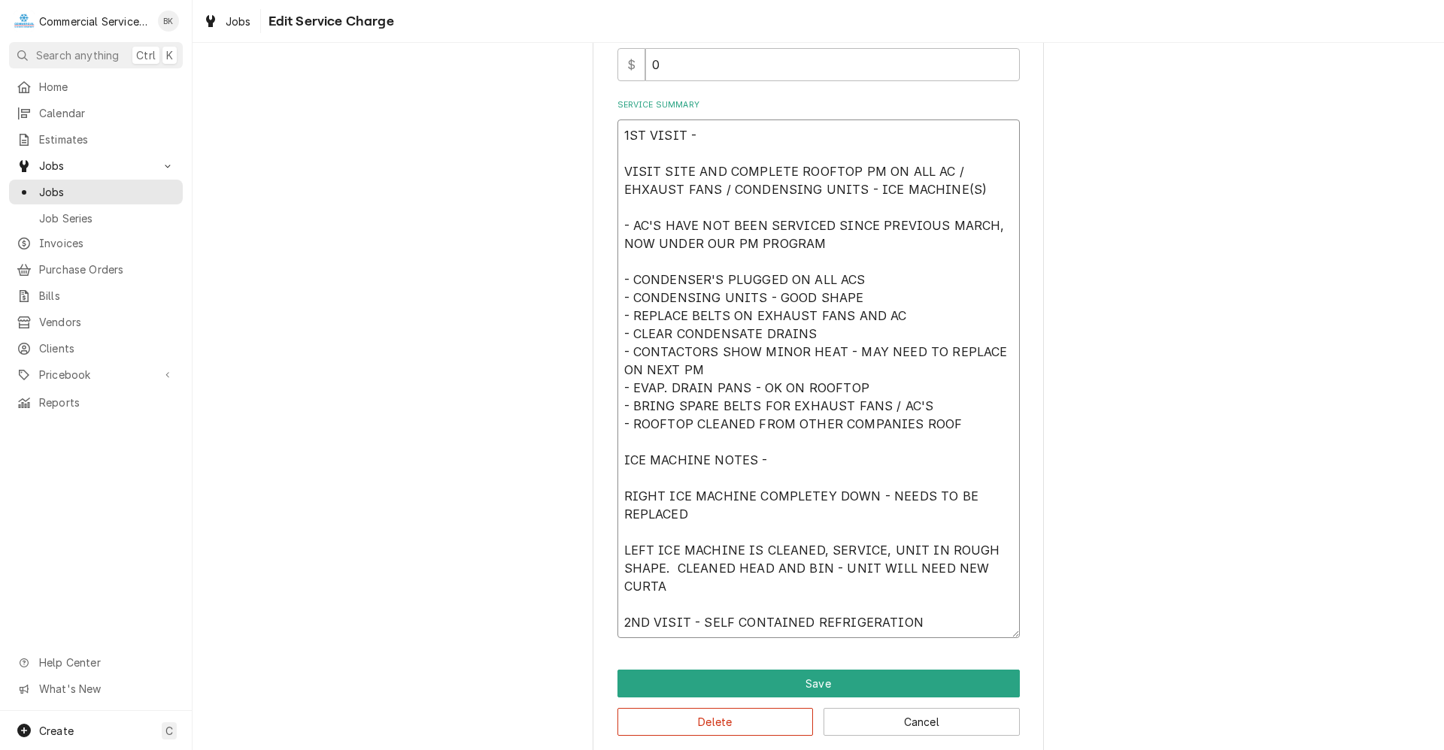
scroll to position [440, 0]
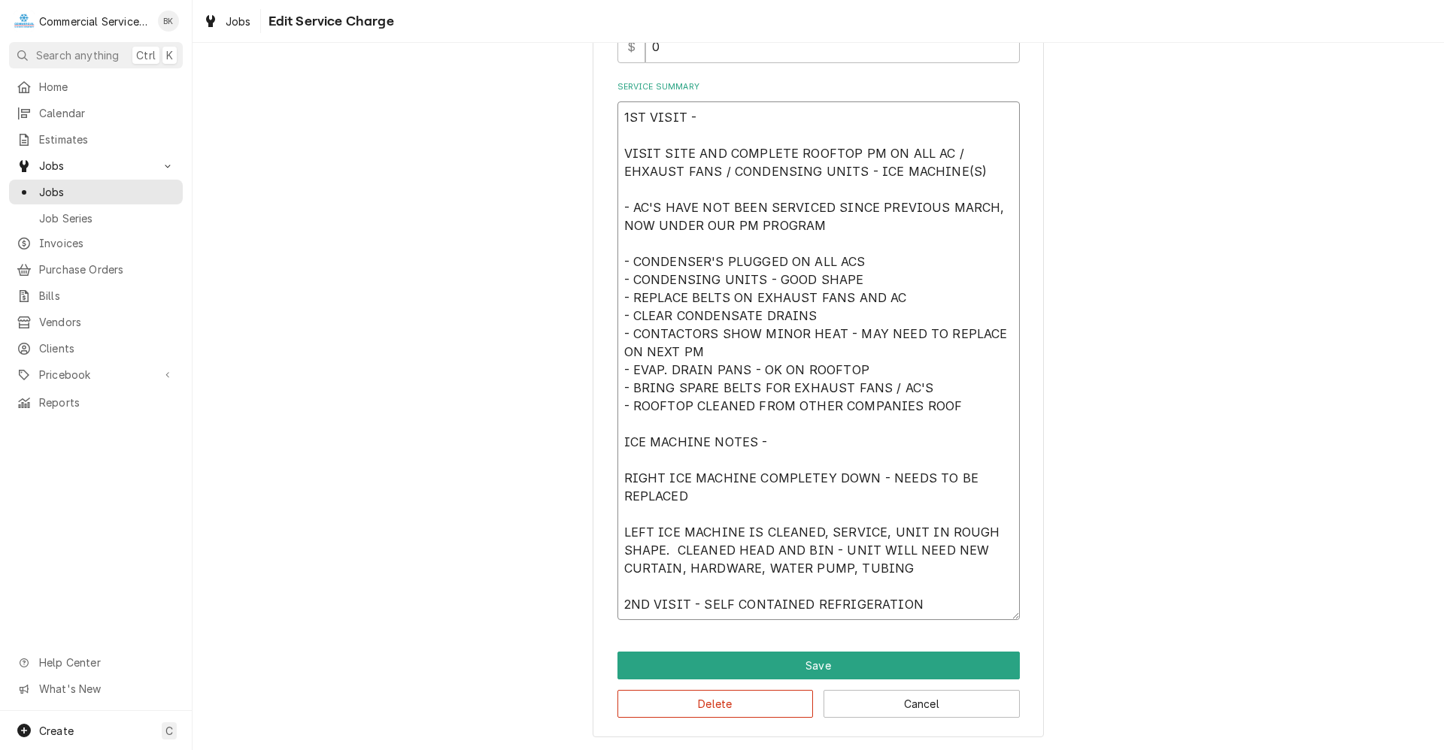
click at [918, 605] on textarea "1ST VISIT - VISIT SITE AND COMPLETE ROOFTOP PM ON ALL AC / EHXAUST FANS / CONDE…" at bounding box center [818, 360] width 402 height 519
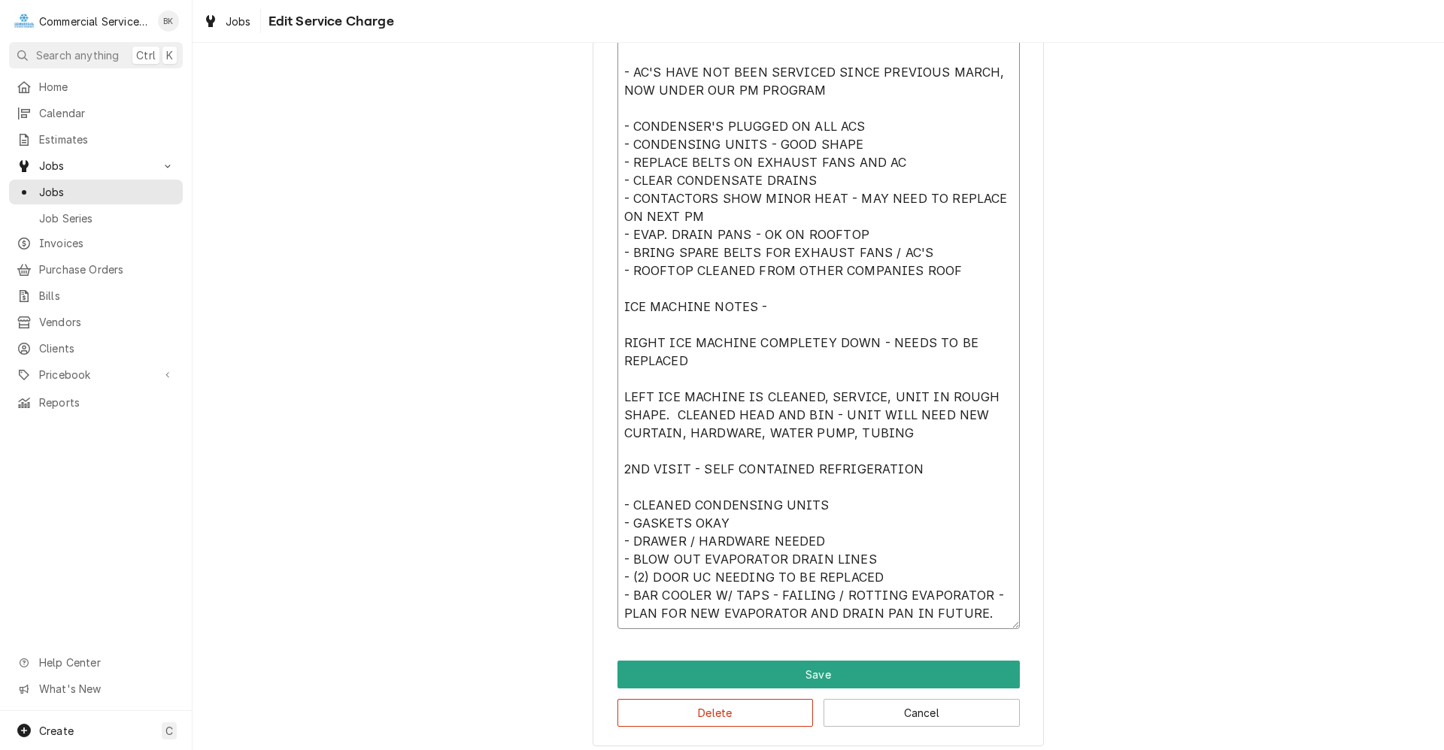
scroll to position [584, 0]
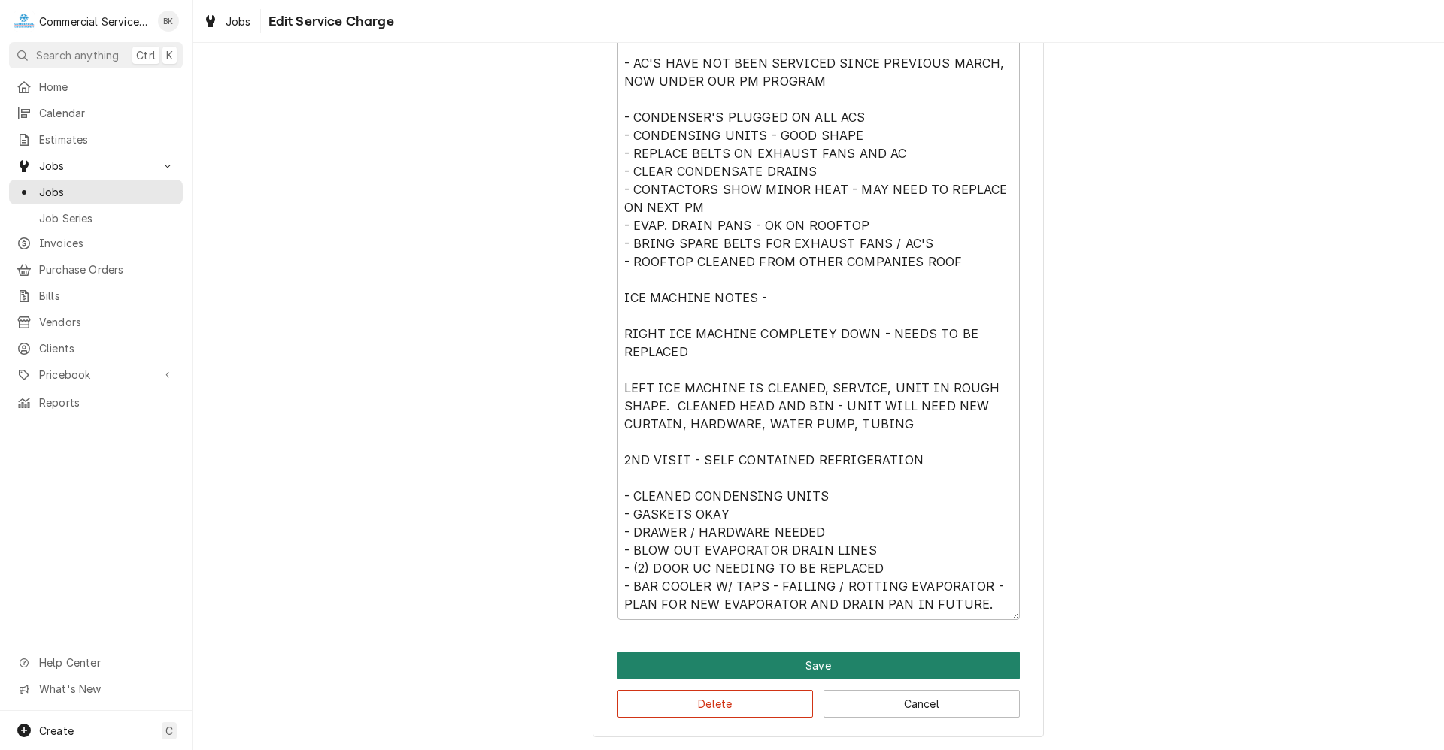
click at [874, 658] on button "Save" at bounding box center [818, 666] width 402 height 28
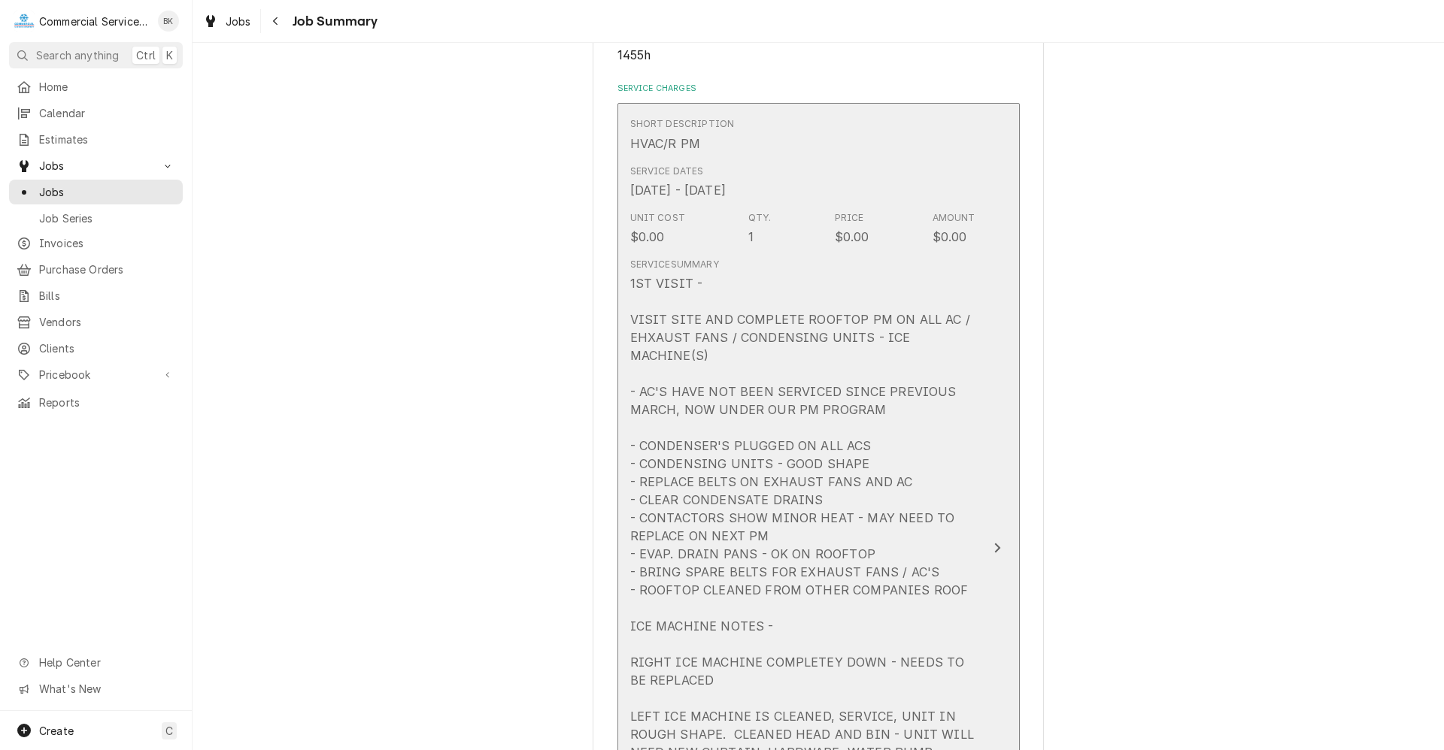
scroll to position [376, 0]
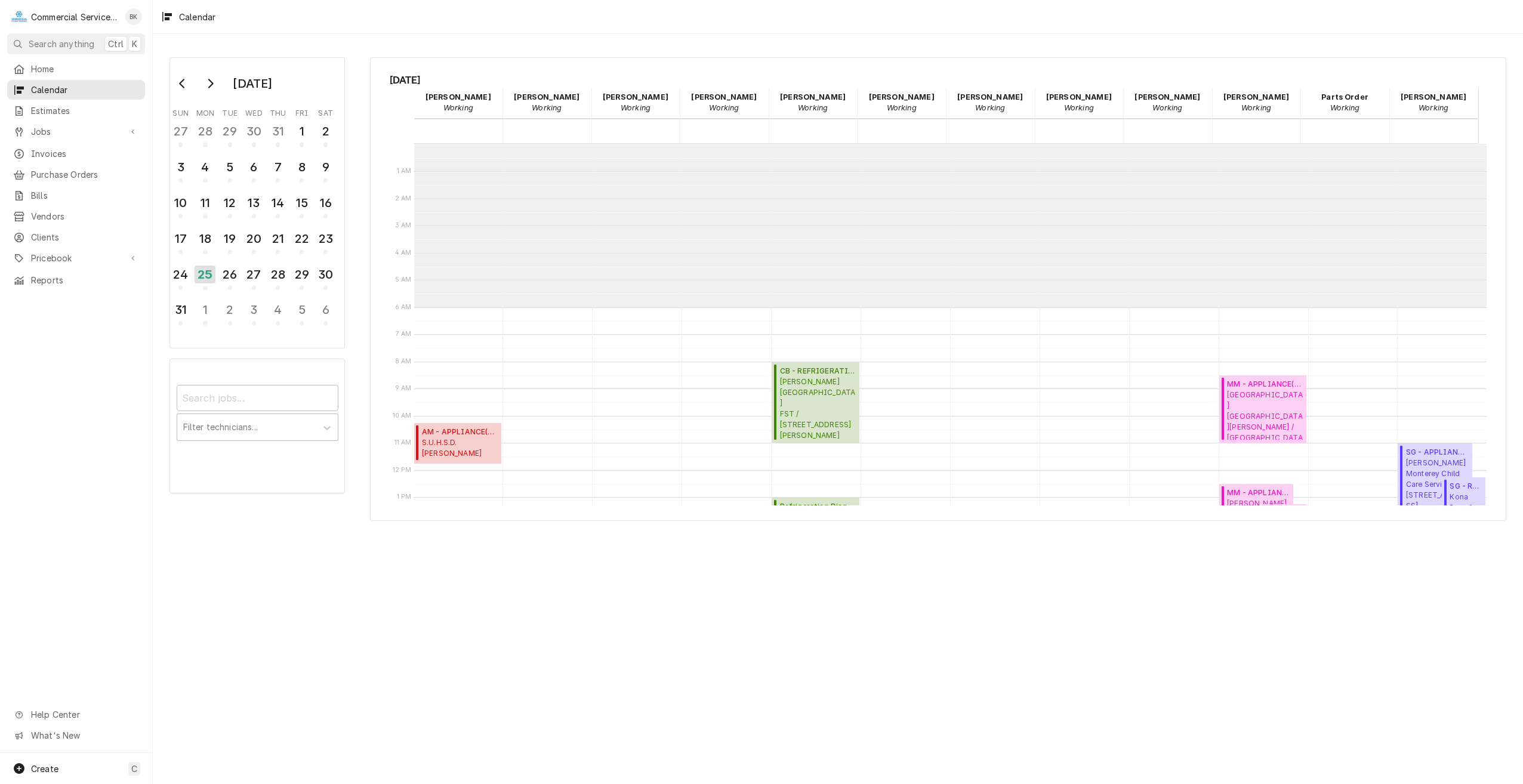
scroll to position [163, 0]
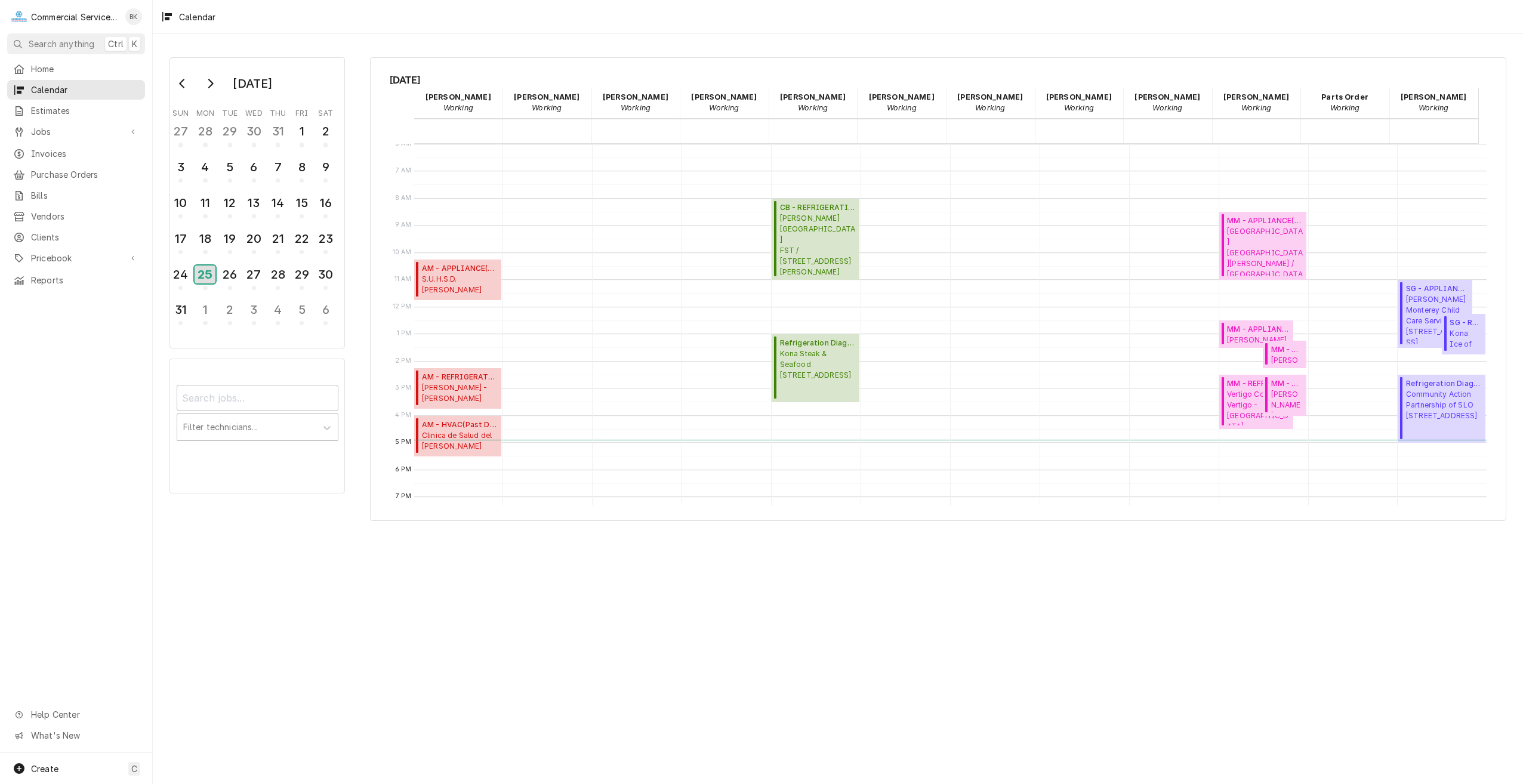
click at [211, 273] on div "25" at bounding box center [205, 275] width 21 height 18
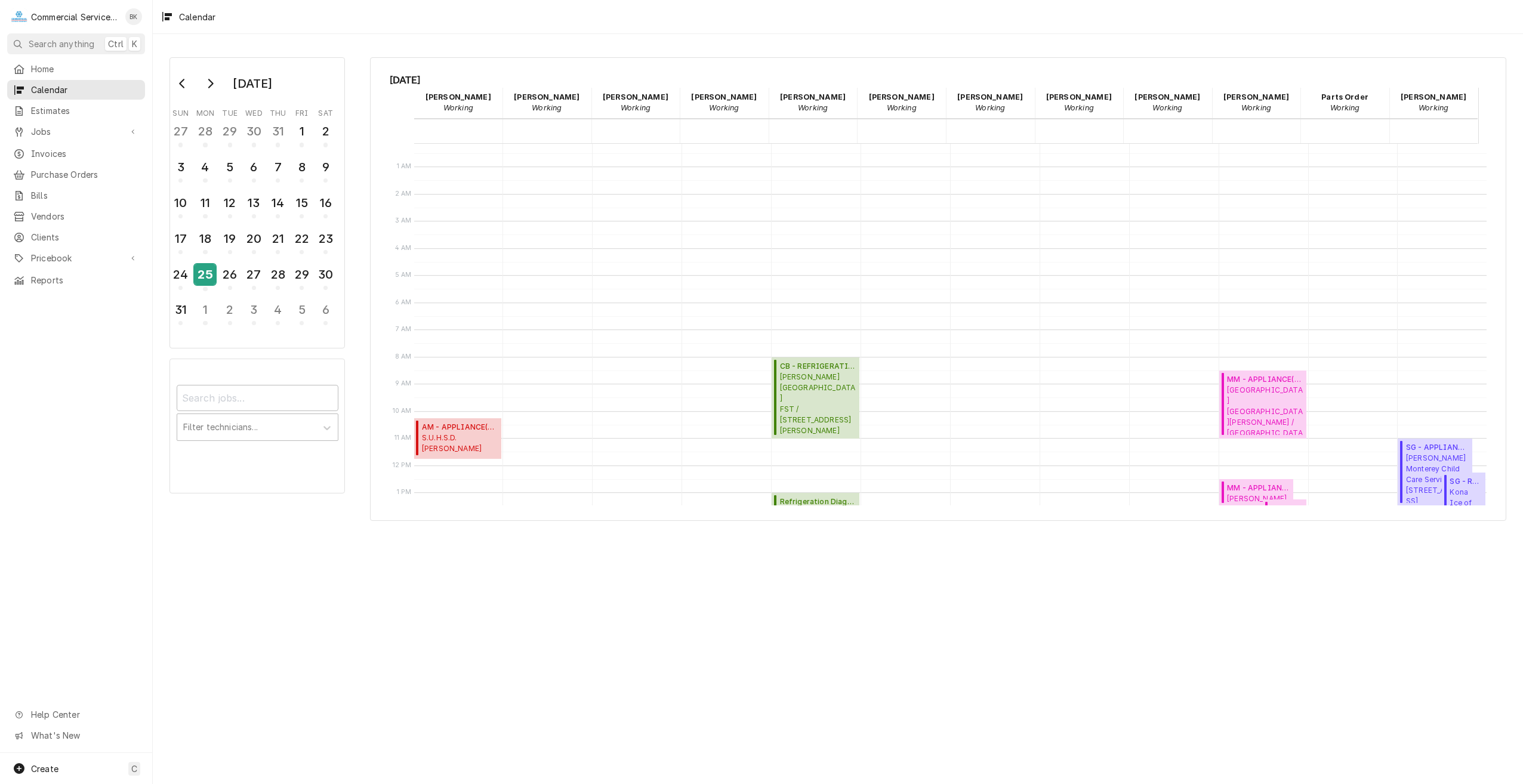
scroll to position [0, 0]
click at [311, 234] on div "22" at bounding box center [302, 239] width 21 height 21
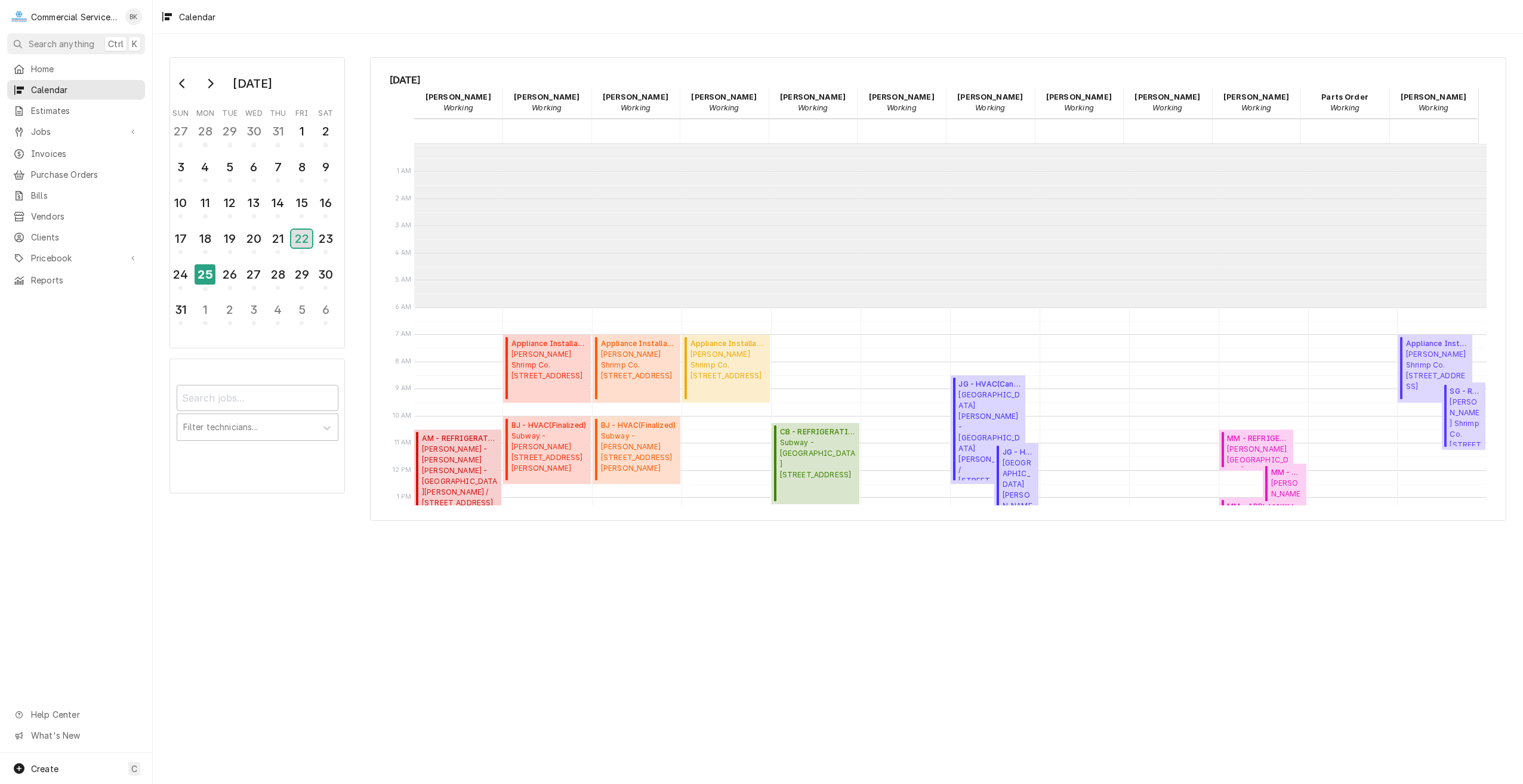
scroll to position [163, 0]
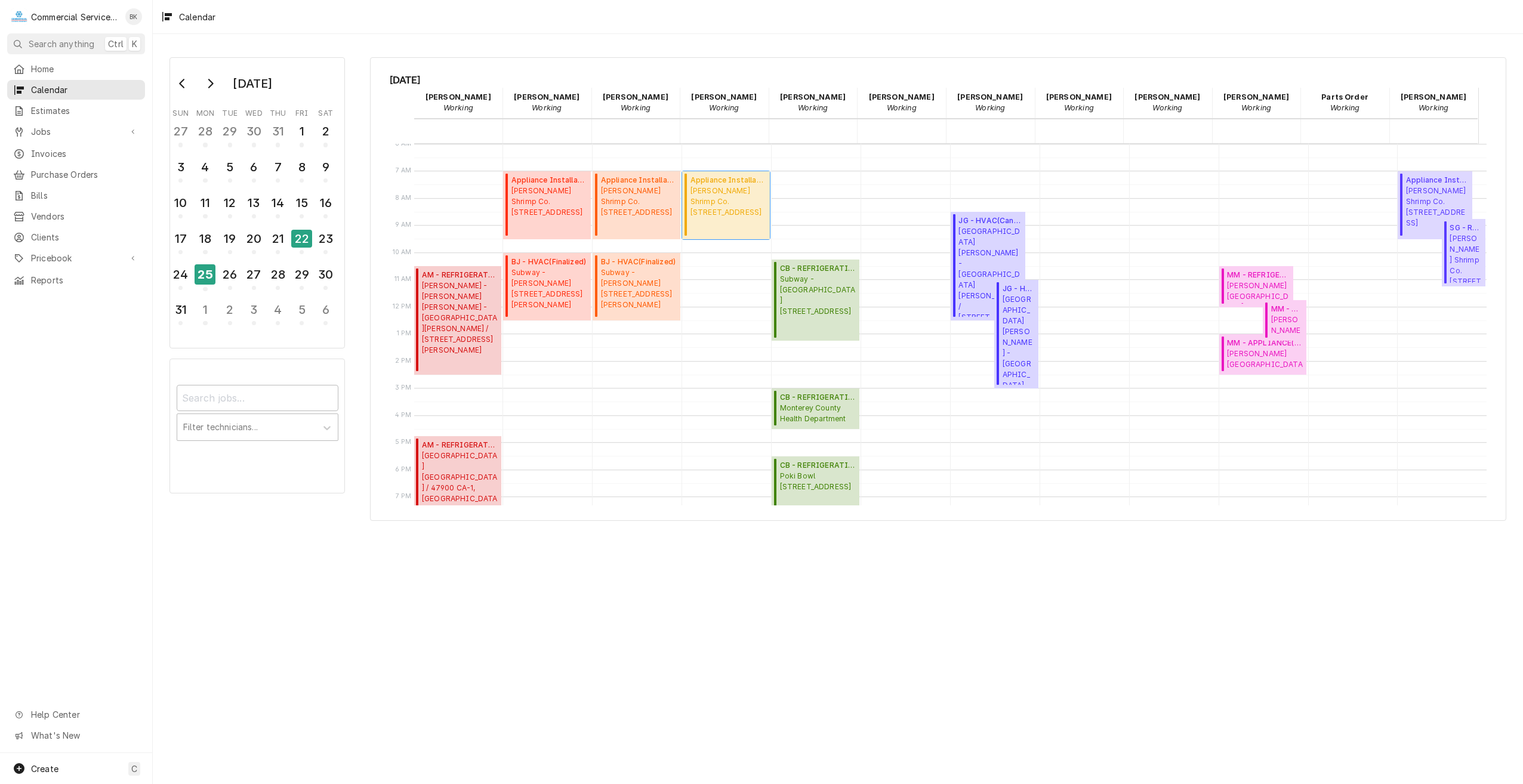
click at [740, 203] on span "Bubba Gump Shrimp Co. 720 Cannery Row, Monterey, CA 93940" at bounding box center [728, 202] width 75 height 33
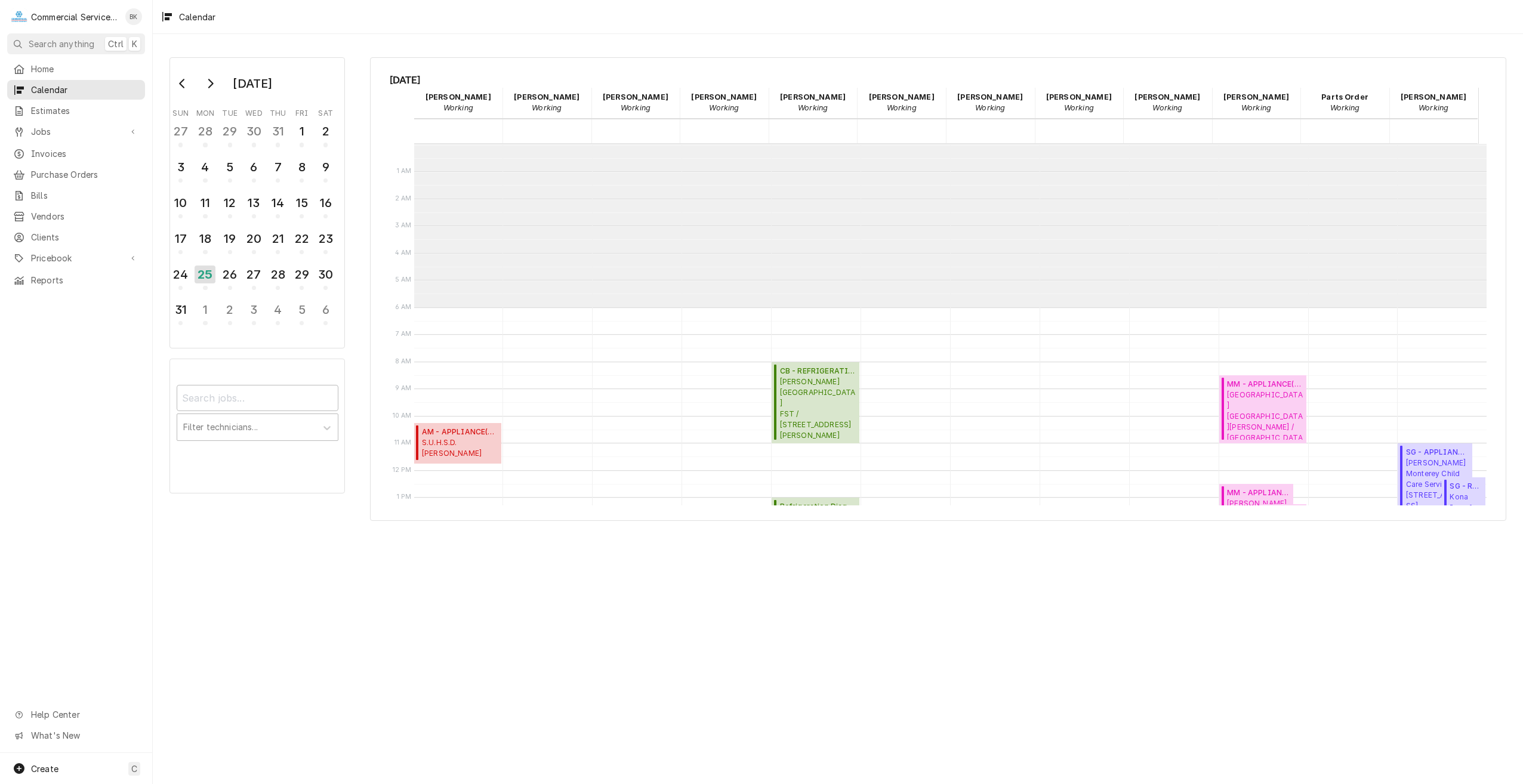
scroll to position [163, 0]
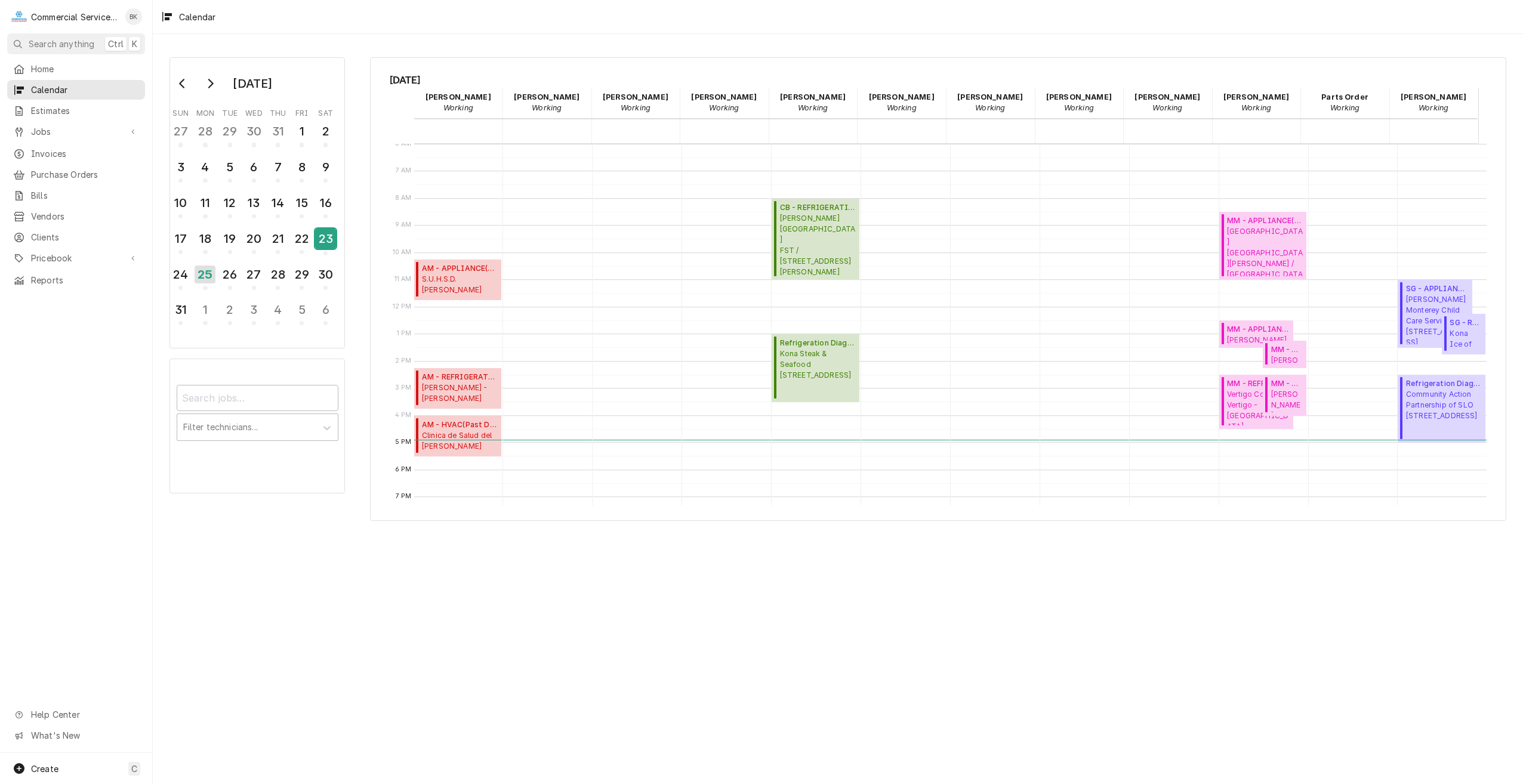
click at [329, 239] on div "23" at bounding box center [325, 239] width 21 height 21
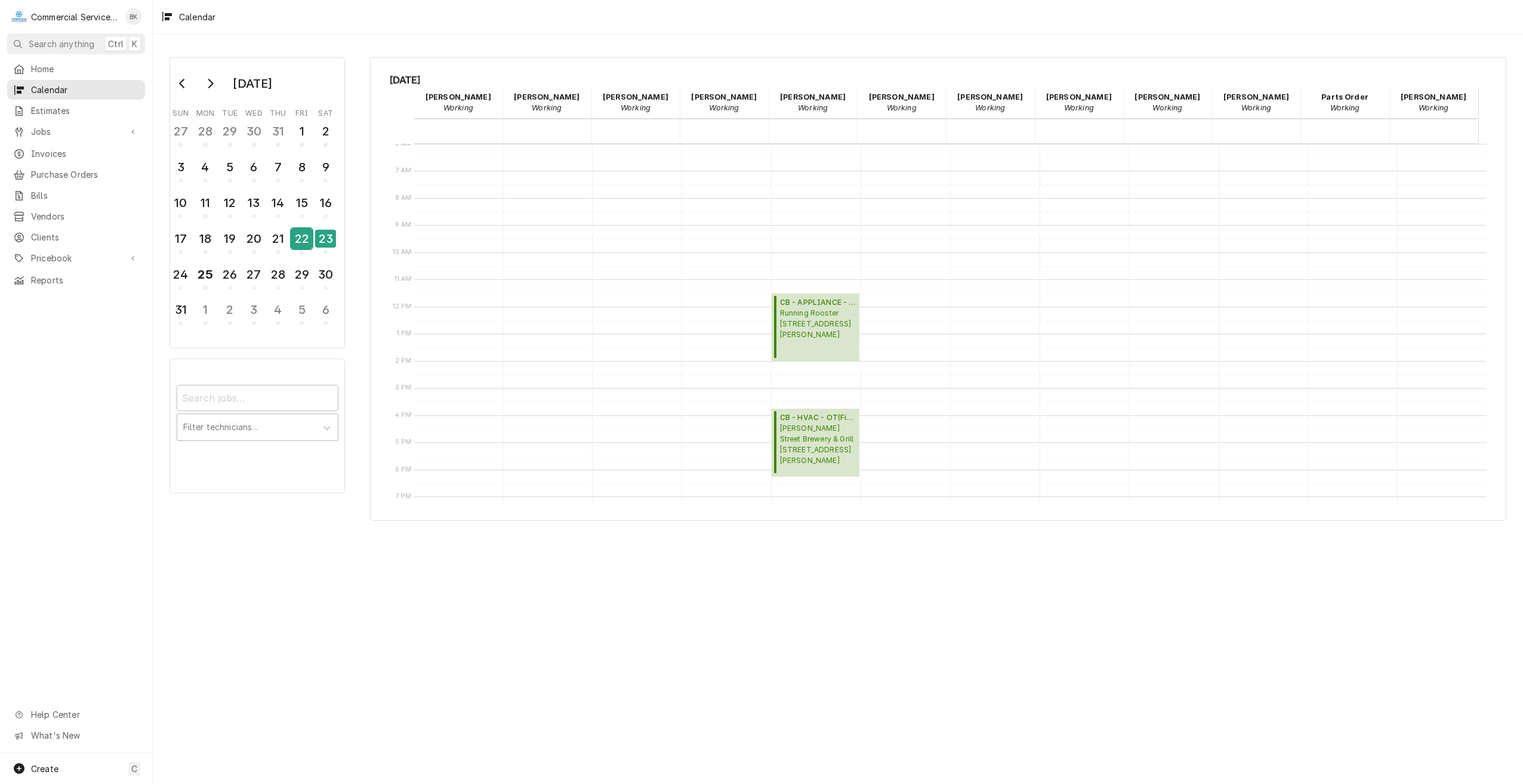
click at [299, 241] on div "22" at bounding box center [302, 239] width 21 height 21
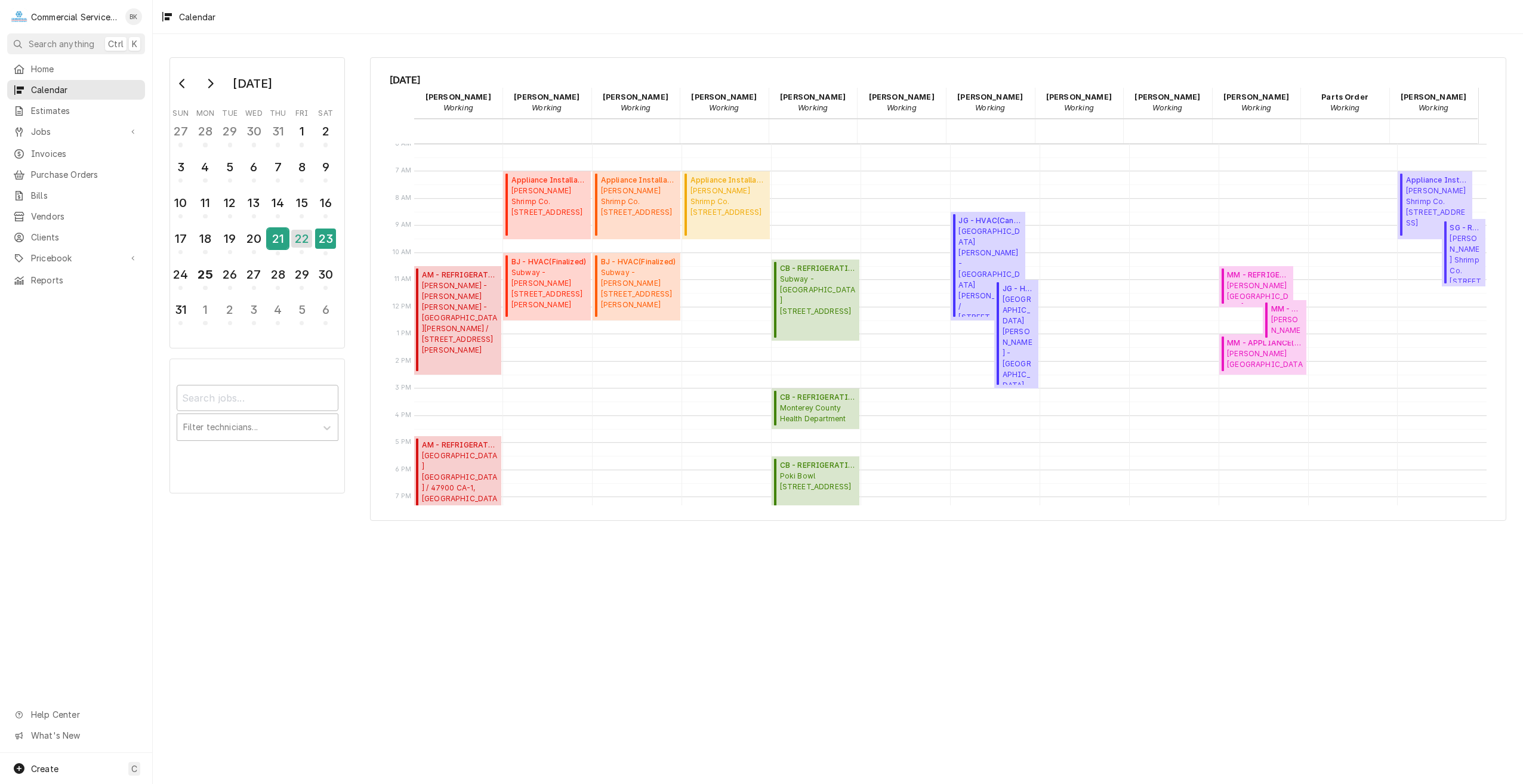
click at [279, 243] on div "21" at bounding box center [278, 239] width 21 height 21
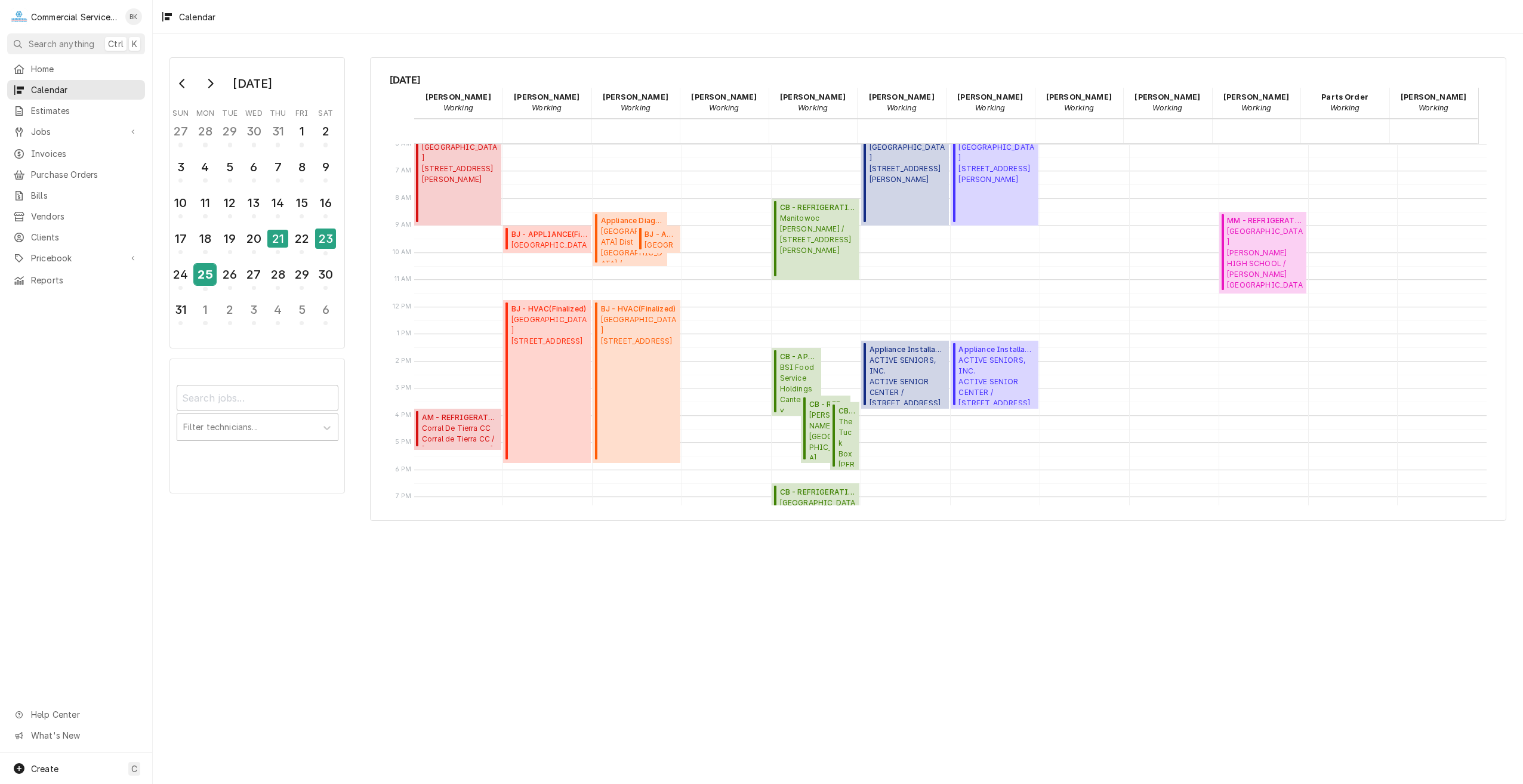
click at [206, 273] on div "25" at bounding box center [205, 275] width 21 height 21
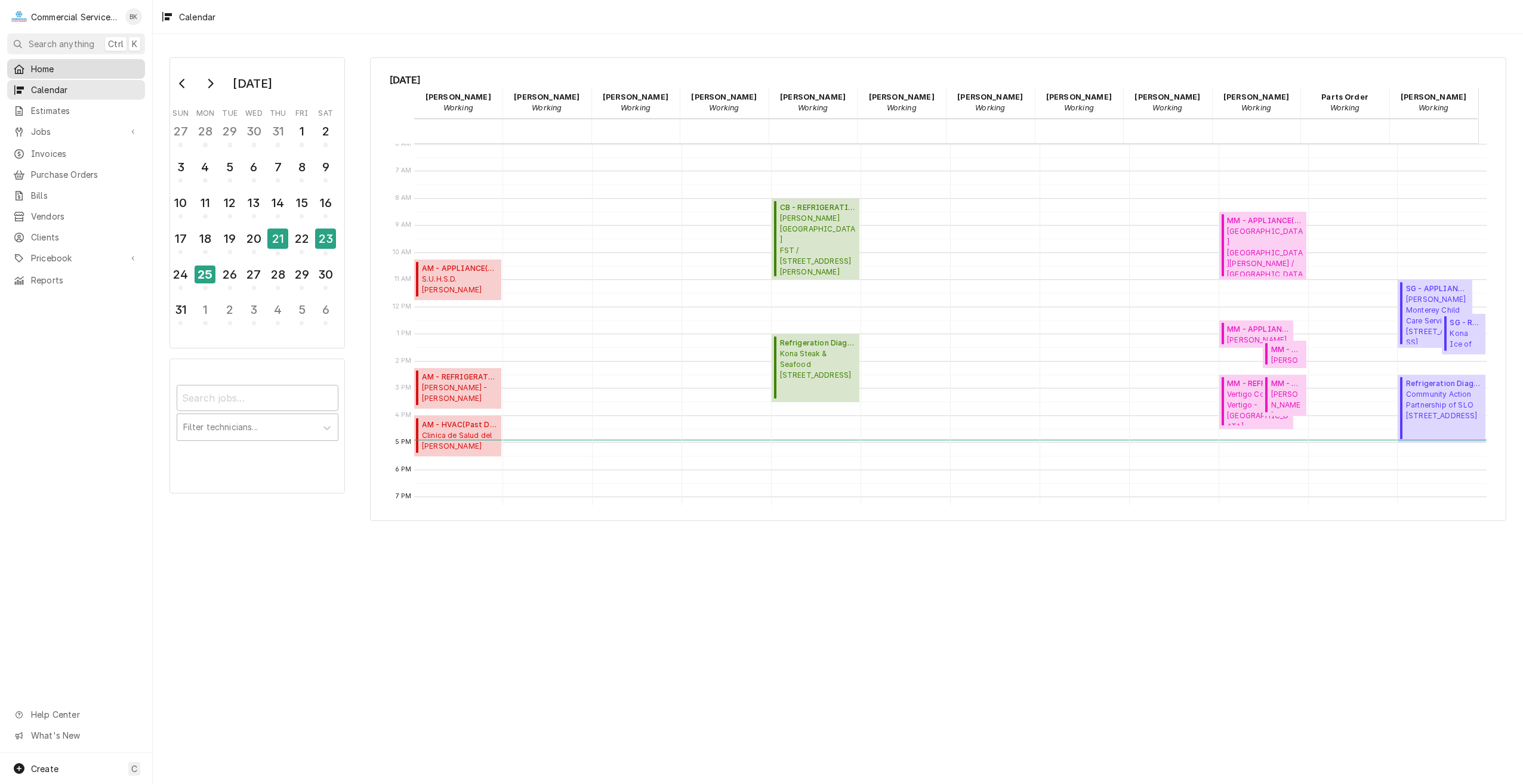
click at [46, 71] on span "Home" at bounding box center [85, 69] width 108 height 13
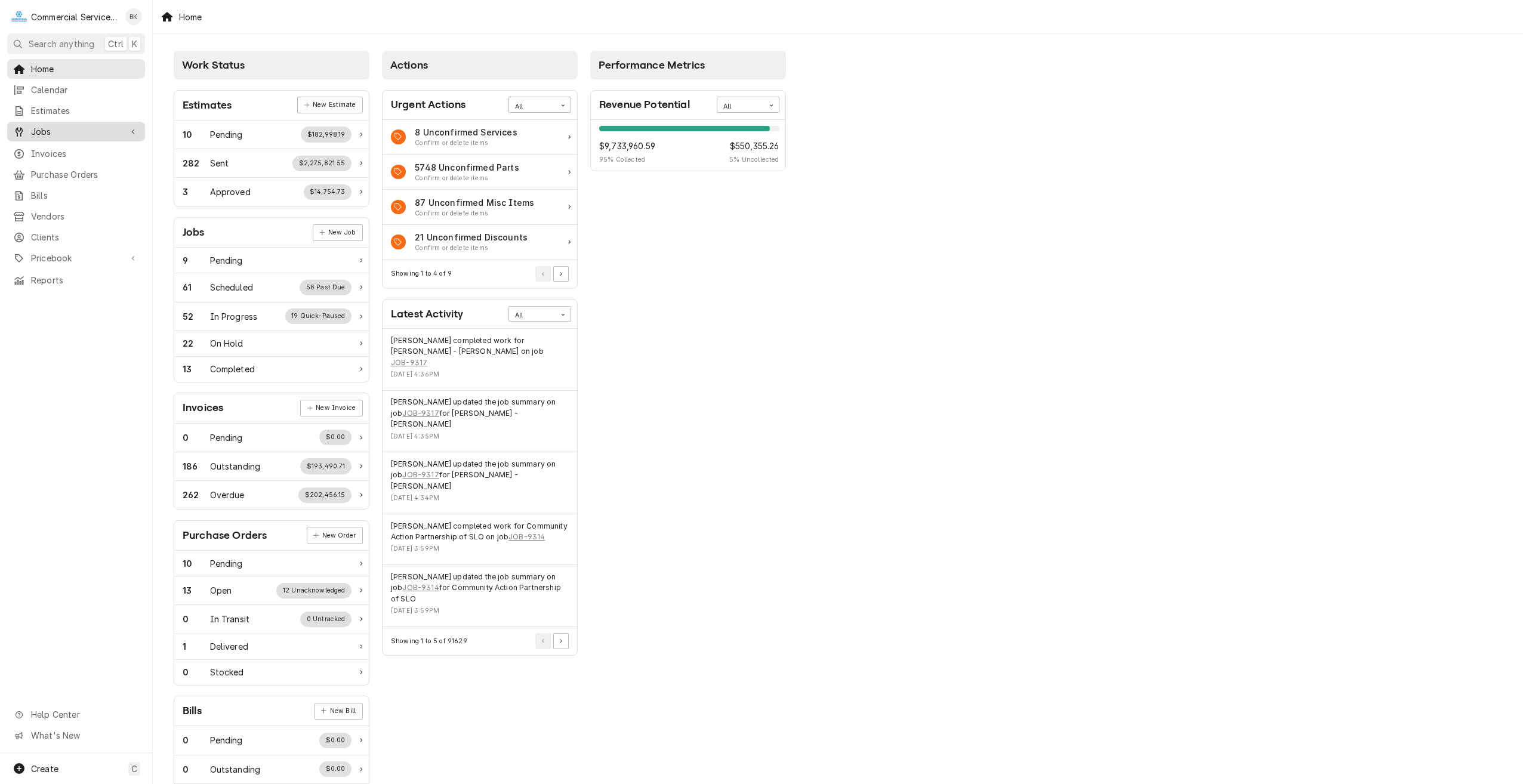
click at [37, 128] on span "Jobs" at bounding box center [76, 132] width 90 height 13
click at [33, 151] on span "Jobs" at bounding box center [85, 152] width 108 height 13
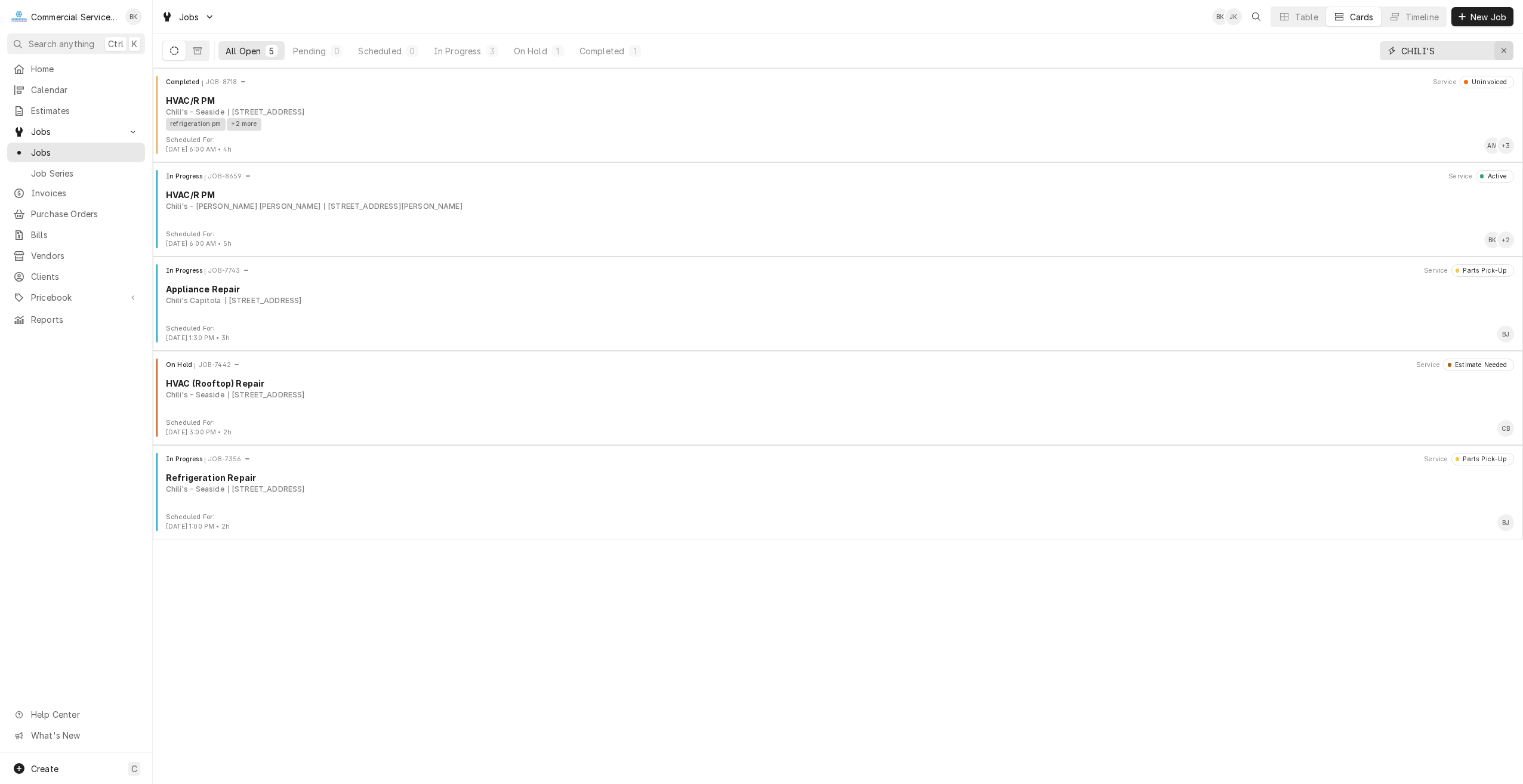
click at [1498, 50] on div "Erase input" at bounding box center [1503, 50] width 12 height 12
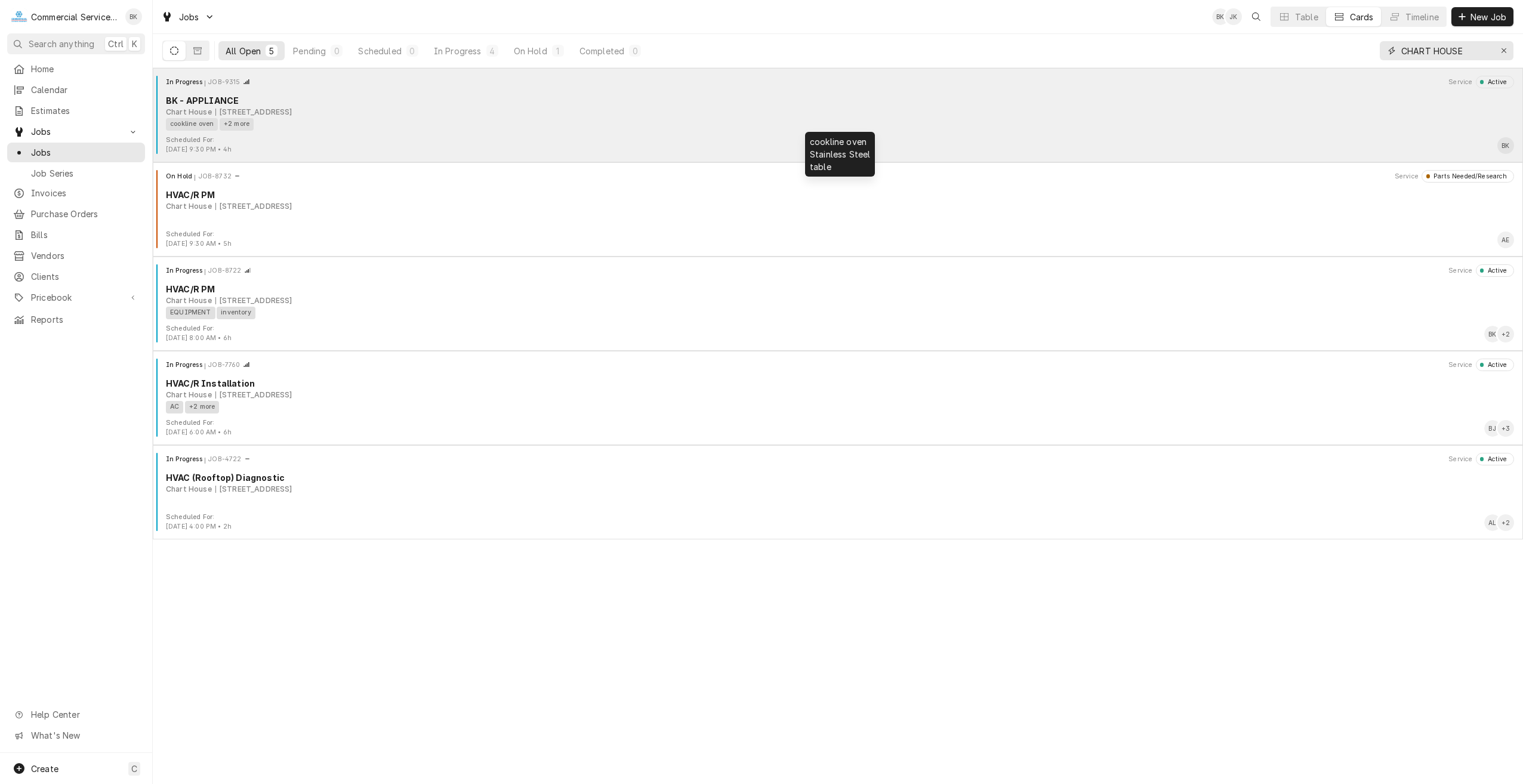
type input "CHART HOUSE"
click at [382, 121] on div "cookline oven +2 more" at bounding box center [836, 125] width 1340 height 13
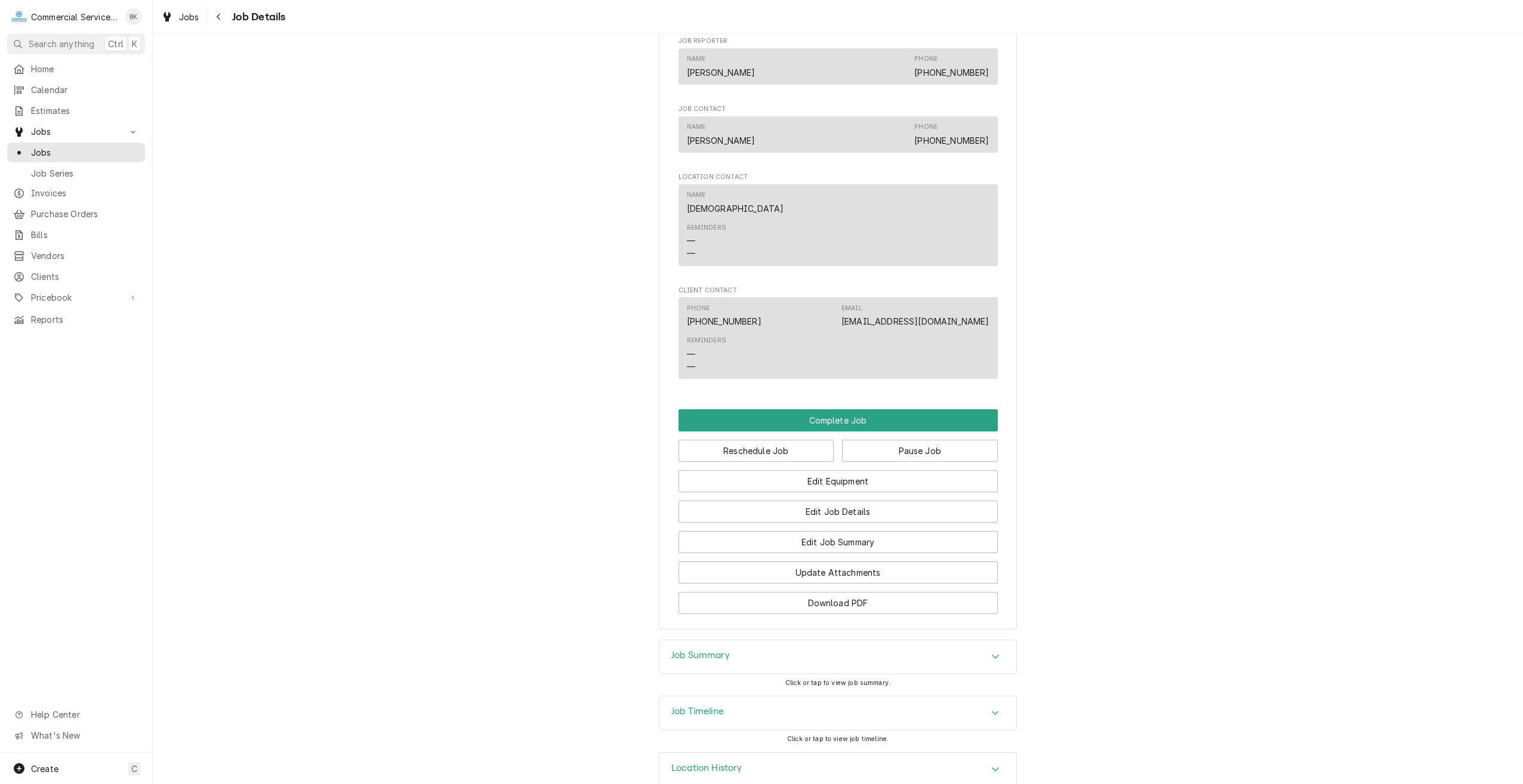
scroll to position [855, 0]
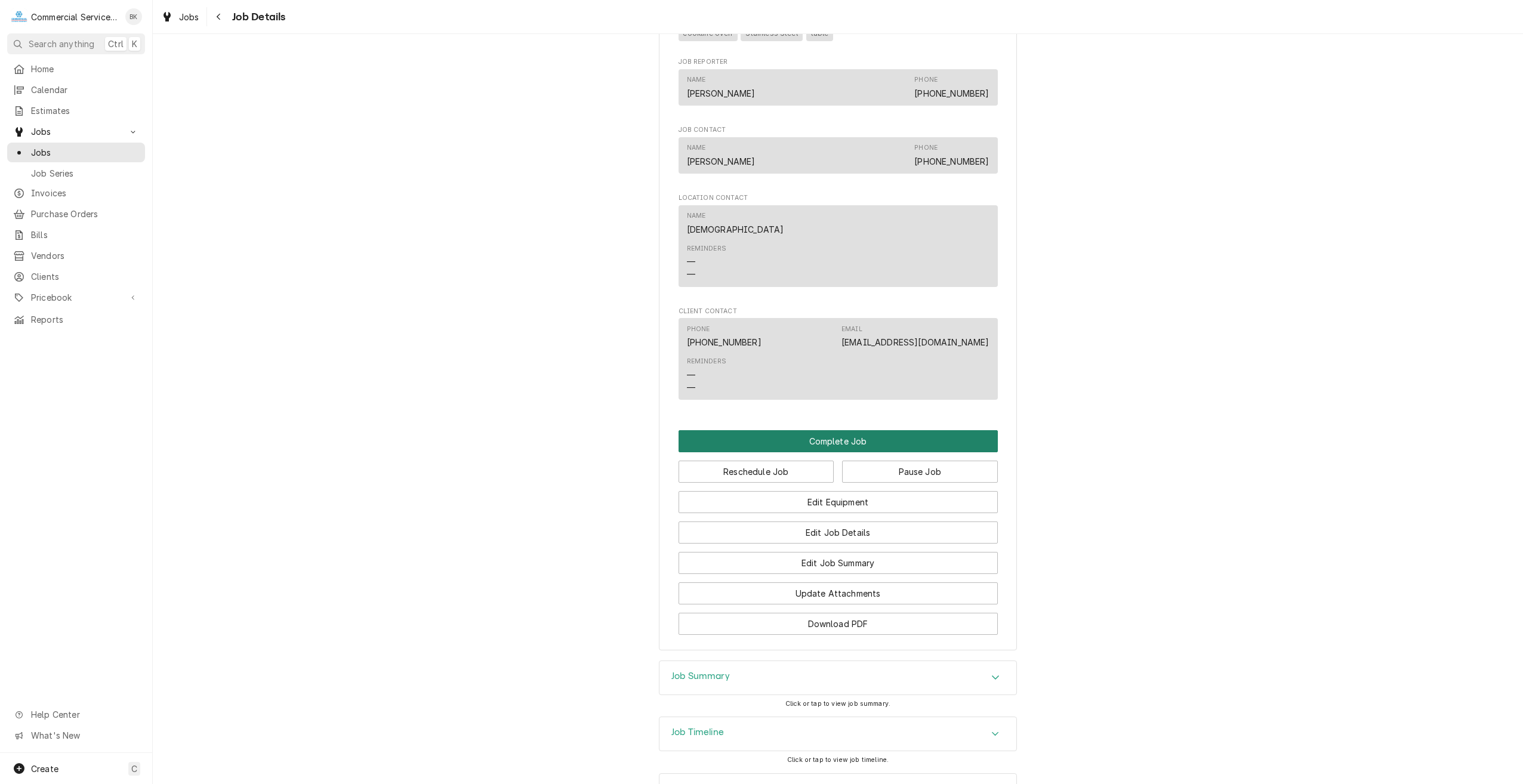
click at [824, 452] on button "Complete Job" at bounding box center [838, 441] width 319 height 22
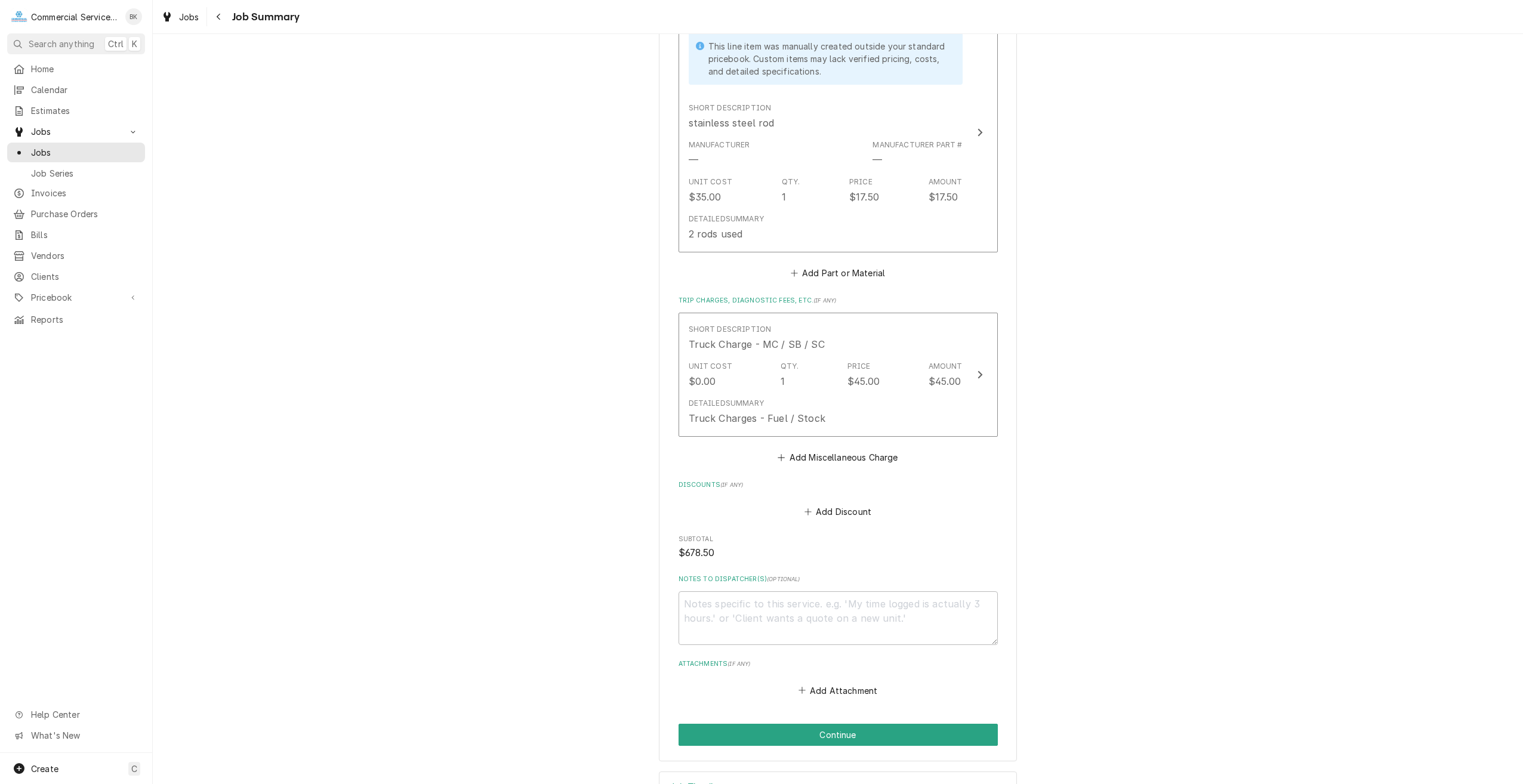
scroll to position [867, 0]
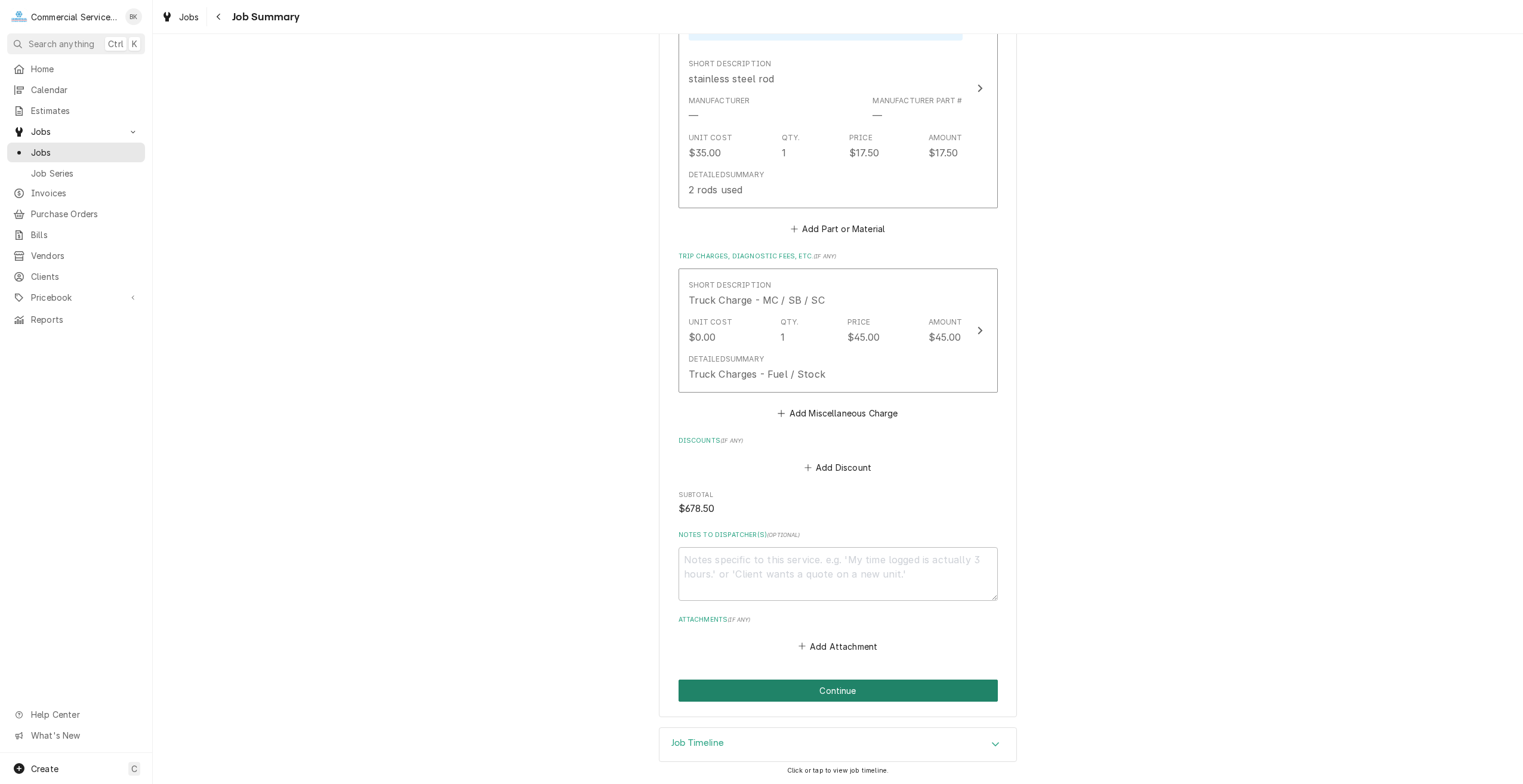
click at [841, 684] on button "Continue" at bounding box center [838, 690] width 319 height 22
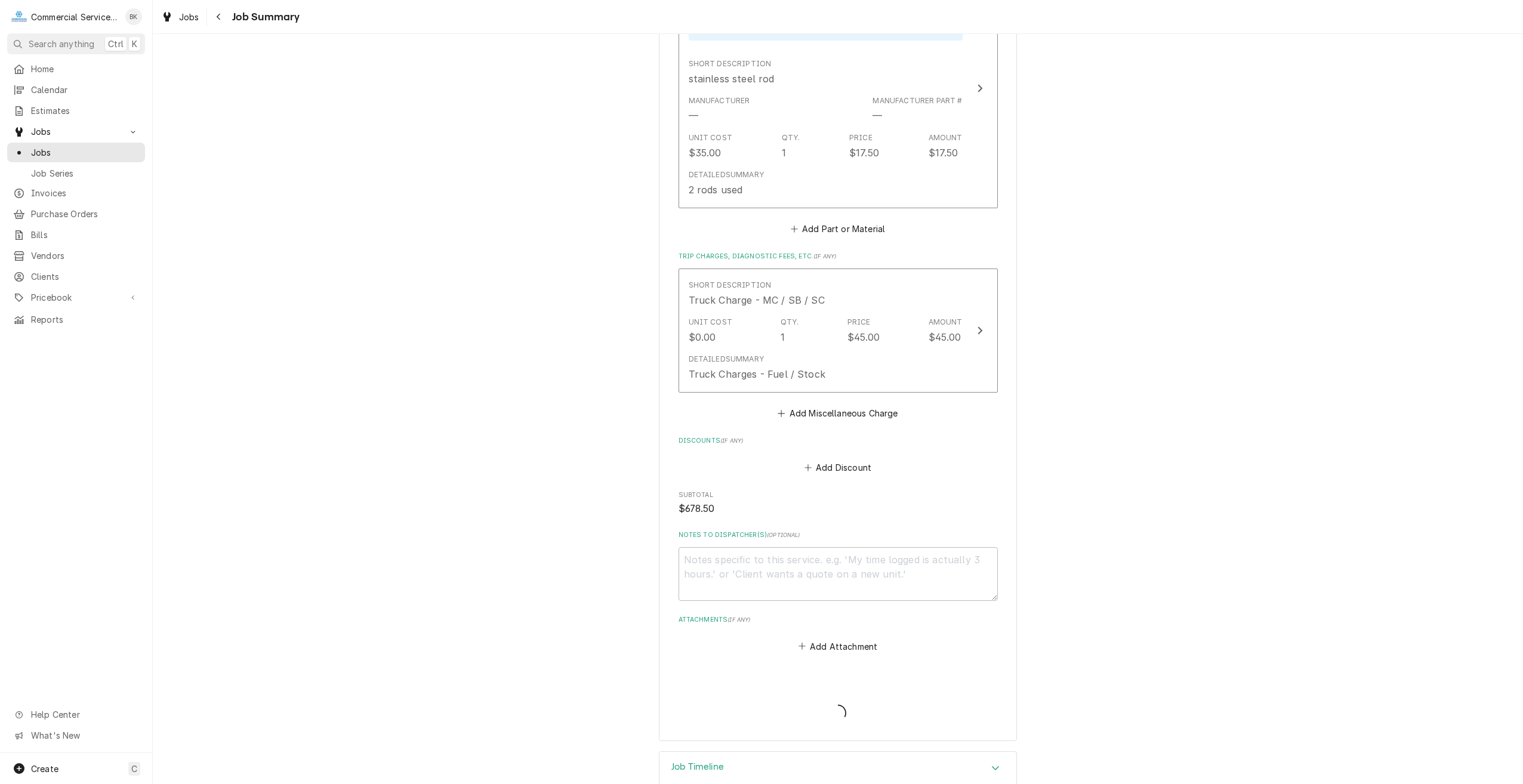
type textarea "x"
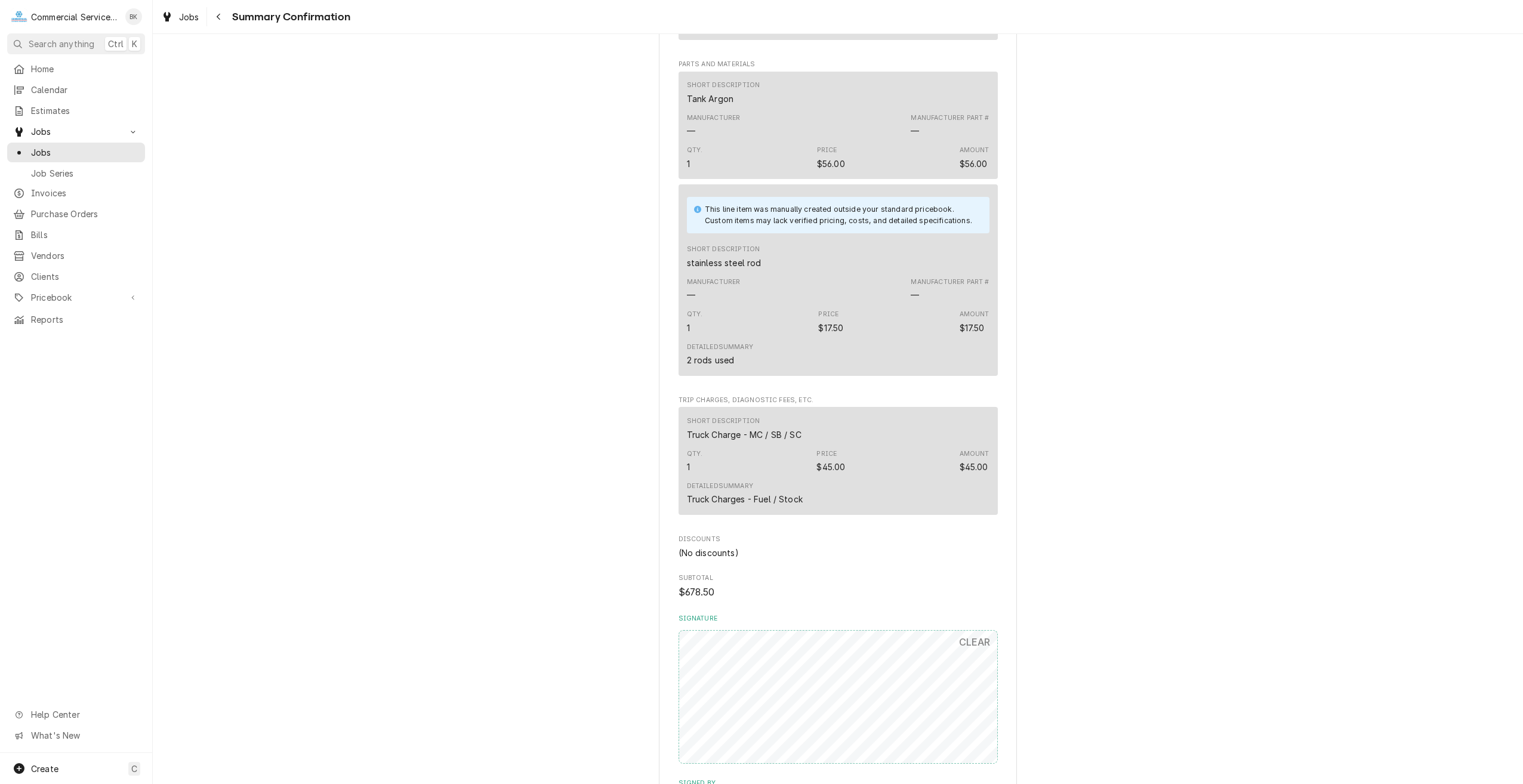
scroll to position [764, 0]
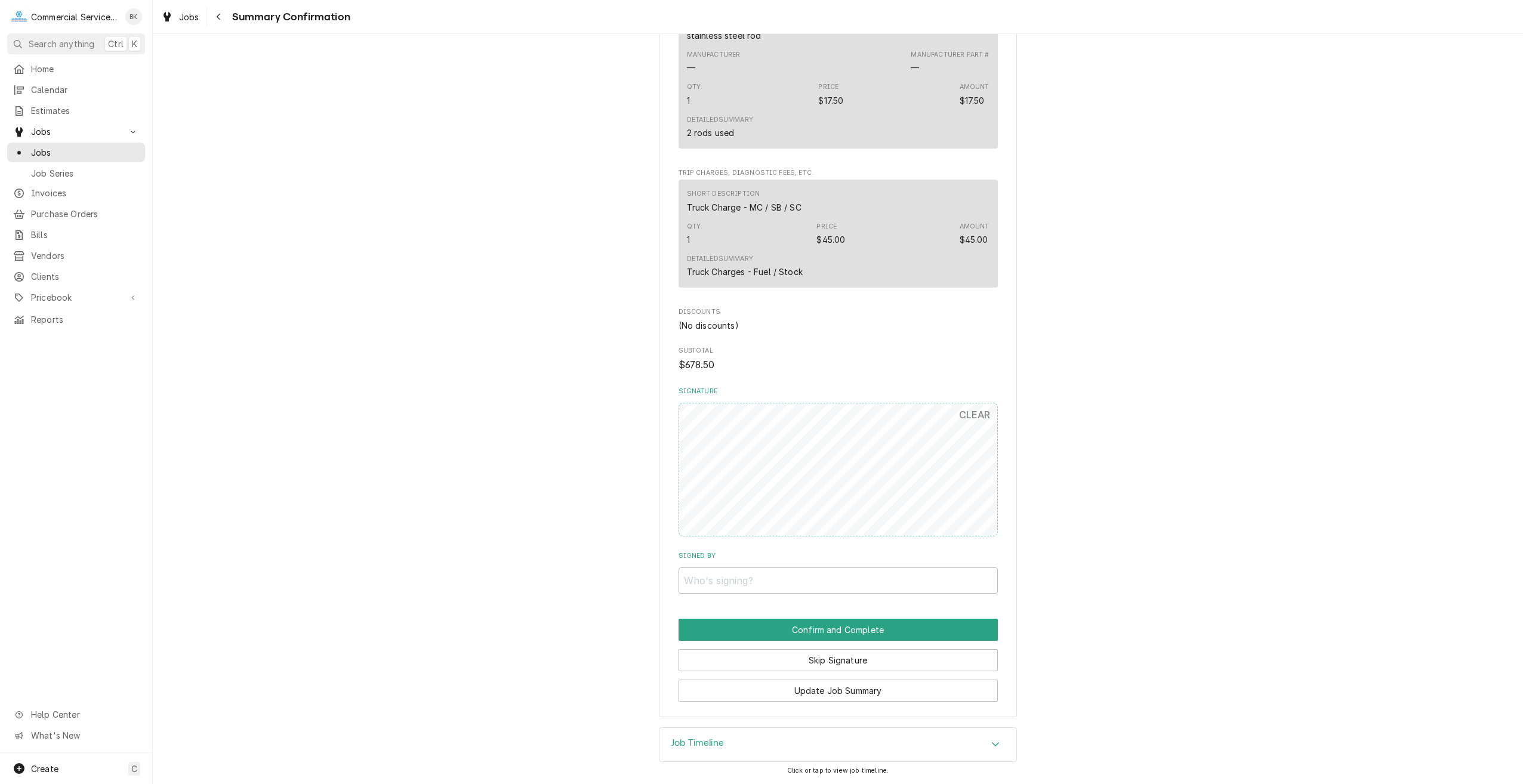
click at [838, 600] on div "Chart House [STREET_ADDRESS] Please have Chart House review the work summary an…" at bounding box center [837, 5] width 358 height 1424
click at [838, 586] on input "Signed By" at bounding box center [838, 580] width 319 height 26
type input "BK IN OFFICE"
click at [840, 636] on button "Confirm and Complete" at bounding box center [838, 630] width 319 height 22
